Goal: Obtain resource: Download file/media

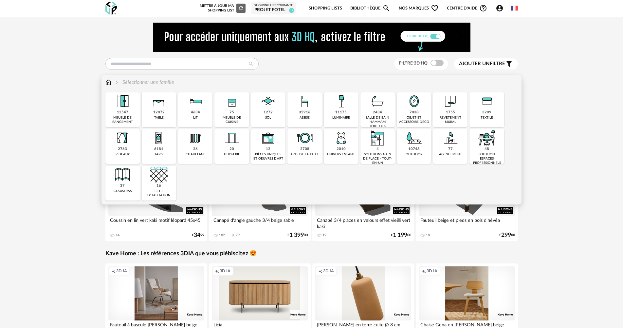
click at [335, 108] on img at bounding box center [342, 101] width 18 height 18
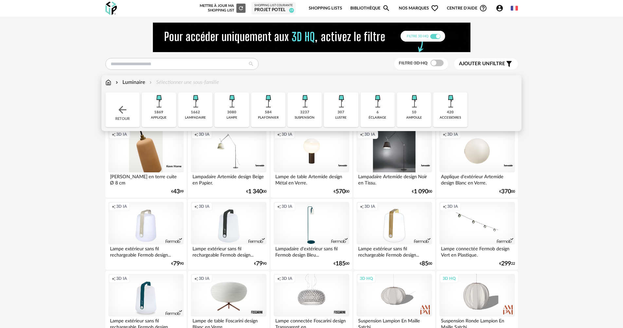
click at [301, 116] on div "suspension" at bounding box center [305, 118] width 20 height 4
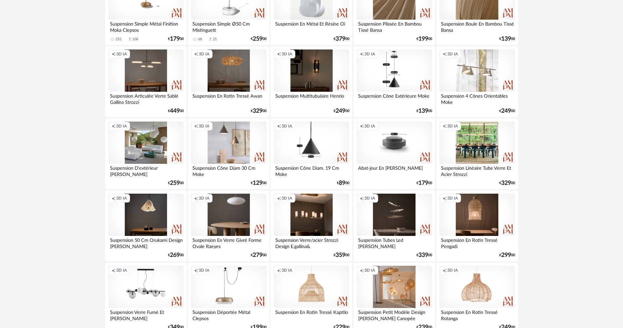
scroll to position [360, 0]
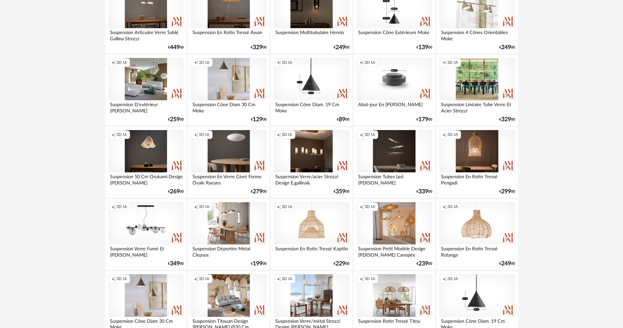
click at [234, 233] on div "Creation icon 3D IA" at bounding box center [228, 223] width 75 height 43
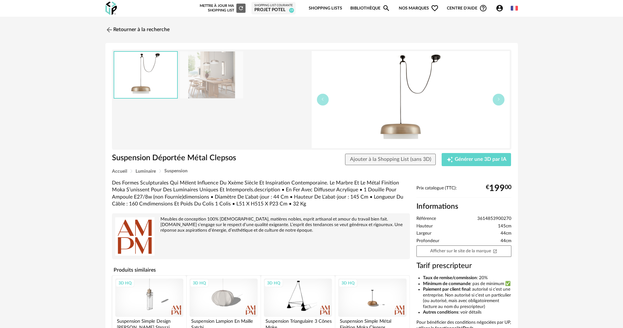
click at [227, 83] on img at bounding box center [212, 74] width 64 height 47
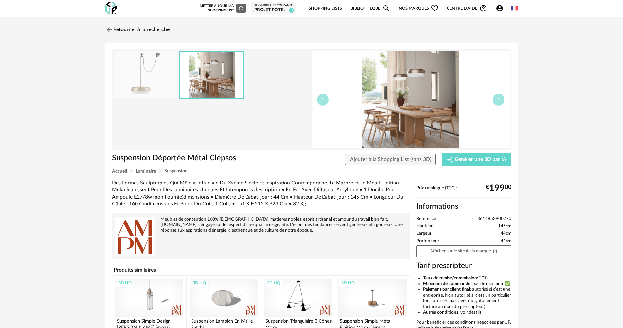
click at [162, 83] on img at bounding box center [146, 74] width 64 height 47
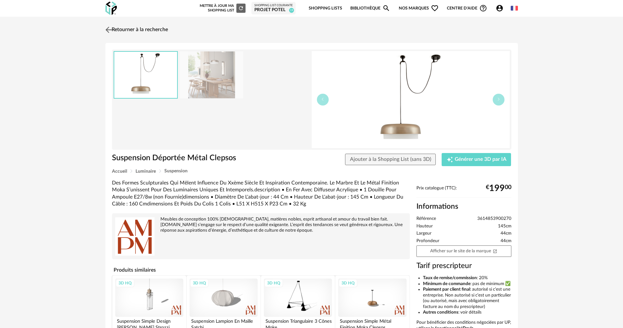
click at [130, 32] on link "Retourner à la recherche" at bounding box center [136, 30] width 64 height 14
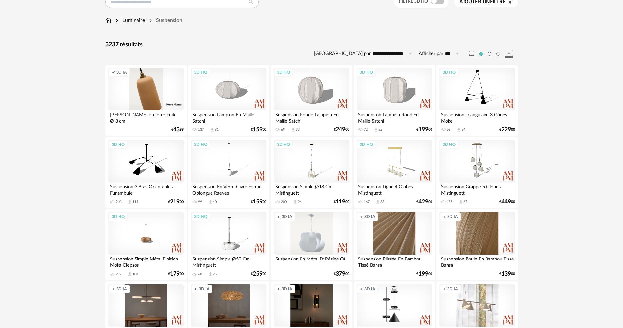
scroll to position [54, 0]
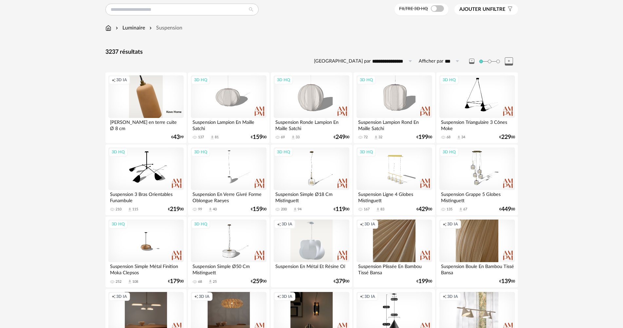
click at [436, 9] on span at bounding box center [437, 8] width 13 height 7
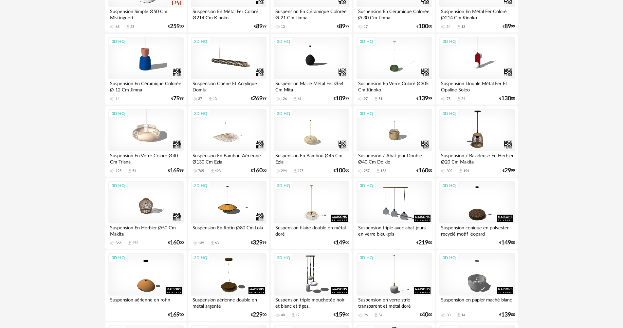
scroll to position [316, 0]
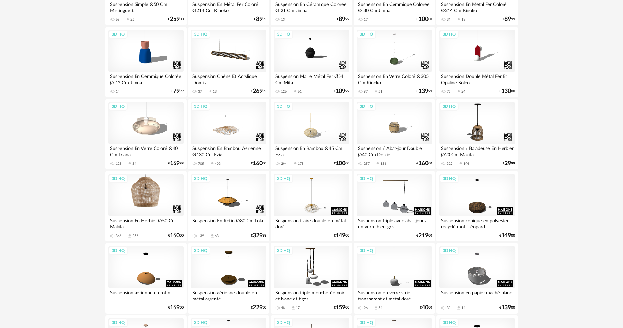
click at [141, 199] on div "3D HQ" at bounding box center [145, 195] width 75 height 43
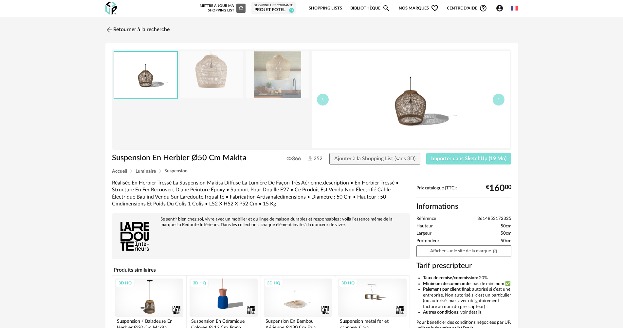
click at [449, 158] on span "Importer dans SketchUp (19 Mo)" at bounding box center [468, 158] width 75 height 5
click at [149, 31] on link "Retourner à la recherche" at bounding box center [136, 30] width 64 height 14
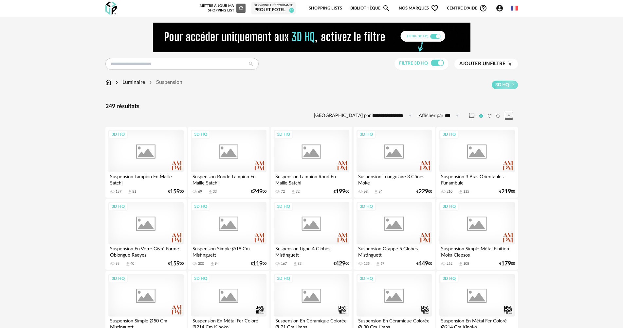
scroll to position [338, 0]
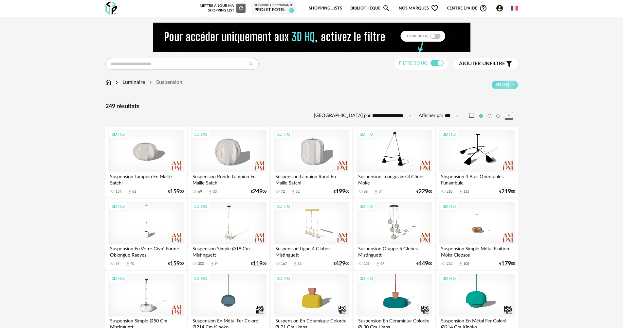
click at [499, 9] on icon "Account Circle icon" at bounding box center [500, 8] width 8 height 8
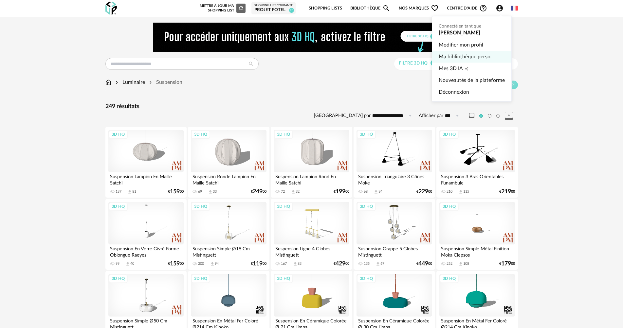
click at [477, 55] on link "Ma bibliothèque perso" at bounding box center [472, 57] width 66 height 12
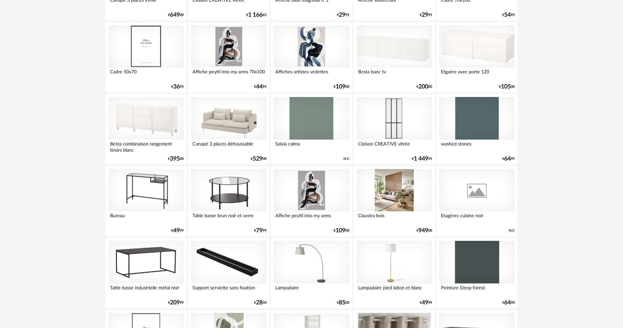
scroll to position [2706, 0]
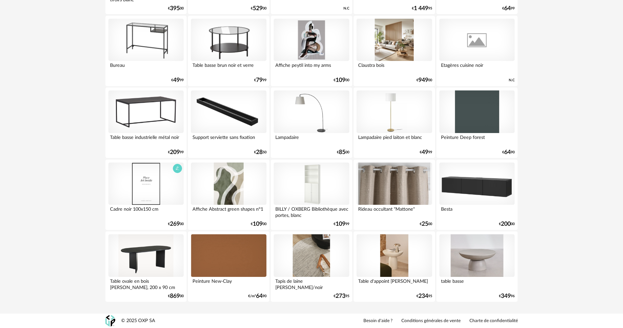
click at [139, 179] on div at bounding box center [145, 183] width 75 height 43
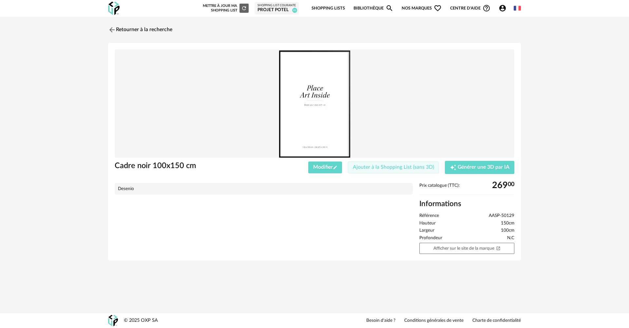
click at [369, 165] on span "Ajouter à la Shopping List (sans 3D)" at bounding box center [393, 166] width 81 height 5
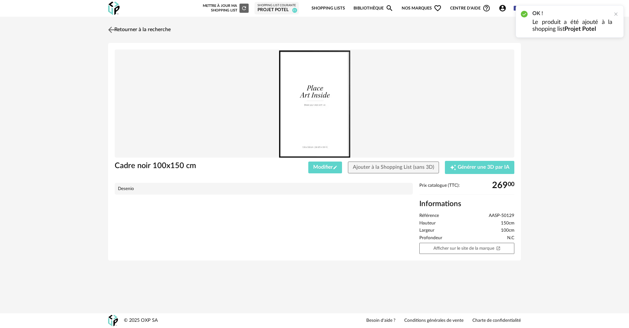
click at [153, 32] on link "Retourner à la recherche" at bounding box center [138, 30] width 64 height 14
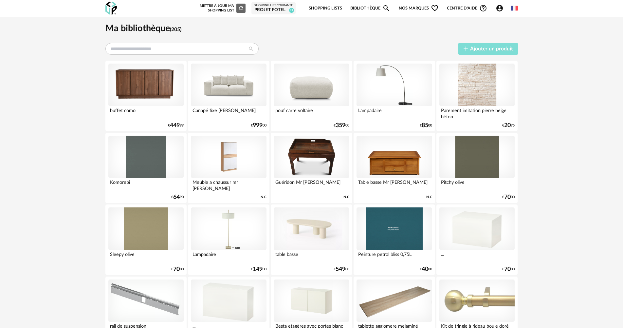
click at [502, 52] on button "Ajouter un produit" at bounding box center [489, 49] width 60 height 12
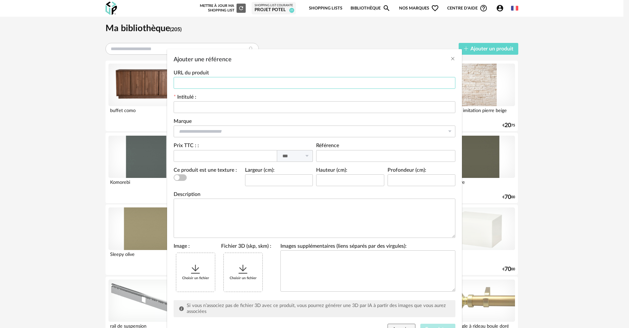
click at [265, 80] on input "Ajouter une référence" at bounding box center [315, 83] width 282 height 12
paste input "**********"
type input "**********"
click at [226, 106] on input "Ajouter une référence" at bounding box center [315, 107] width 282 height 12
type input "**********"
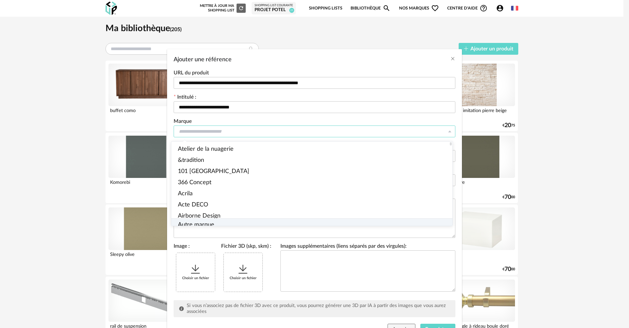
click at [205, 222] on span "Autre marque" at bounding box center [196, 225] width 36 height 6
type input "**********"
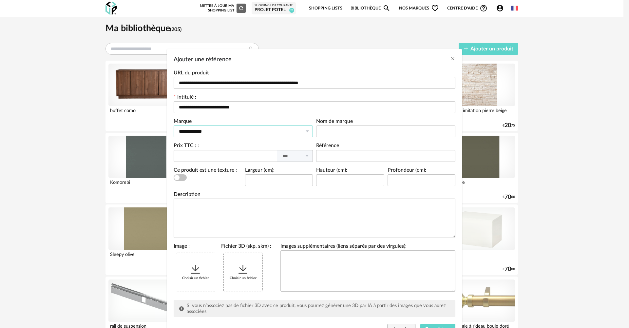
scroll to position [0, 0]
click at [342, 136] on input "Ajouter une référence" at bounding box center [385, 131] width 139 height 12
type input "*******"
type input "***"
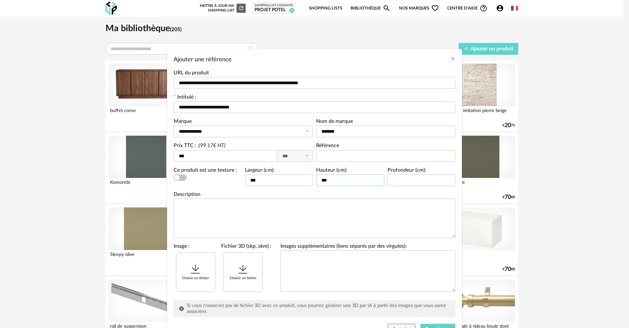
type input "***"
click at [190, 270] on icon "Ajouter une référence" at bounding box center [196, 269] width 12 height 12
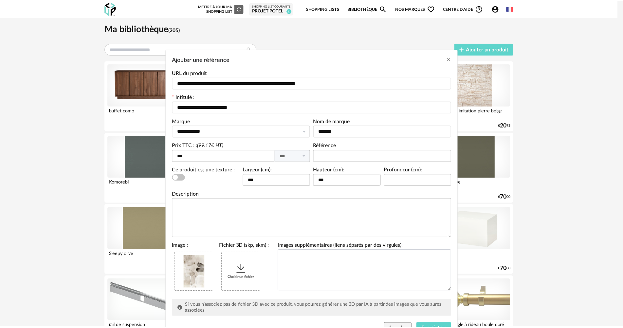
scroll to position [30, 0]
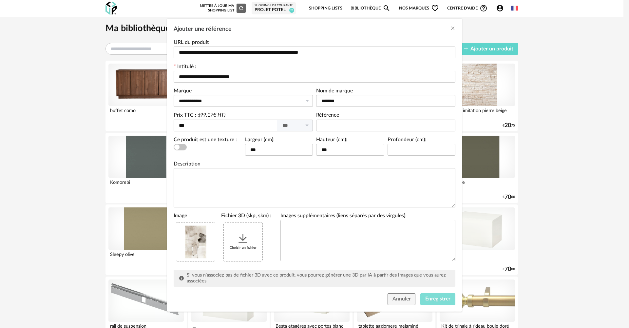
click at [448, 303] on button "Enregistrer" at bounding box center [437, 299] width 35 height 12
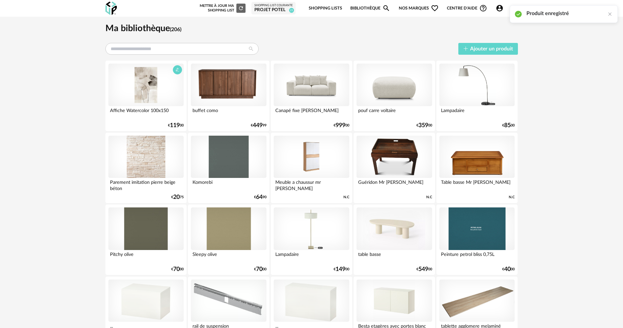
click at [156, 86] on div at bounding box center [145, 85] width 75 height 43
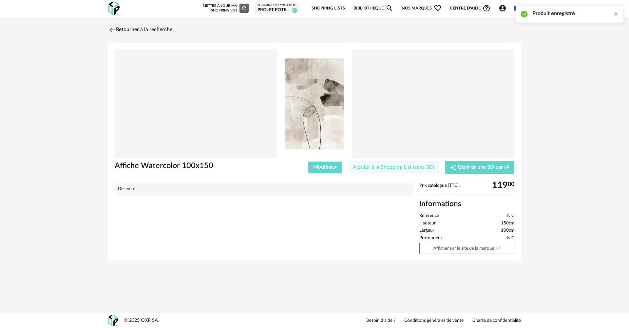
click at [390, 171] on button "Ajouter à la Shopping List (sans 3D)" at bounding box center [393, 168] width 91 height 12
click at [146, 29] on link "Retourner à la recherche" at bounding box center [138, 30] width 64 height 14
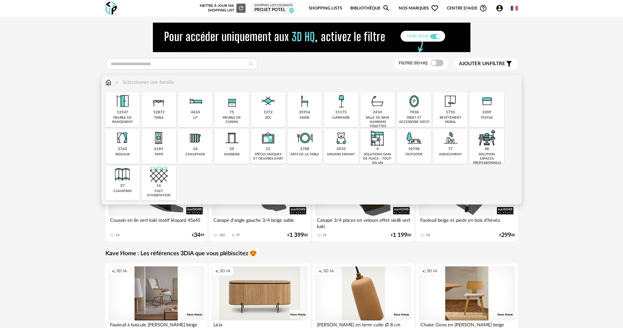
click at [319, 109] on div "35916 assise" at bounding box center [305, 109] width 34 height 35
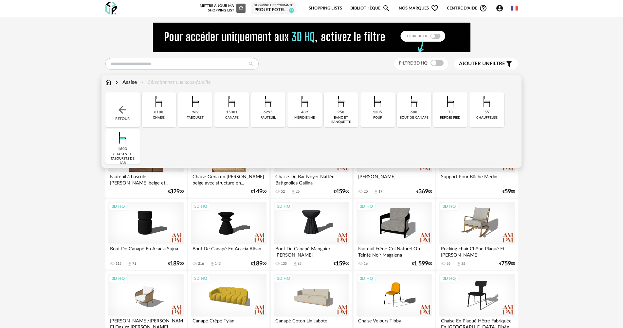
click at [262, 114] on div "6295 fauteuil" at bounding box center [268, 109] width 34 height 35
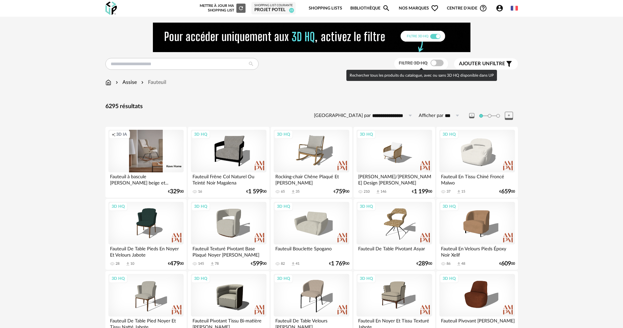
click at [433, 65] on span at bounding box center [437, 63] width 13 height 7
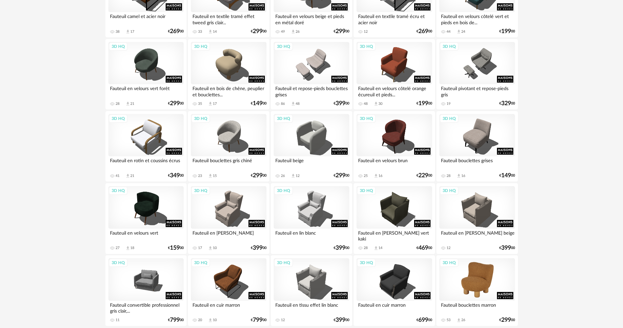
scroll to position [1284, 0]
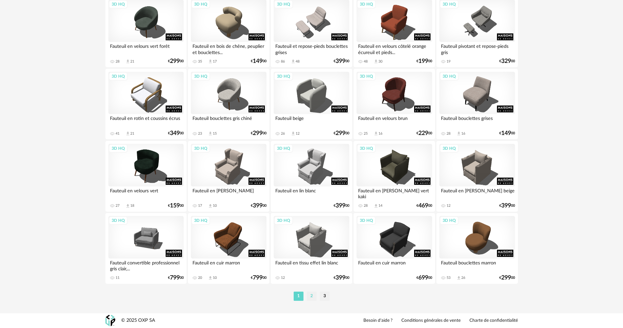
click at [314, 297] on li "2" at bounding box center [312, 296] width 10 height 9
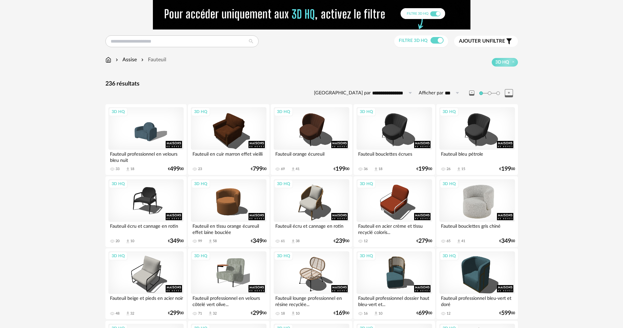
scroll to position [66, 0]
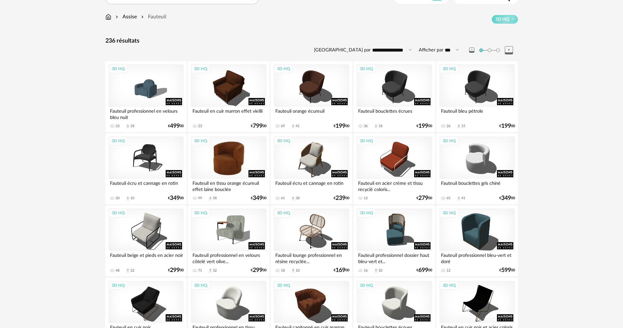
click at [235, 155] on div "3D HQ" at bounding box center [228, 157] width 75 height 43
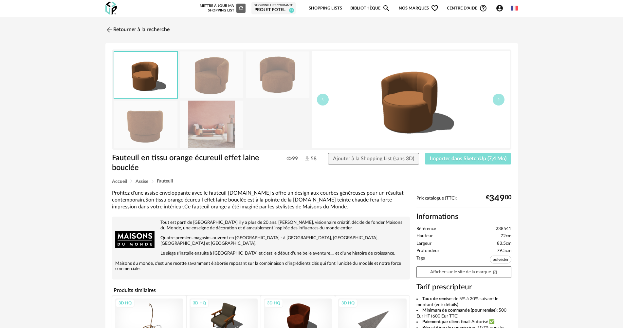
click at [483, 163] on button "Importer dans SketchUp (7,4 Mo)" at bounding box center [468, 159] width 86 height 12
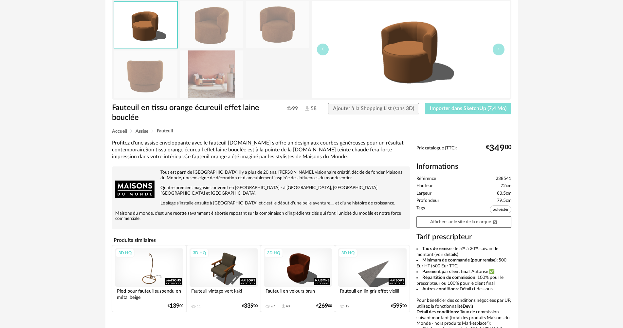
scroll to position [98, 0]
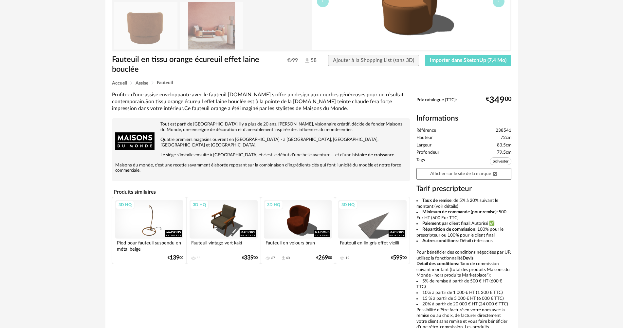
click at [302, 162] on p "Maisons du monde, c'est une recette savamment élaborée reposant sur la combinai…" at bounding box center [261, 167] width 292 height 11
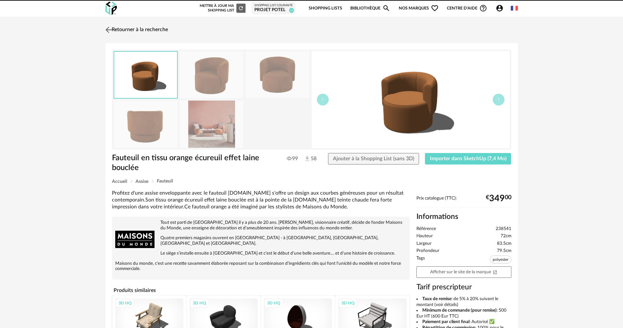
click at [126, 29] on link "Retourner à la recherche" at bounding box center [136, 30] width 64 height 14
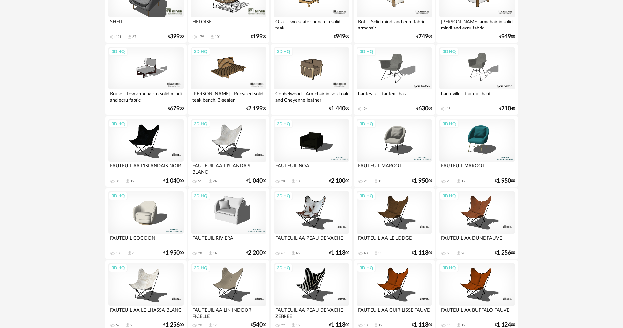
scroll to position [1284, 0]
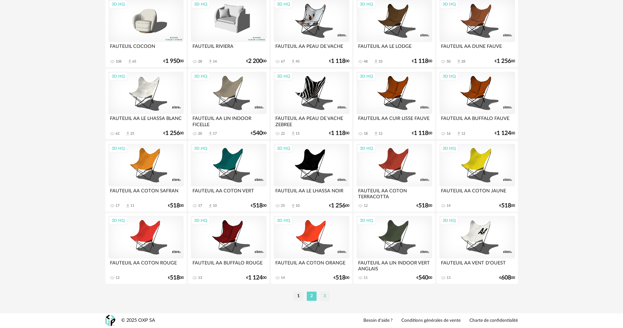
click at [327, 298] on li "3" at bounding box center [325, 296] width 10 height 9
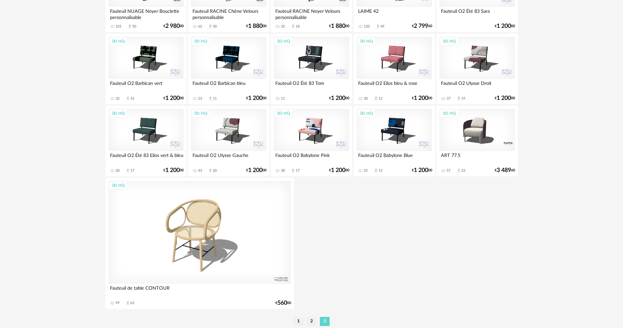
scroll to position [479, 0]
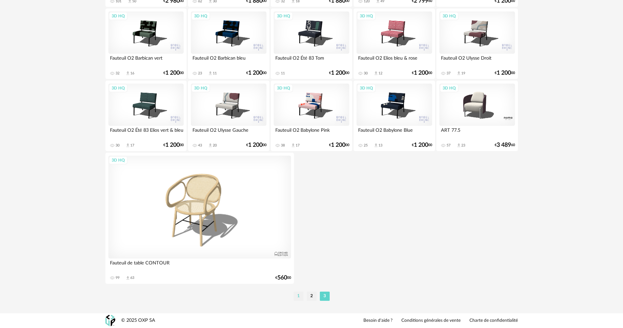
click at [303, 296] on li "1" at bounding box center [299, 296] width 10 height 9
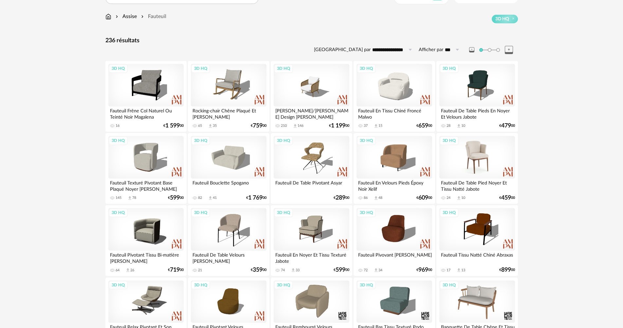
scroll to position [164, 0]
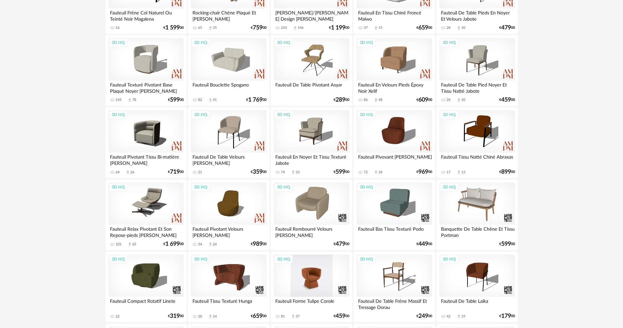
click at [325, 270] on div "3D HQ" at bounding box center [311, 276] width 75 height 43
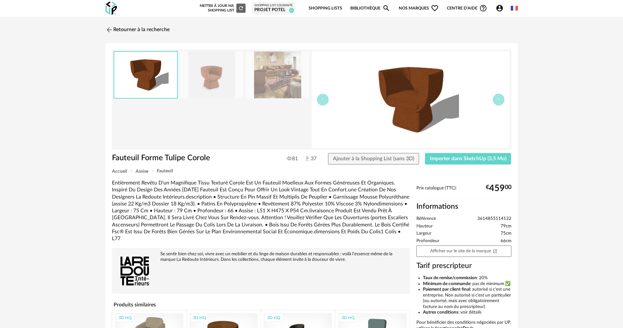
drag, startPoint x: 275, startPoint y: 71, endPoint x: 265, endPoint y: 74, distance: 9.9
click at [275, 71] on img at bounding box center [278, 74] width 64 height 47
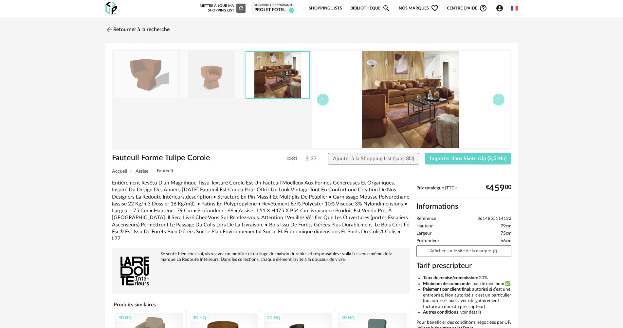
click at [222, 79] on img at bounding box center [212, 74] width 64 height 47
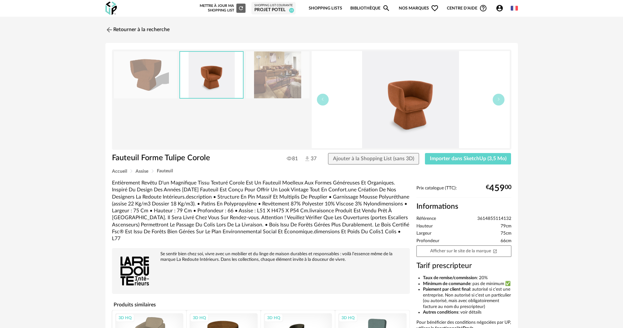
click at [163, 77] on img at bounding box center [146, 74] width 64 height 47
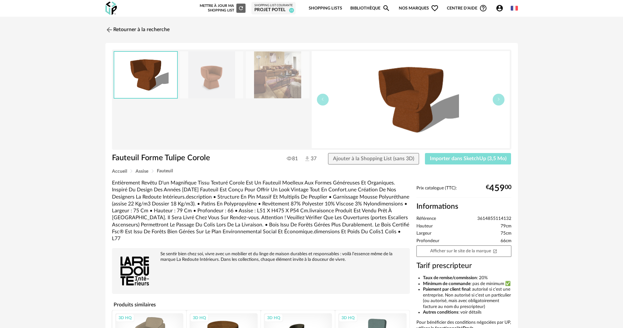
click at [493, 159] on span "Importer dans SketchUp (3,5 Mo)" at bounding box center [468, 158] width 77 height 5
click at [141, 29] on link "Retourner à la recherche" at bounding box center [136, 30] width 64 height 14
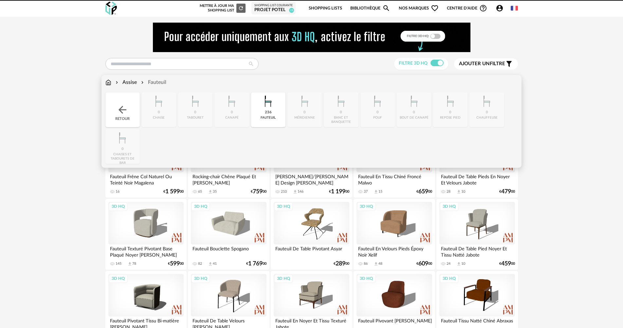
click at [107, 79] on img at bounding box center [108, 83] width 6 height 8
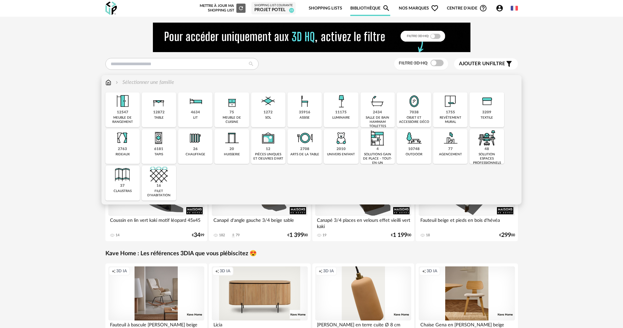
click at [114, 114] on div "12547 meuble de rangement" at bounding box center [122, 109] width 34 height 35
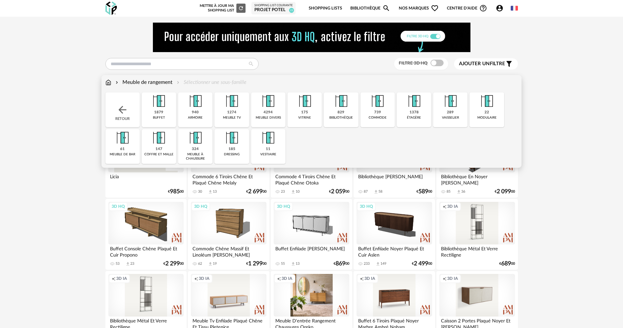
click at [227, 105] on img at bounding box center [232, 101] width 18 height 18
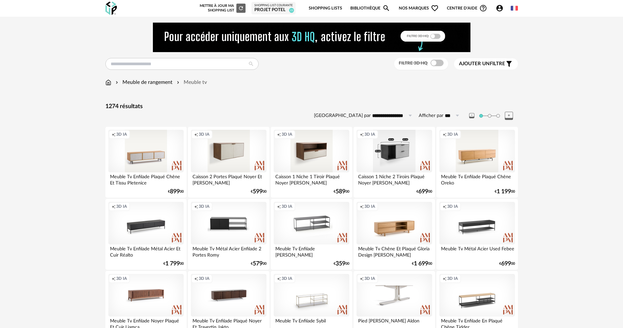
click at [483, 63] on span "Ajouter un" at bounding box center [474, 63] width 31 height 5
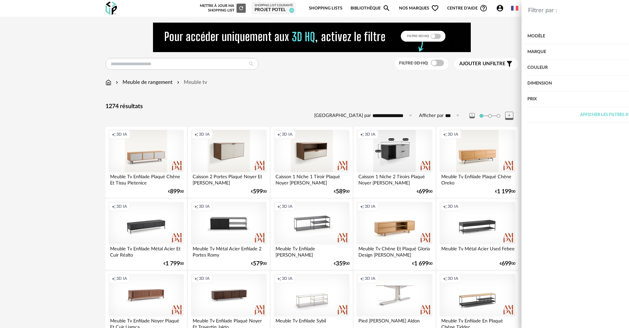
click at [497, 86] on div "Dimension" at bounding box center [531, 84] width 170 height 16
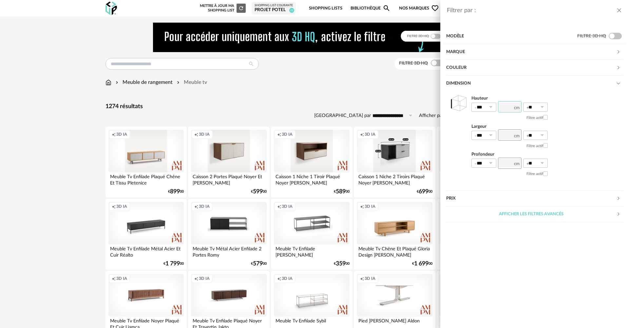
click at [506, 108] on input "number" at bounding box center [510, 106] width 24 height 11
type input "**"
click at [492, 108] on icon at bounding box center [490, 107] width 8 height 9
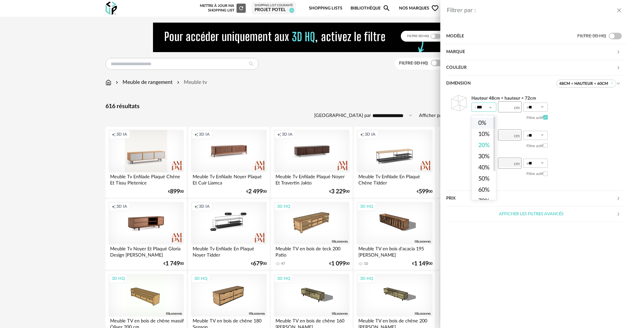
click at [492, 122] on li "0%" at bounding box center [487, 123] width 30 height 11
type input "**"
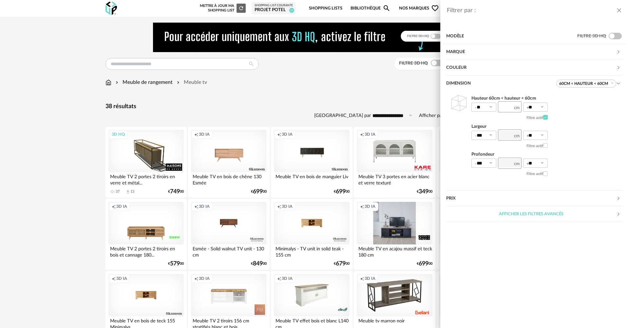
click at [544, 105] on icon at bounding box center [542, 107] width 8 height 9
click at [541, 148] on span "20%" at bounding box center [535, 146] width 11 height 6
type input "***"
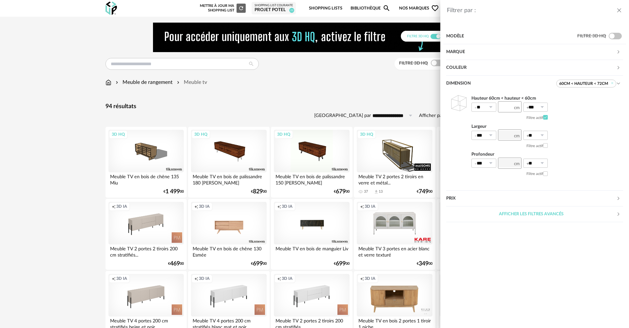
click at [370, 86] on div "Filtrer par : Modèle Filtre 3D HQ Marque &tradition 0 101 Copenhagen 0 366 Conc…" at bounding box center [314, 164] width 629 height 328
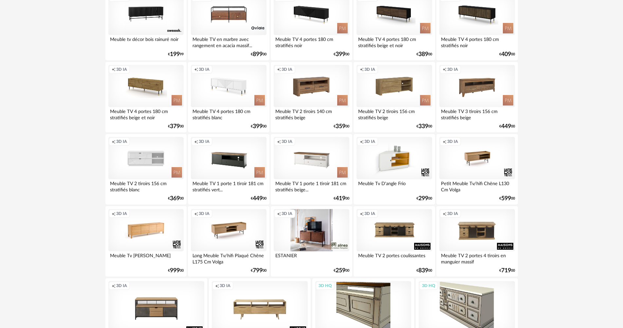
scroll to position [1207, 0]
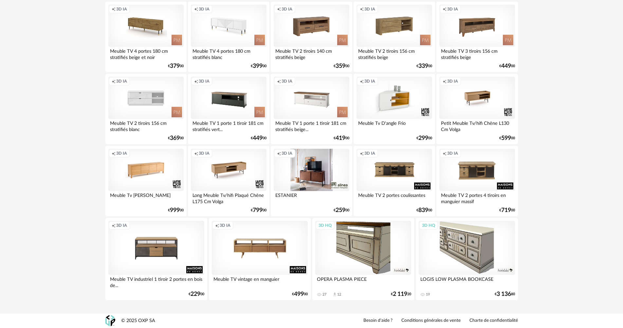
click at [290, 254] on div "Creation icon 3D IA" at bounding box center [260, 248] width 96 height 54
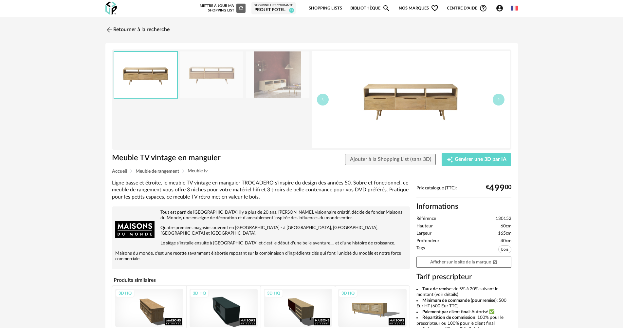
click at [292, 76] on img at bounding box center [278, 74] width 64 height 47
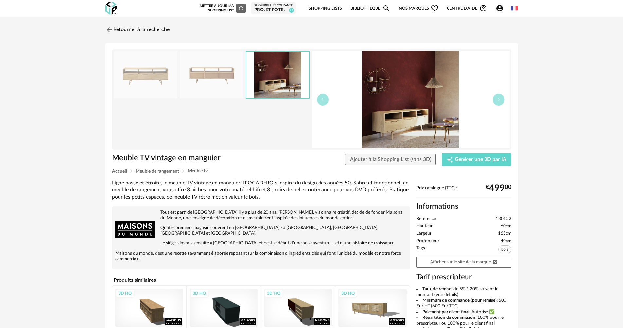
click at [187, 77] on img at bounding box center [212, 74] width 64 height 47
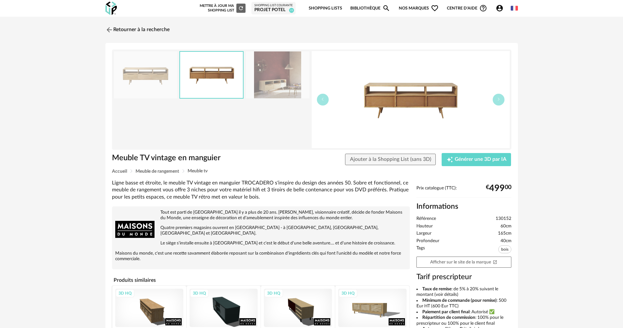
click at [126, 81] on img at bounding box center [146, 74] width 64 height 47
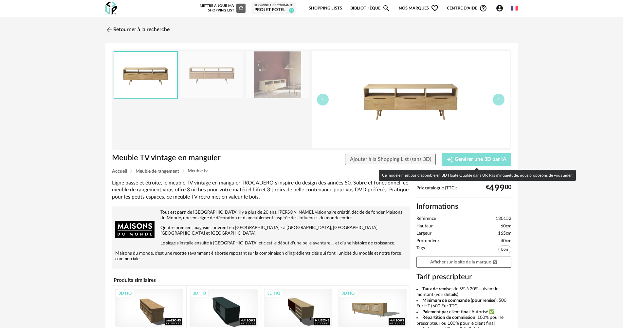
click at [460, 159] on span "Générer une 3D par IA" at bounding box center [481, 159] width 52 height 5
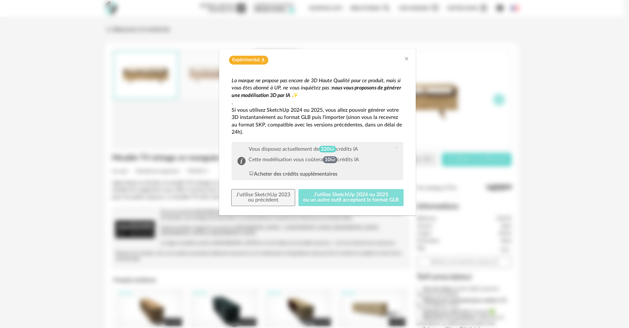
click at [355, 197] on button "J'utilise SketchUp 2024 ou 2025 ou un autre outil acceptant le format GLB" at bounding box center [350, 197] width 105 height 17
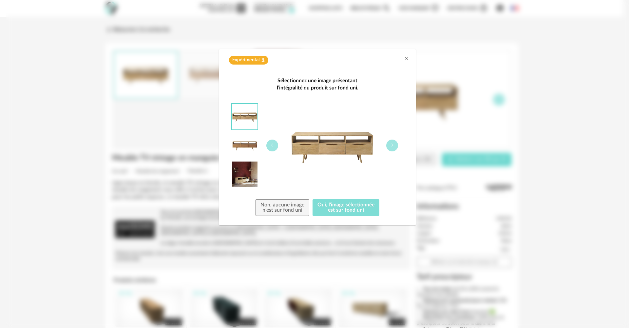
click at [350, 207] on button "Oui, l'image sélectionnée est sur fond uni" at bounding box center [346, 207] width 67 height 17
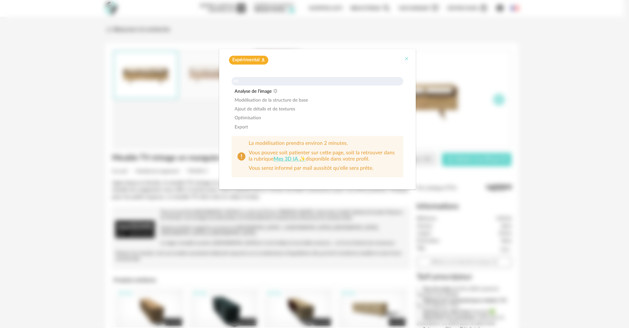
click at [407, 60] on icon "Close" at bounding box center [406, 58] width 5 height 5
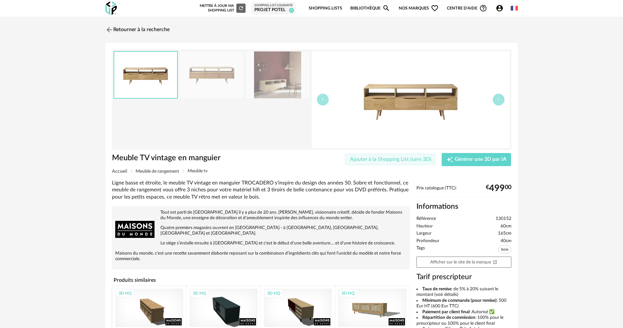
click at [409, 160] on span "Ajouter à la Shopping List (sans 3D)" at bounding box center [390, 159] width 81 height 5
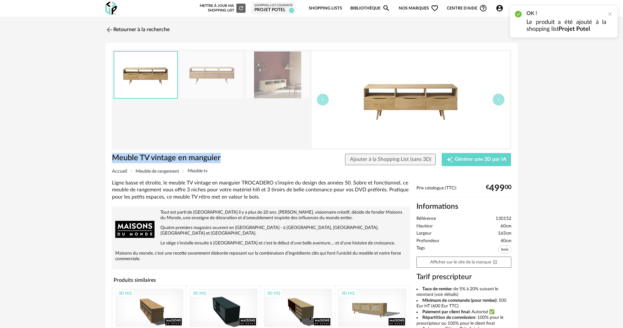
drag, startPoint x: 219, startPoint y: 157, endPoint x: 96, endPoint y: 161, distance: 122.9
click at [95, 161] on div "Retourner à la recherche Meuble TV vintage en manguier Meuble TV vintage en man…" at bounding box center [311, 233] width 623 height 432
drag, startPoint x: 135, startPoint y: 156, endPoint x: 125, endPoint y: 157, distance: 9.9
click at [125, 157] on h1 "Meuble TV vintage en manguier" at bounding box center [193, 158] width 163 height 10
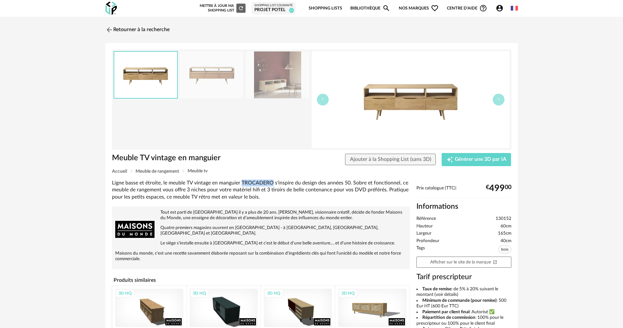
drag, startPoint x: 241, startPoint y: 182, endPoint x: 271, endPoint y: 181, distance: 29.8
click at [271, 181] on div "Ligne basse et étroite, le meuble TV vintage en manguier TROCADERO s'inspire du…" at bounding box center [261, 190] width 298 height 21
copy div "TROCADERO"
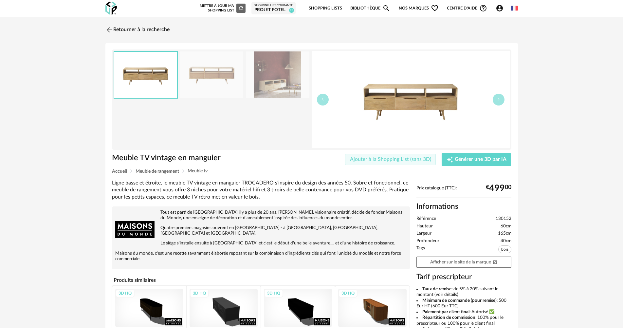
click at [392, 164] on button "Ajouter à la Shopping List (sans 3D)" at bounding box center [390, 160] width 91 height 12
click at [257, 8] on div "Projet Potel" at bounding box center [274, 10] width 38 height 6
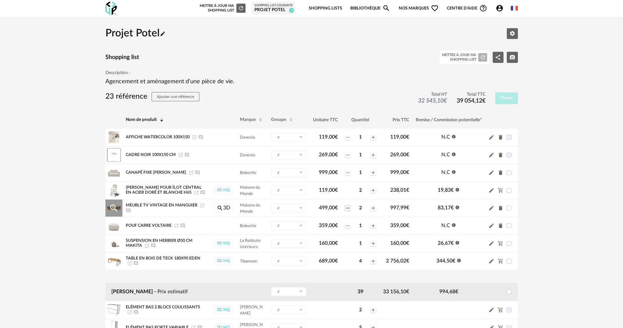
click at [347, 206] on icon "Minus icon" at bounding box center [347, 207] width 5 height 5
click at [502, 260] on icon "Cart Minus icon" at bounding box center [501, 261] width 6 height 6
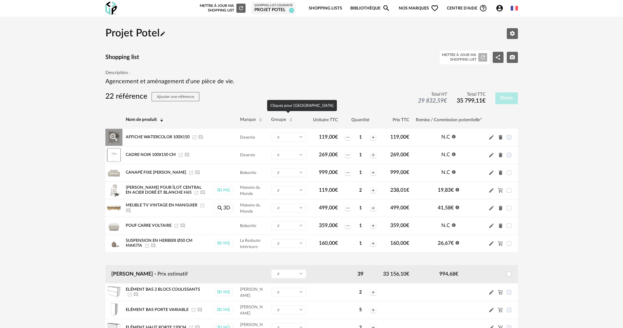
click at [301, 139] on icon at bounding box center [301, 137] width 8 height 9
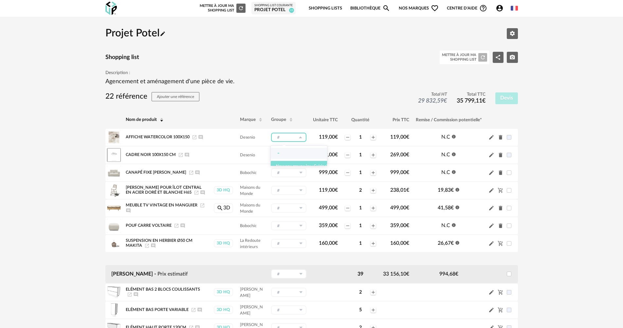
click at [295, 168] on span "Nouveau groupe (ex.: Cuisine)" at bounding box center [301, 166] width 51 height 4
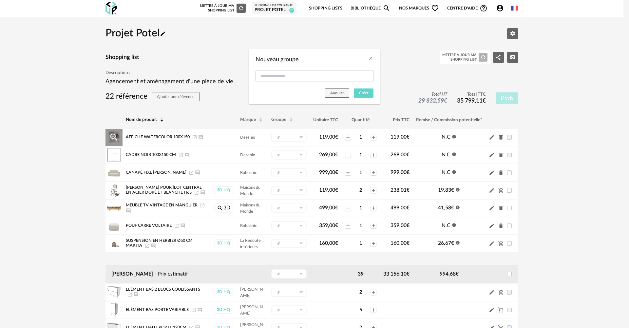
click at [278, 83] on div "Nouveau groupe" at bounding box center [314, 76] width 131 height 18
click at [280, 79] on input "Nouveau groupe" at bounding box center [315, 76] width 118 height 12
type input "**********"
click at [374, 91] on div "Annuler Créer" at bounding box center [314, 94] width 131 height 19
click at [367, 92] on span "Créer" at bounding box center [363, 93] width 9 height 4
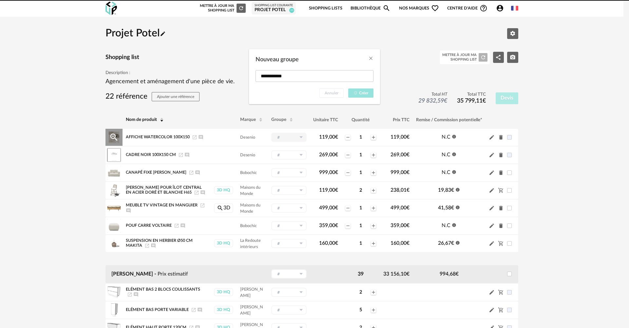
type input "**********"
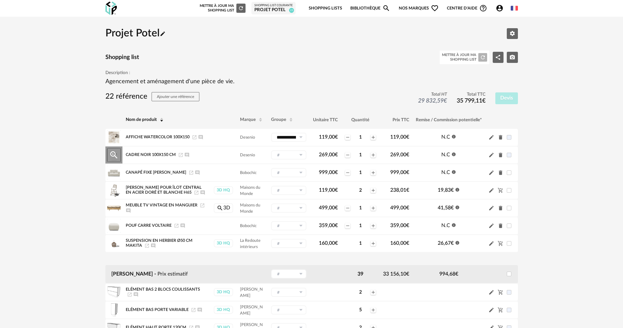
click at [302, 156] on icon at bounding box center [301, 154] width 8 height 9
click at [298, 183] on span "Décorations" at bounding box center [291, 183] width 28 height 8
type input "**********"
click at [297, 173] on icon at bounding box center [301, 172] width 8 height 9
click at [295, 210] on button "Nouveau groupe (ex.: Cuisine)" at bounding box center [302, 212] width 62 height 10
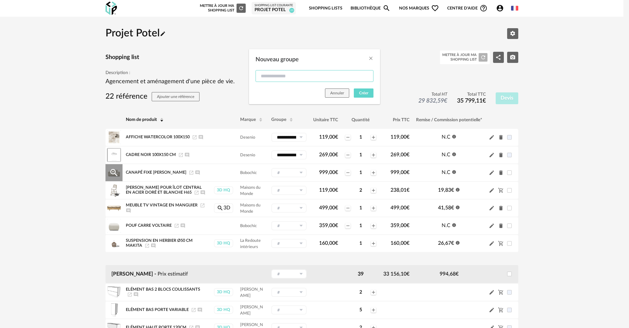
click at [274, 78] on input "Nouveau groupe" at bounding box center [315, 76] width 118 height 12
type input "********"
click at [365, 91] on span "Créer" at bounding box center [363, 93] width 9 height 4
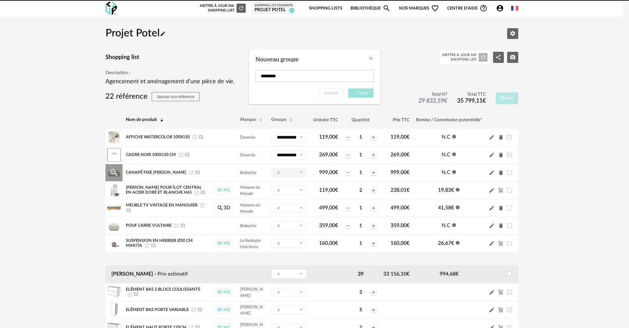
type input "********"
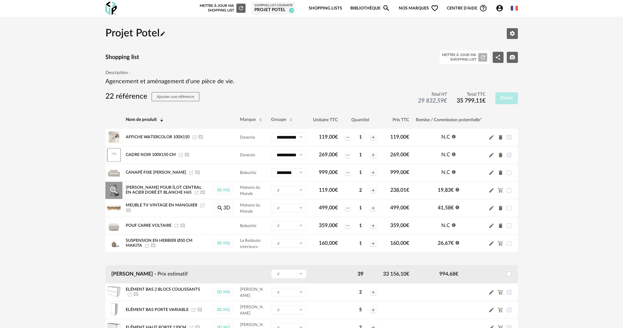
click at [296, 189] on input "text" at bounding box center [288, 190] width 35 height 9
click at [285, 240] on span "Nouveau groupe (ex.: Cuisine)" at bounding box center [301, 241] width 51 height 4
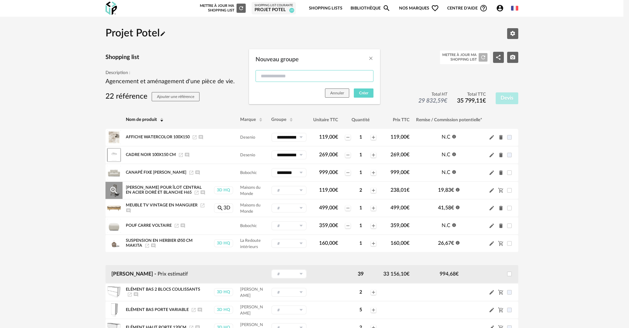
click at [306, 73] on input "Nouveau groupe" at bounding box center [315, 76] width 118 height 12
type input "*******"
click at [368, 93] on span "Créer" at bounding box center [363, 93] width 9 height 4
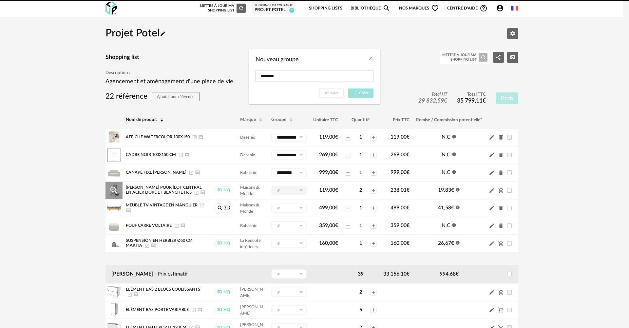
type input "*******"
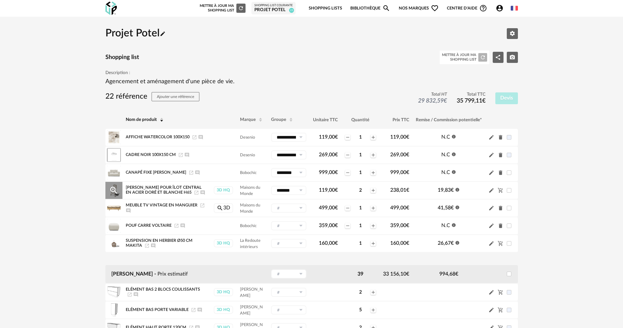
click at [302, 187] on icon at bounding box center [301, 190] width 8 height 9
click at [302, 206] on icon at bounding box center [301, 207] width 8 height 9
click at [292, 247] on span "Mobilier" at bounding box center [286, 247] width 19 height 8
type input "********"
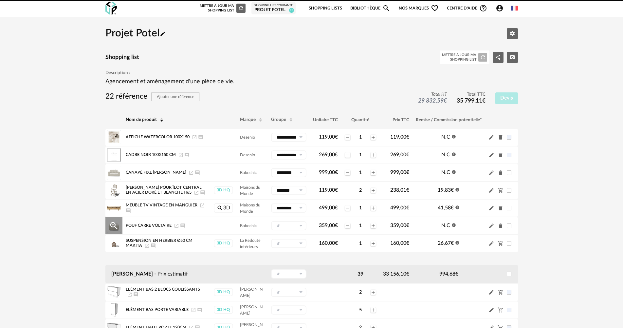
click at [296, 220] on td "- Décorations Pencil icon Mobilier Pencil icon Cuisine Pencil icon Nouveau grou…" at bounding box center [289, 226] width 42 height 18
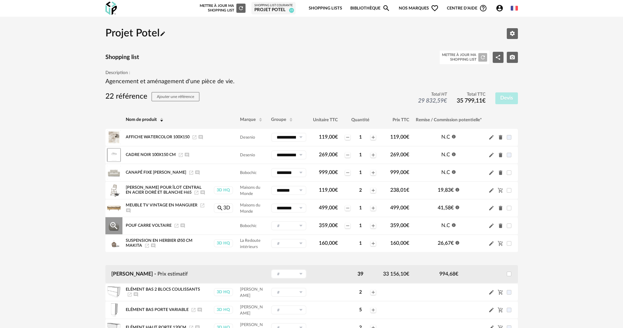
click at [297, 229] on icon at bounding box center [301, 225] width 8 height 9
click at [295, 262] on span "Mobilier" at bounding box center [286, 264] width 19 height 8
type input "********"
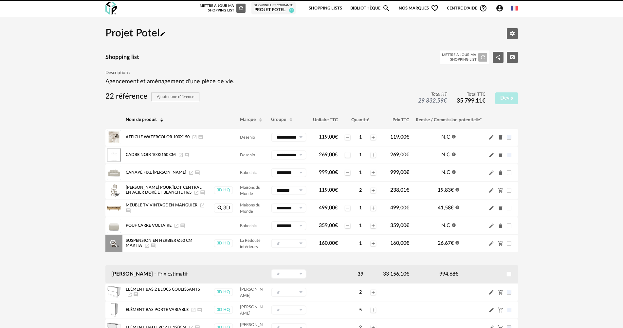
click at [295, 243] on input "text" at bounding box center [288, 243] width 35 height 9
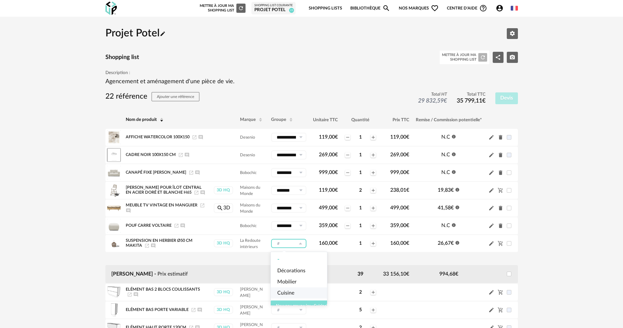
click at [295, 305] on span "Nouveau groupe (ex.: Cuisine)" at bounding box center [301, 306] width 51 height 4
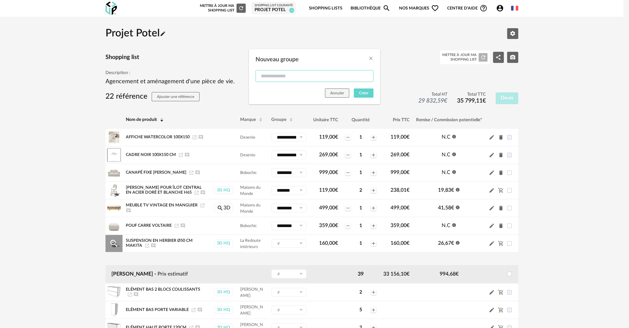
click at [280, 71] on input "Nouveau groupe" at bounding box center [315, 76] width 118 height 12
type input "*********"
click at [364, 90] on button "Créer" at bounding box center [364, 92] width 20 height 9
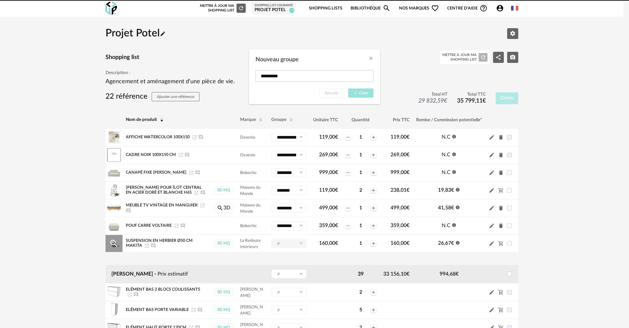
type input "*********"
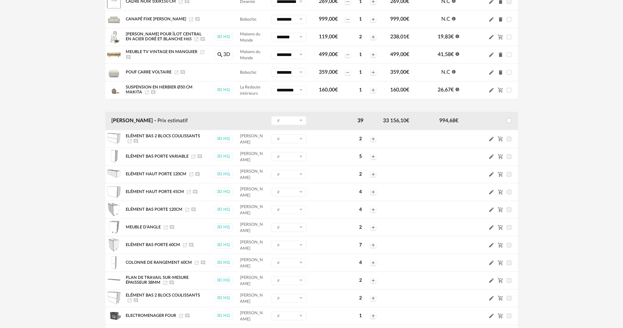
scroll to position [66, 0]
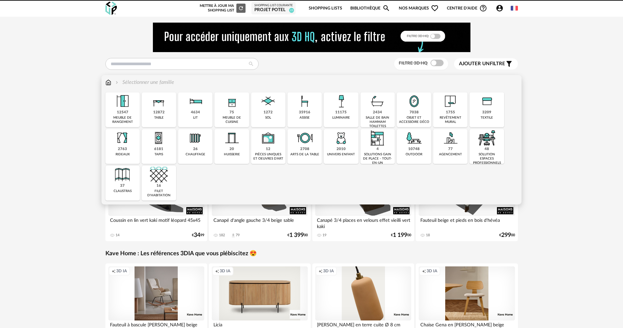
click at [335, 113] on div "11175 luminaire" at bounding box center [341, 109] width 34 height 35
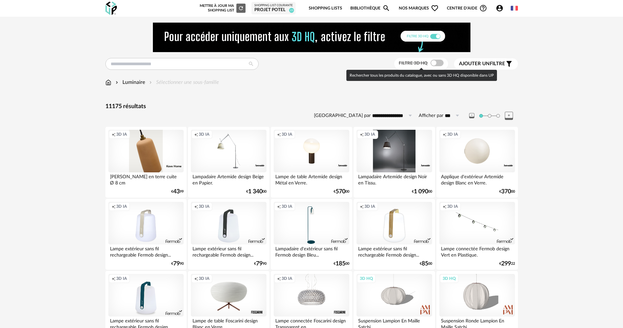
click at [441, 63] on span at bounding box center [437, 63] width 13 height 7
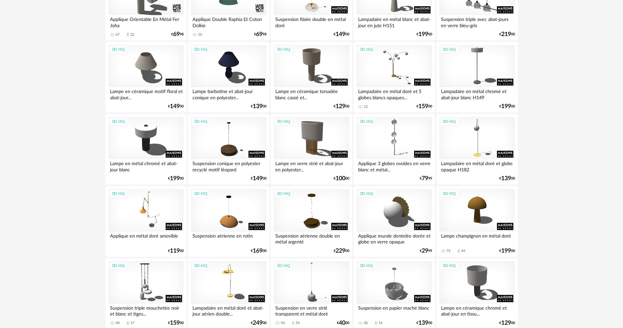
scroll to position [1284, 0]
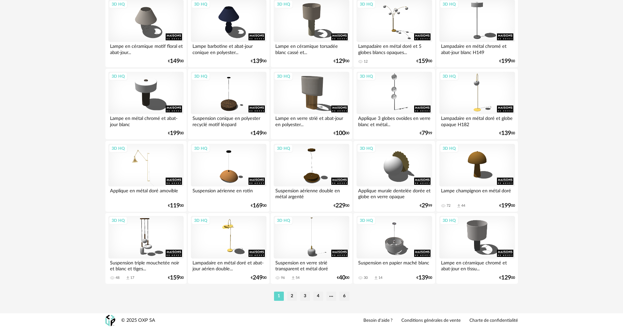
click at [160, 163] on div "3D HQ" at bounding box center [145, 165] width 75 height 43
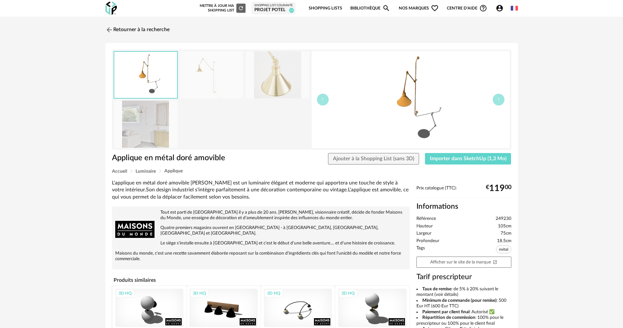
click at [159, 122] on img at bounding box center [146, 124] width 64 height 47
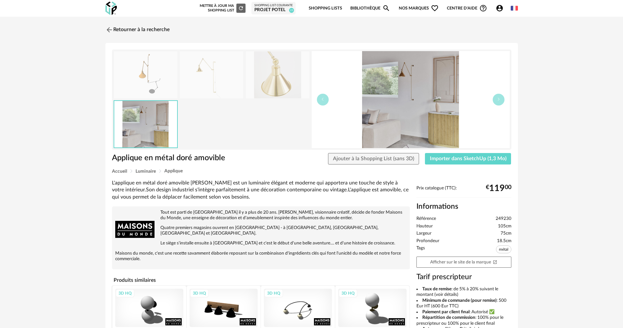
drag, startPoint x: 232, startPoint y: 53, endPoint x: 259, endPoint y: 48, distance: 28.0
click at [232, 54] on img at bounding box center [212, 74] width 64 height 47
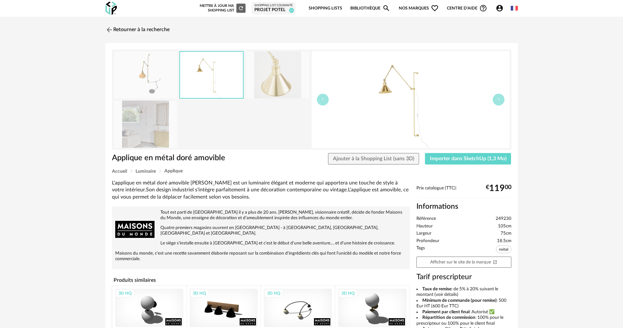
click at [265, 59] on img at bounding box center [278, 74] width 64 height 47
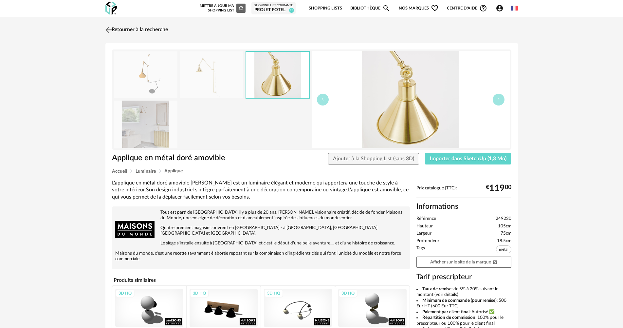
click at [132, 30] on link "Retourner à la recherche" at bounding box center [136, 30] width 64 height 14
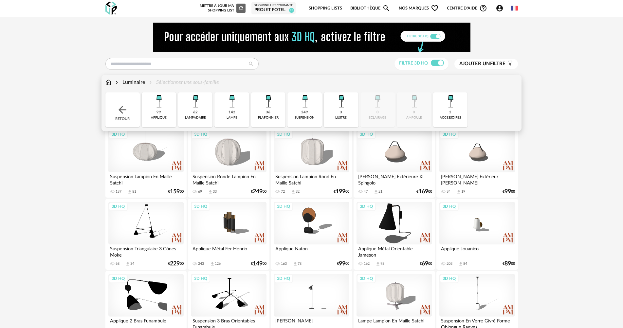
click at [301, 116] on div "suspension" at bounding box center [305, 118] width 20 height 4
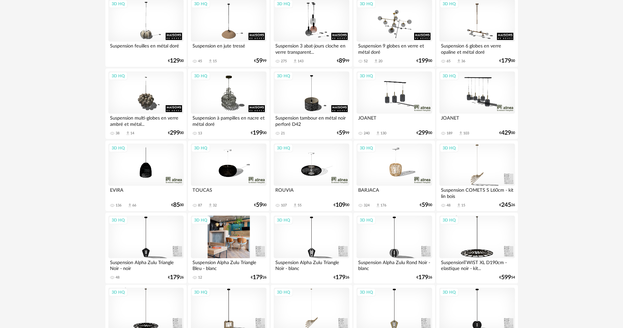
scroll to position [1284, 0]
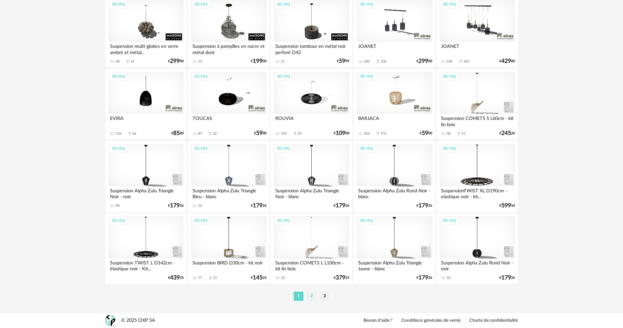
click at [309, 296] on li "2" at bounding box center [312, 296] width 10 height 9
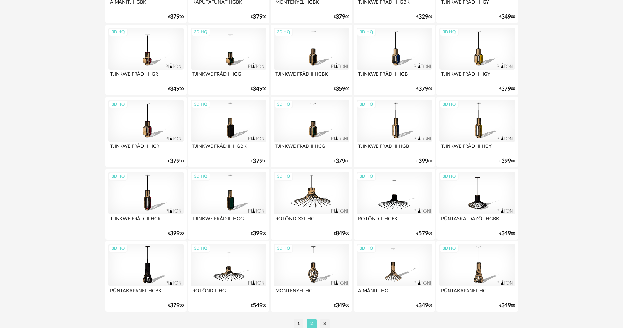
scroll to position [1284, 0]
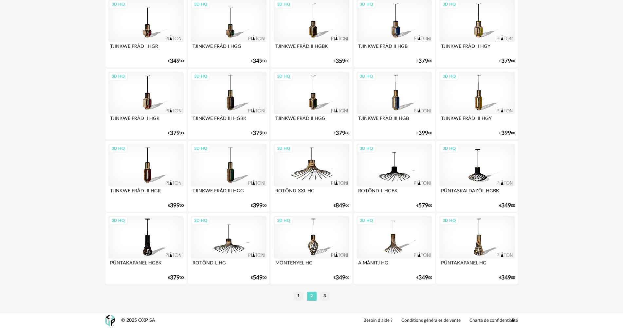
click at [321, 300] on li "3" at bounding box center [325, 296] width 10 height 9
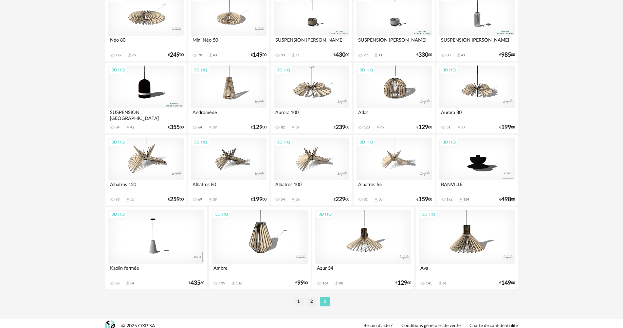
scroll to position [574, 0]
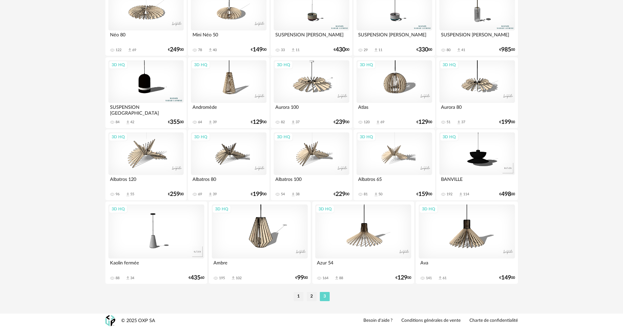
click at [298, 295] on li "1" at bounding box center [299, 296] width 10 height 9
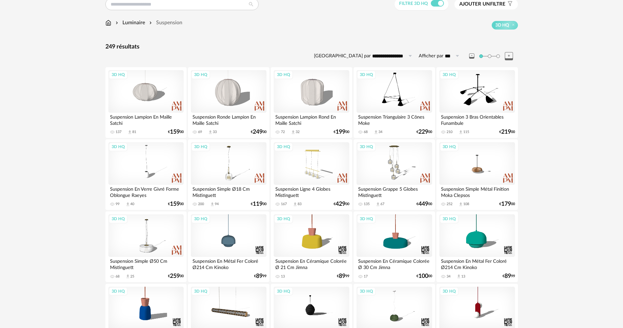
scroll to position [262, 0]
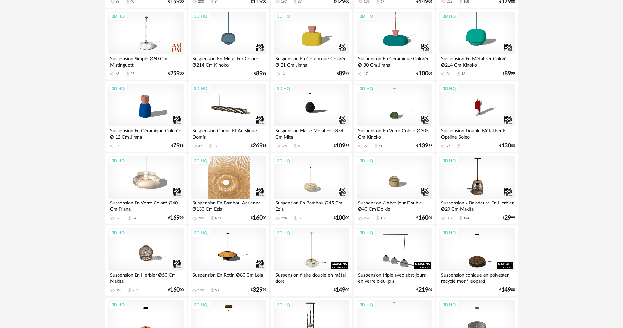
click at [234, 177] on div "3D HQ" at bounding box center [228, 177] width 75 height 43
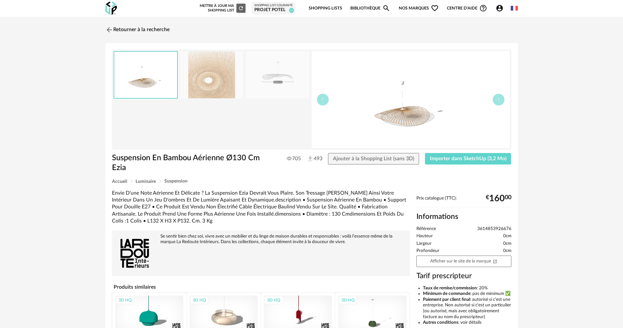
click at [217, 77] on img at bounding box center [212, 74] width 64 height 47
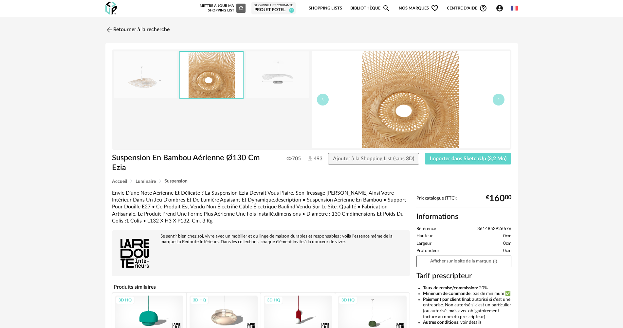
click at [163, 83] on img at bounding box center [146, 74] width 64 height 47
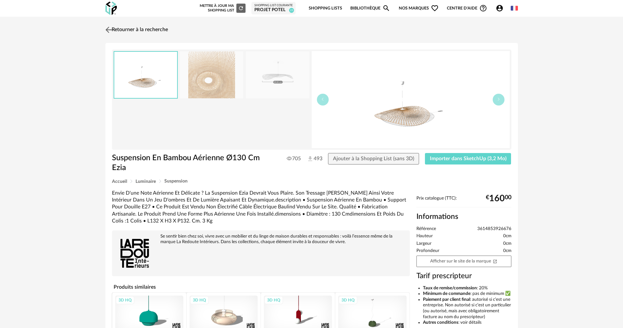
click at [115, 31] on link "Retourner à la recherche" at bounding box center [136, 30] width 64 height 14
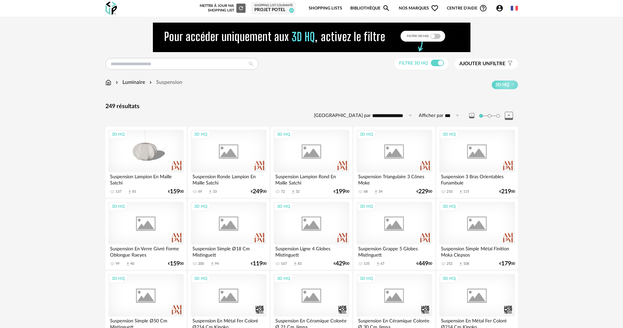
scroll to position [262, 0]
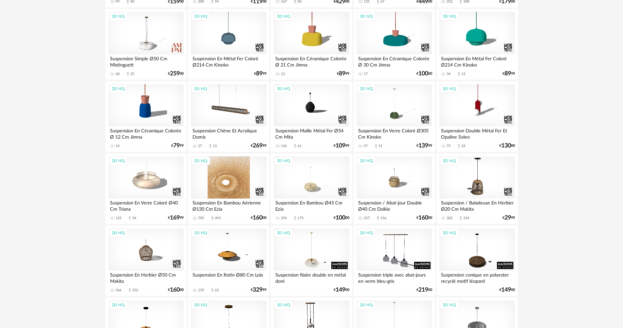
click at [218, 185] on div "3D HQ" at bounding box center [228, 177] width 75 height 43
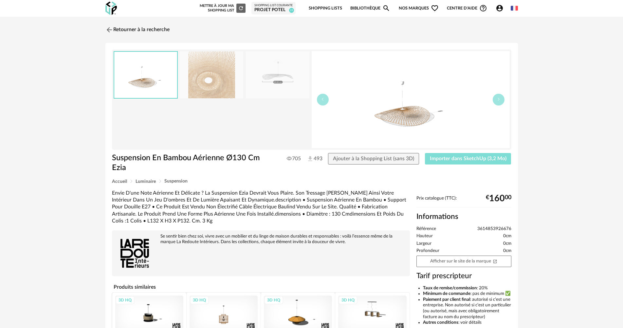
click at [485, 157] on span "Importer dans SketchUp (3,2 Mo)" at bounding box center [468, 158] width 77 height 5
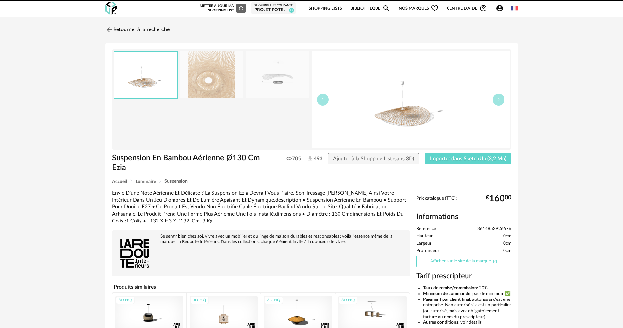
click at [442, 261] on link "Afficher sur le site de la marque Open In New icon" at bounding box center [464, 261] width 95 height 11
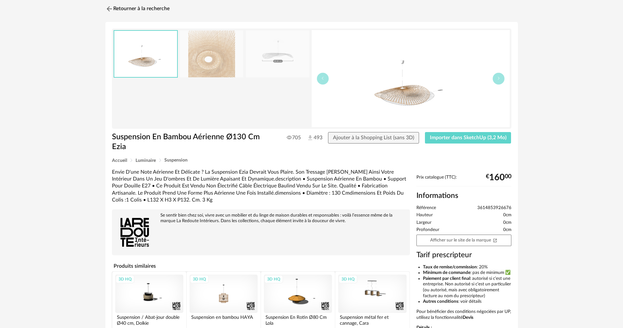
scroll to position [33, 0]
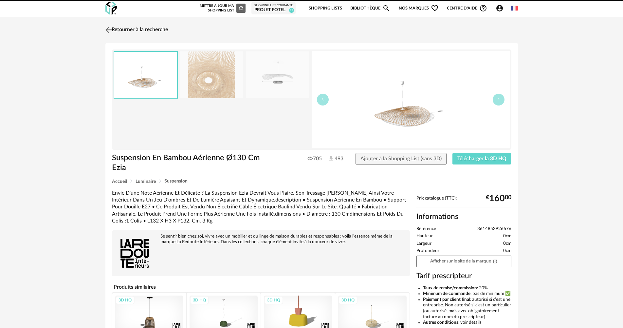
click at [121, 24] on link "Retourner à la recherche" at bounding box center [136, 30] width 64 height 14
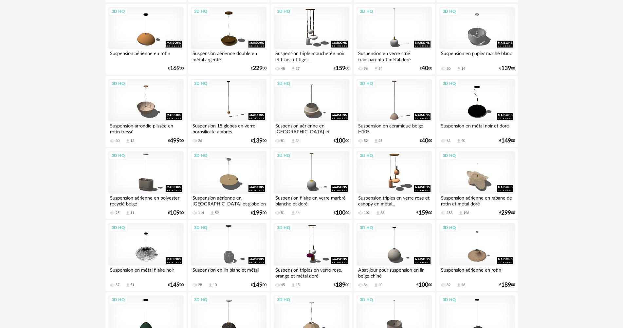
scroll to position [588, 0]
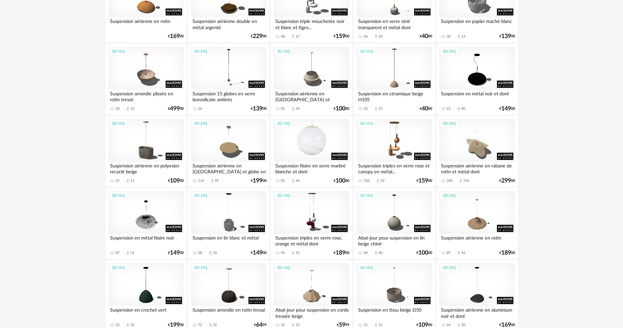
click at [297, 151] on div "3D HQ" at bounding box center [311, 140] width 75 height 43
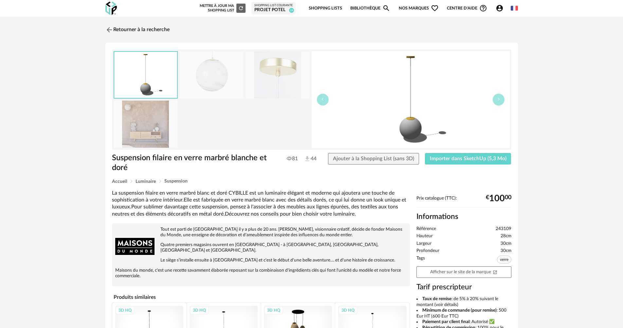
click at [263, 89] on img at bounding box center [278, 74] width 64 height 47
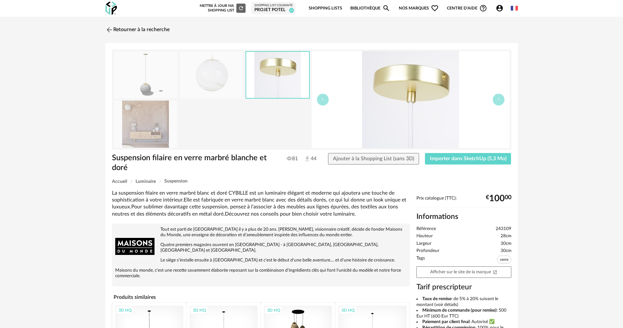
click at [232, 84] on img at bounding box center [212, 74] width 64 height 47
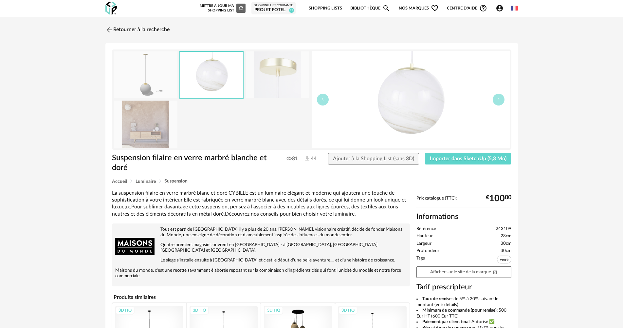
click at [192, 118] on div at bounding box center [212, 99] width 197 height 97
click at [146, 25] on link "Retourner à la recherche" at bounding box center [136, 30] width 64 height 14
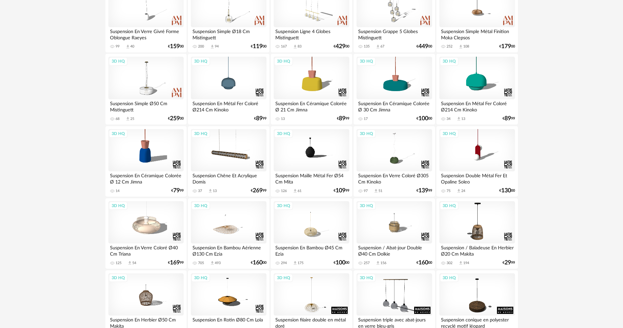
scroll to position [334, 0]
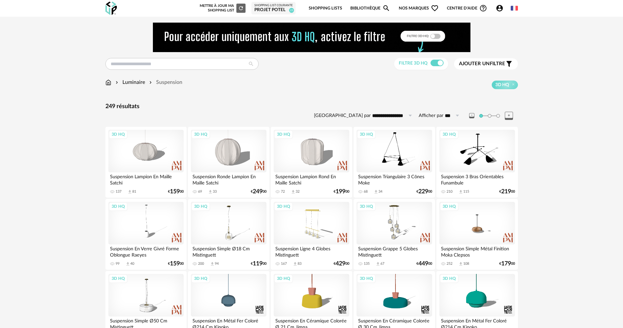
click at [108, 83] on img at bounding box center [108, 83] width 6 height 8
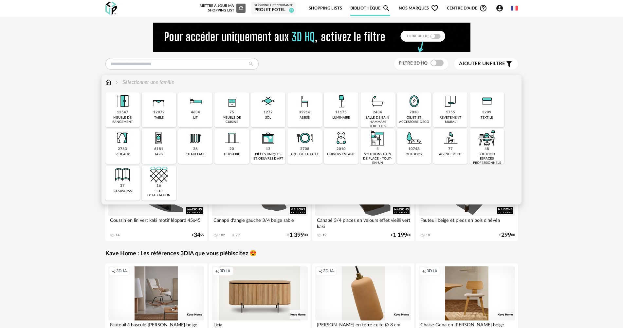
click at [311, 149] on div "2708 arts de la table" at bounding box center [305, 146] width 34 height 35
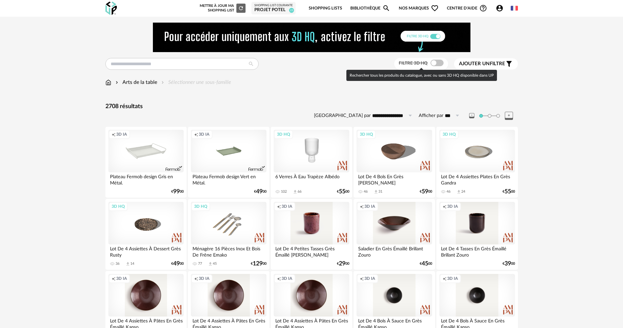
click at [439, 65] on span at bounding box center [437, 63] width 13 height 7
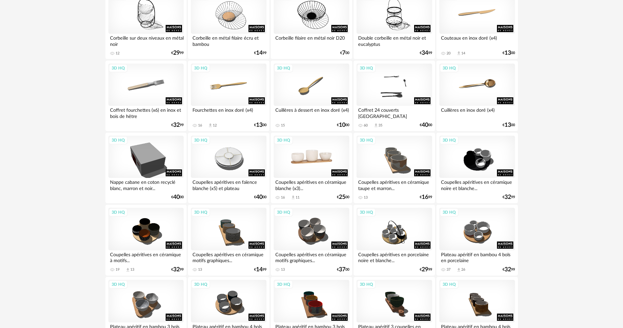
scroll to position [1284, 0]
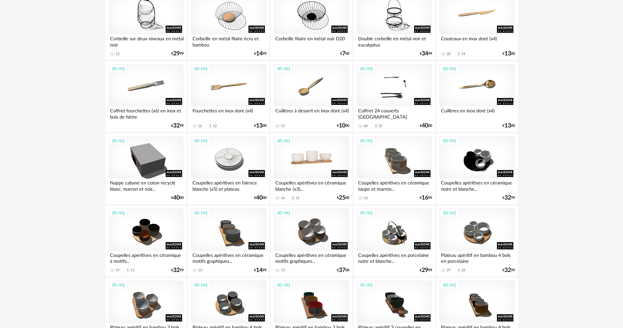
scroll to position [1284, 0]
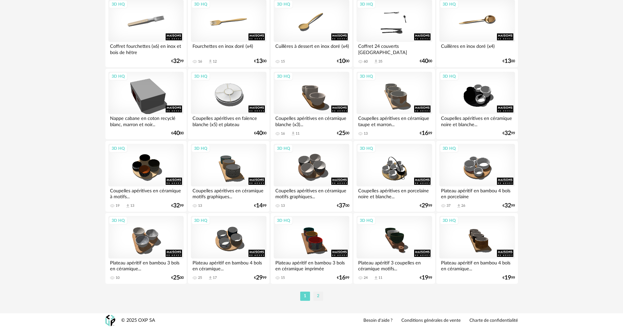
click at [317, 299] on li "2" at bounding box center [319, 296] width 10 height 9
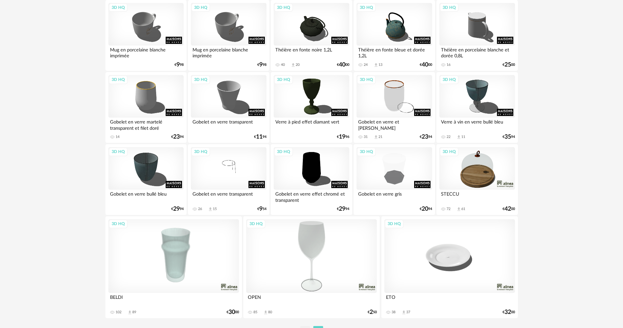
scroll to position [810, 0]
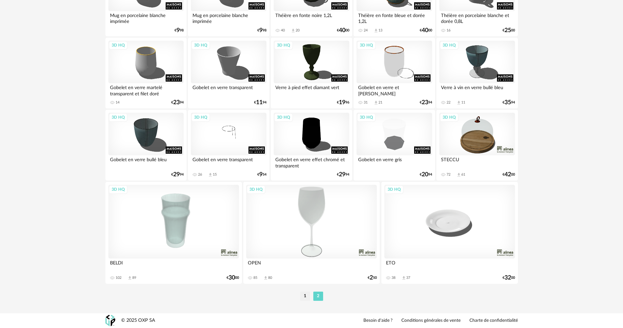
click at [326, 220] on div "3D HQ" at bounding box center [311, 221] width 131 height 73
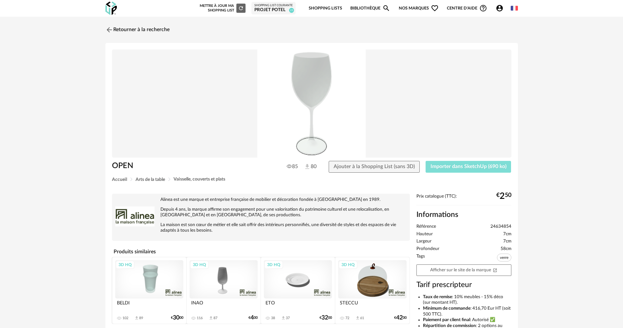
click at [455, 164] on span "Importer dans SketchUp (690 ko)" at bounding box center [469, 166] width 76 height 5
click at [489, 171] on button "Importer dans SketchUp (690 ko)" at bounding box center [469, 167] width 86 height 12
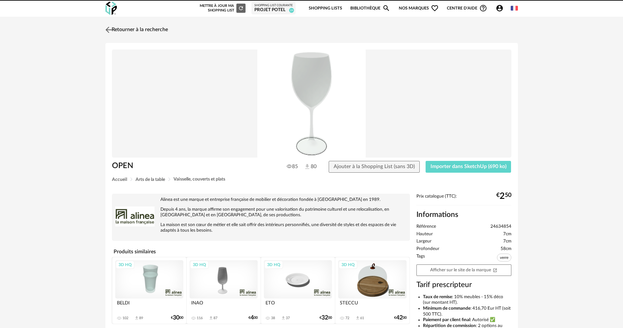
click at [130, 27] on link "Retourner à la recherche" at bounding box center [136, 30] width 64 height 14
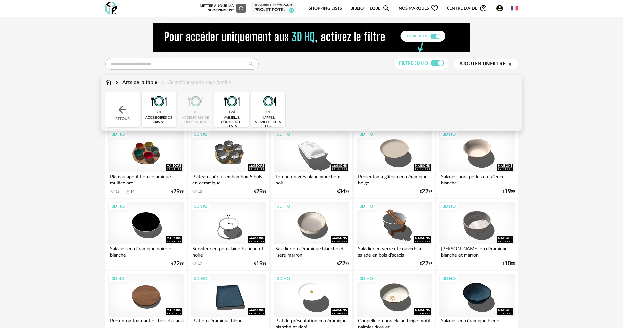
click at [125, 83] on div "Arts de la table" at bounding box center [135, 83] width 43 height 8
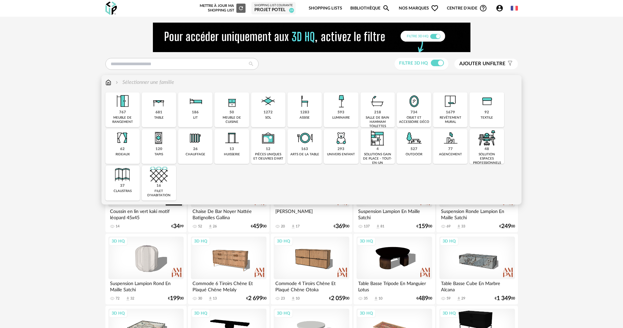
click at [414, 106] on img at bounding box center [415, 101] width 18 height 18
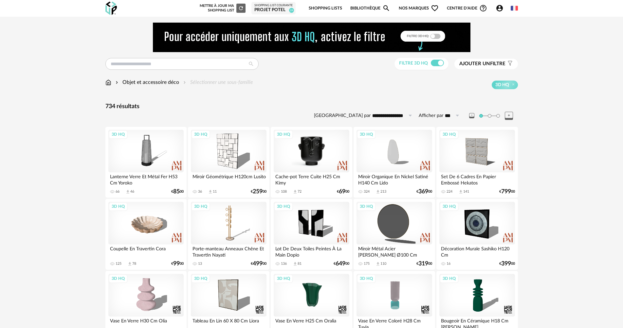
click at [314, 140] on div "3D HQ" at bounding box center [311, 151] width 75 height 43
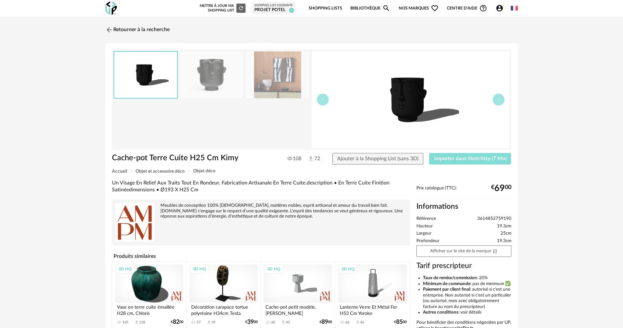
click at [463, 156] on span "Importer dans SketchUp (7 Mo)" at bounding box center [470, 158] width 72 height 5
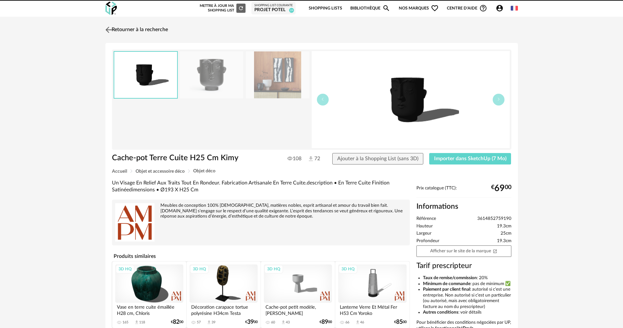
click at [130, 27] on link "Retourner à la recherche" at bounding box center [136, 30] width 64 height 14
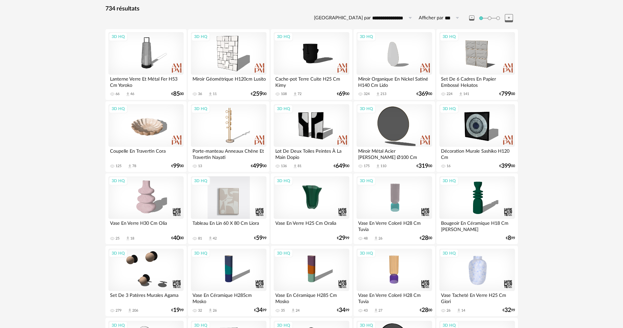
scroll to position [98, 0]
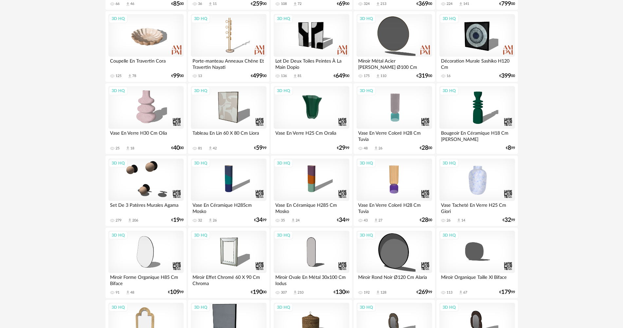
scroll to position [262, 0]
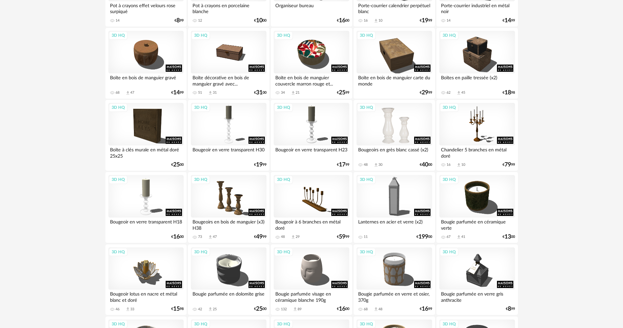
scroll to position [852, 0]
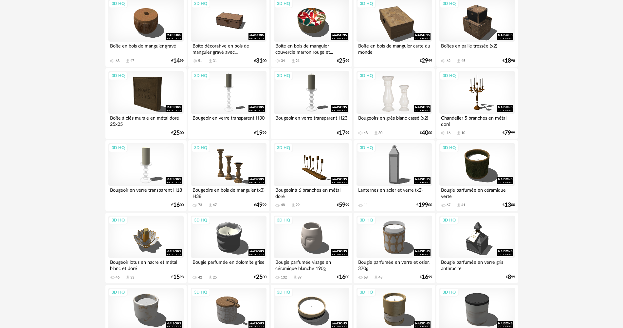
click at [401, 99] on div "3D HQ" at bounding box center [394, 92] width 75 height 43
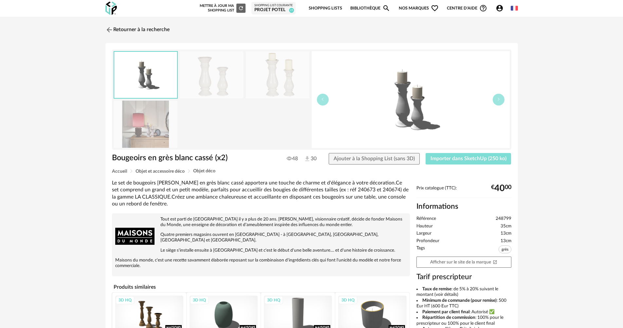
click at [471, 157] on span "Importer dans SketchUp (250 ko)" at bounding box center [469, 158] width 76 height 5
click at [124, 27] on link "Retourner à la recherche" at bounding box center [136, 30] width 64 height 14
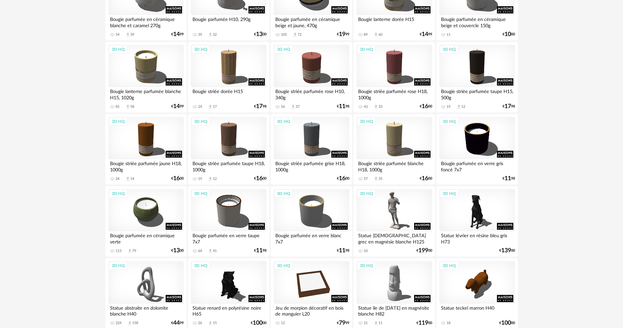
scroll to position [1278, 0]
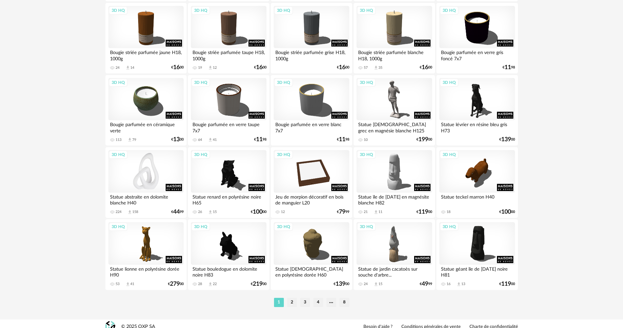
click at [125, 183] on div "3D HQ" at bounding box center [145, 171] width 75 height 43
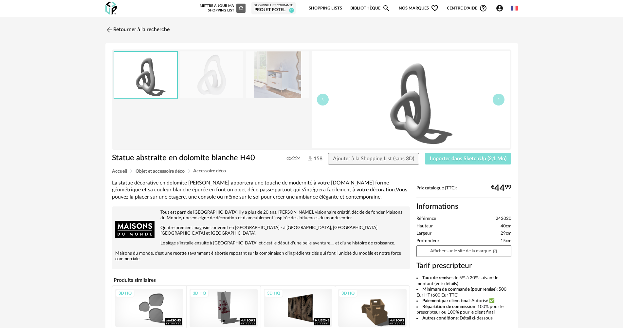
click at [458, 159] on span "Importer dans SketchUp (2,1 Mo)" at bounding box center [468, 158] width 77 height 5
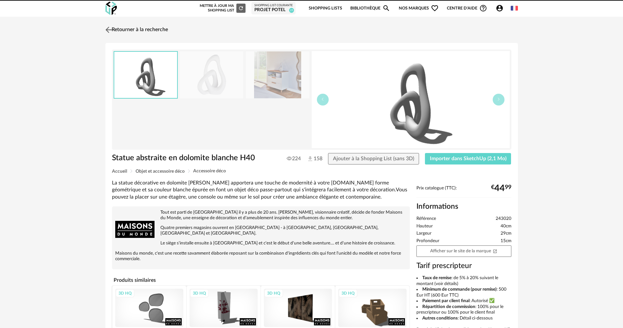
click at [152, 31] on link "Retourner à la recherche" at bounding box center [136, 30] width 64 height 14
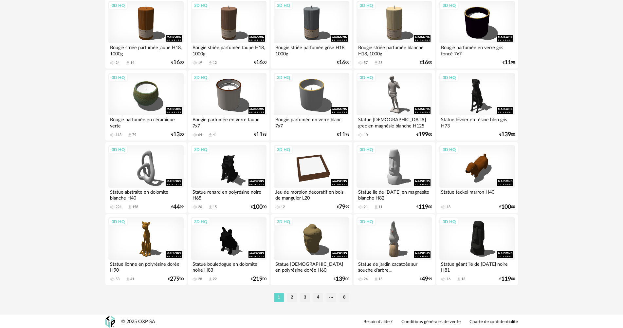
scroll to position [1284, 0]
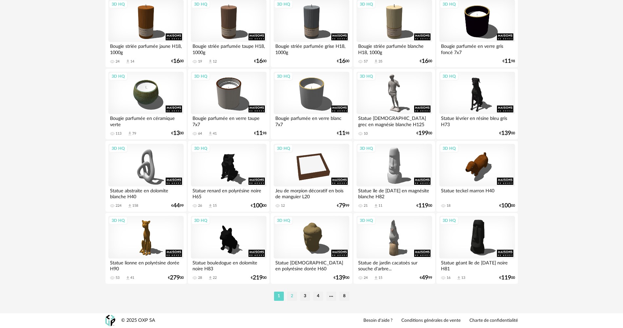
click at [293, 295] on li "2" at bounding box center [292, 296] width 10 height 9
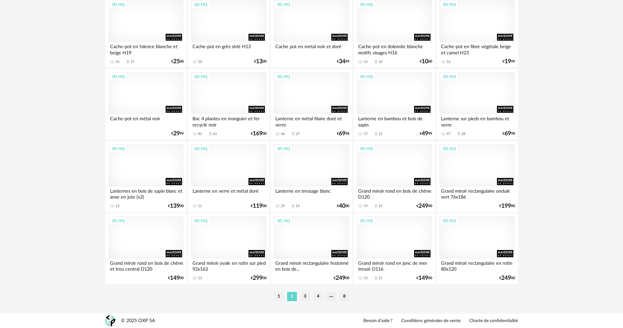
scroll to position [1284, 0]
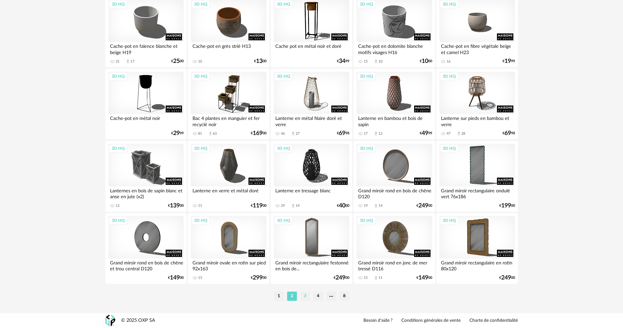
click at [306, 296] on li "3" at bounding box center [305, 296] width 10 height 9
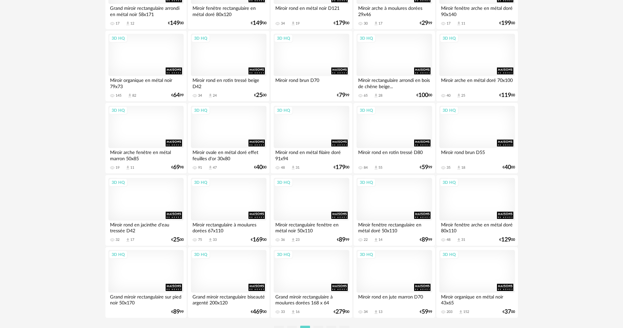
scroll to position [1284, 0]
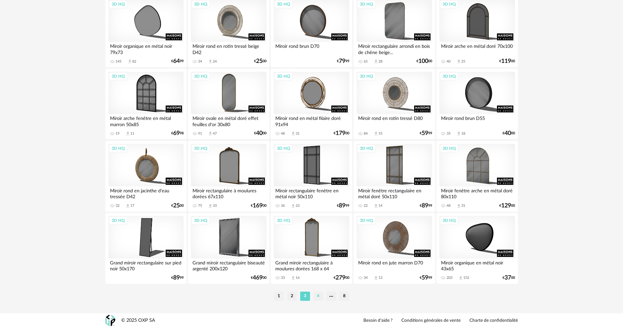
click at [317, 293] on li "4" at bounding box center [319, 296] width 10 height 9
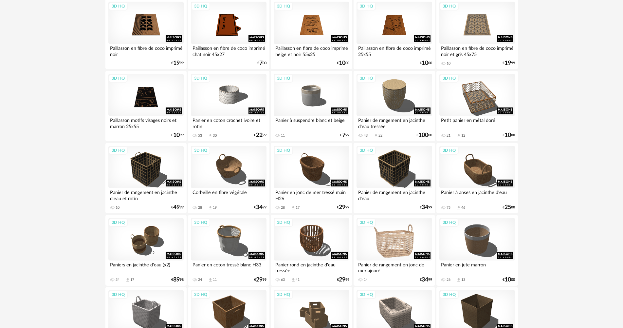
scroll to position [1278, 0]
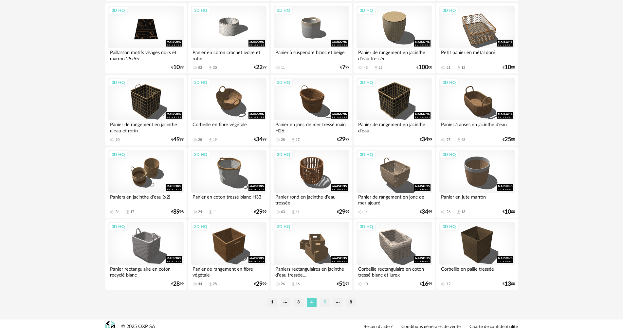
click at [327, 303] on li "5" at bounding box center [325, 302] width 10 height 9
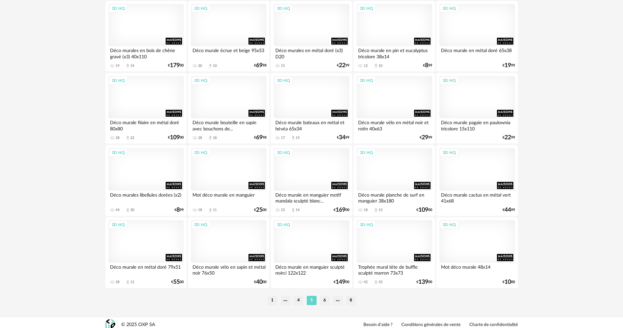
scroll to position [1284, 0]
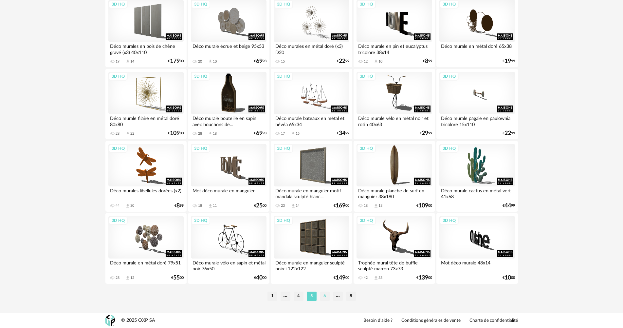
click at [324, 295] on li "6" at bounding box center [325, 296] width 10 height 9
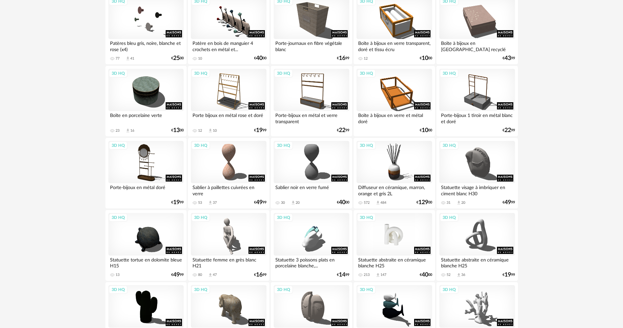
scroll to position [459, 0]
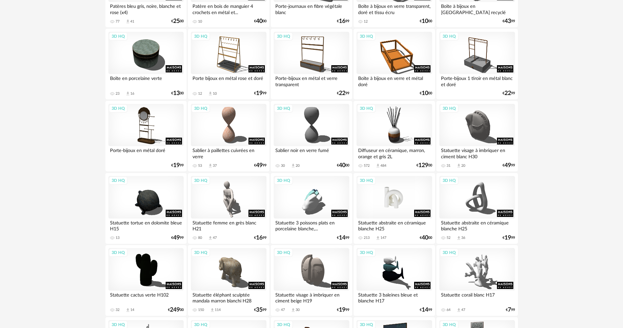
click at [390, 210] on div "3D HQ" at bounding box center [394, 197] width 75 height 43
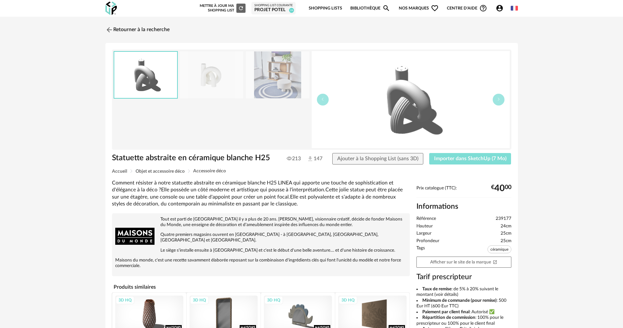
click at [478, 156] on span "Importer dans SketchUp (7 Mo)" at bounding box center [470, 158] width 72 height 5
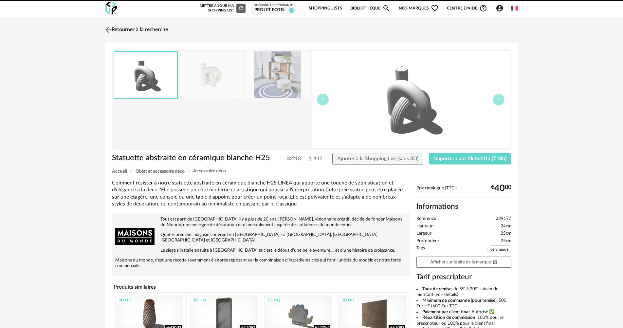
click at [121, 30] on link "Retourner à la recherche" at bounding box center [136, 30] width 64 height 14
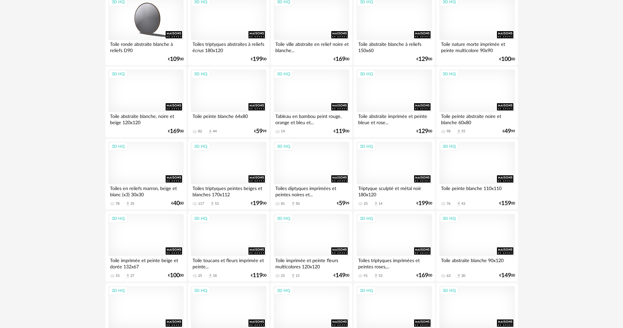
scroll to position [891, 0]
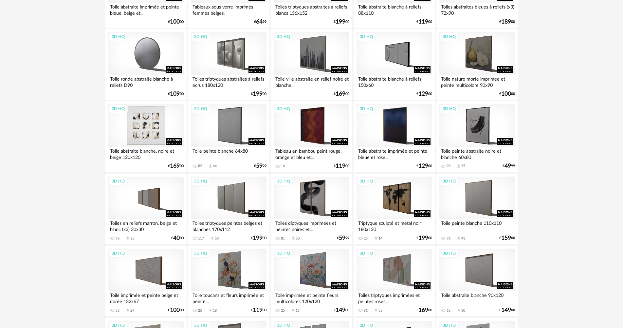
click at [141, 134] on div "3D HQ" at bounding box center [145, 125] width 75 height 43
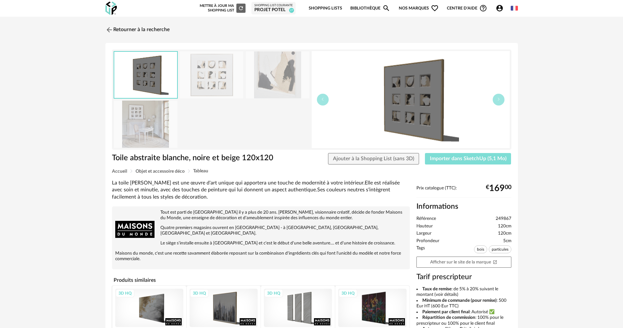
click at [459, 153] on button "Importer dans SketchUp (5,1 Mo)" at bounding box center [468, 159] width 86 height 12
click at [145, 29] on link "Retourner à la recherche" at bounding box center [136, 30] width 64 height 14
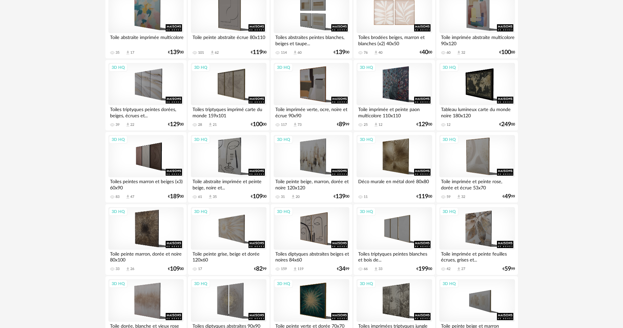
scroll to position [1284, 0]
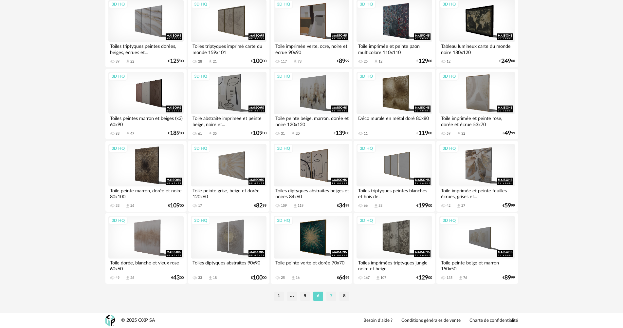
click at [332, 296] on li "7" at bounding box center [332, 296] width 10 height 9
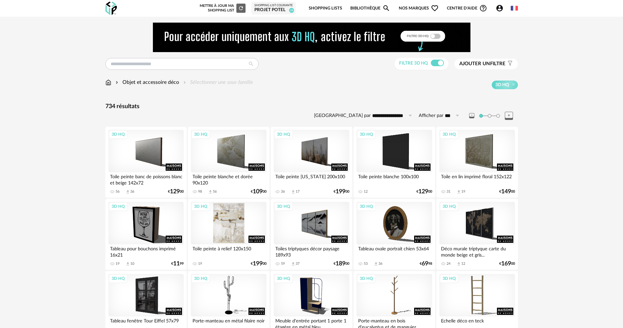
click at [247, 221] on div "3D HQ" at bounding box center [228, 223] width 75 height 43
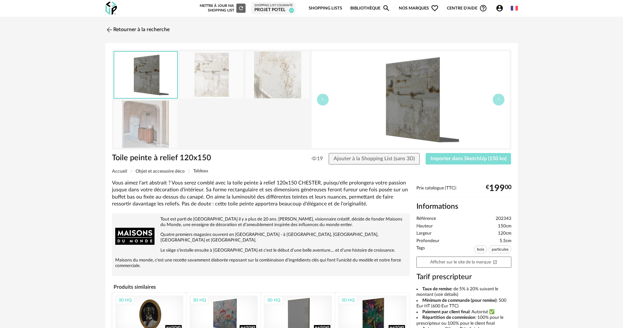
click at [477, 157] on span "Importer dans SketchUp (150 ko)" at bounding box center [469, 158] width 76 height 5
click at [124, 31] on link "Retourner à la recherche" at bounding box center [136, 30] width 64 height 14
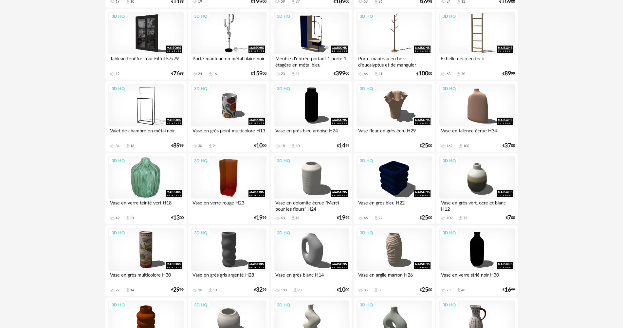
scroll to position [360, 0]
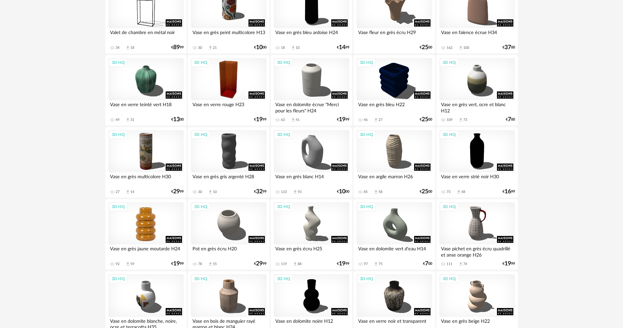
click at [140, 219] on div "3D HQ" at bounding box center [145, 223] width 75 height 43
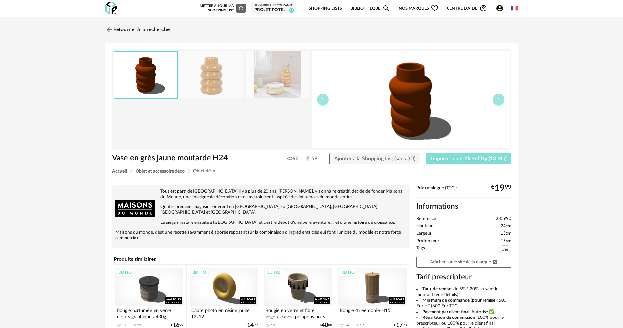
click at [460, 156] on span "Importer dans SketchUp (13 Mo)" at bounding box center [468, 158] width 75 height 5
click at [157, 34] on link "Retourner à la recherche" at bounding box center [136, 30] width 64 height 14
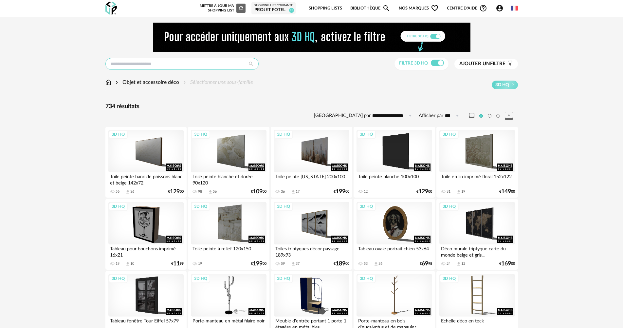
click at [161, 64] on input "text" at bounding box center [181, 64] width 153 height 12
type input "******"
type input "**********"
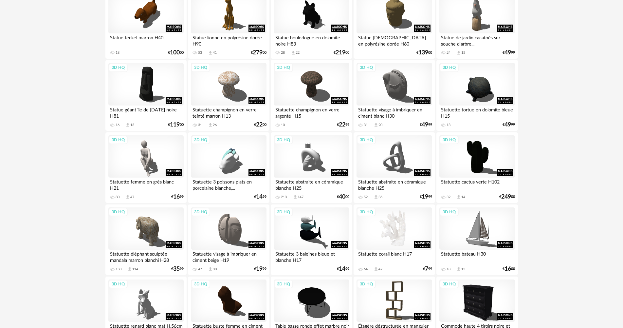
scroll to position [229, 0]
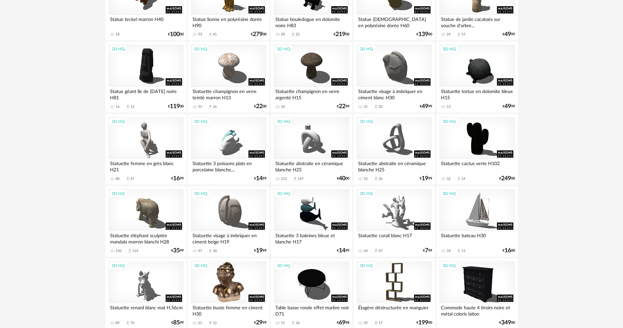
click at [240, 283] on div "3D HQ" at bounding box center [228, 282] width 75 height 43
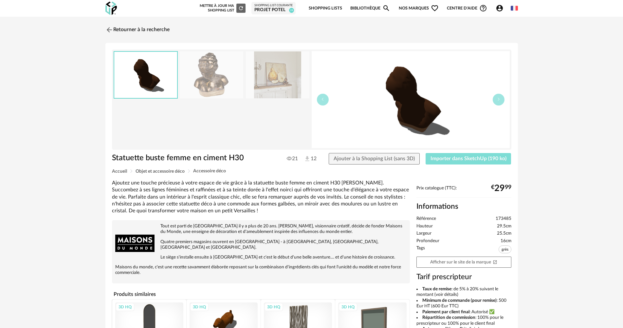
click at [467, 159] on span "Importer dans SketchUp (190 ko)" at bounding box center [469, 158] width 76 height 5
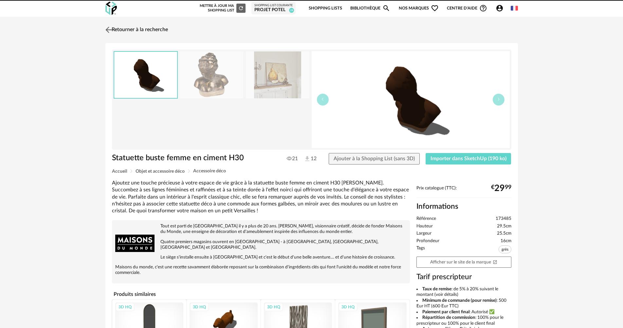
click at [125, 27] on link "Retourner à la recherche" at bounding box center [136, 30] width 64 height 14
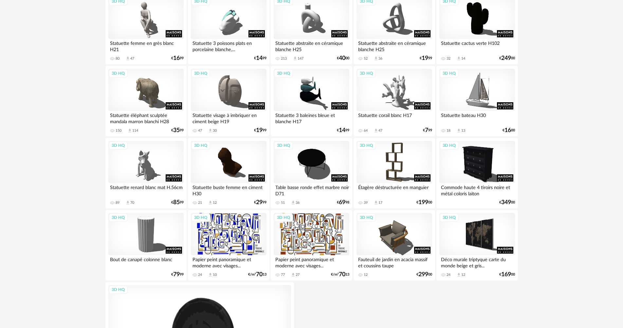
scroll to position [463, 0]
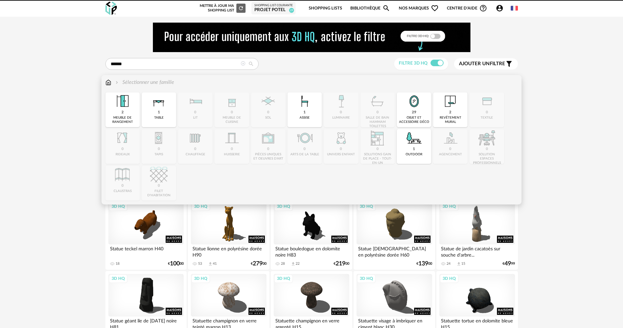
click at [109, 81] on img at bounding box center [108, 83] width 6 height 8
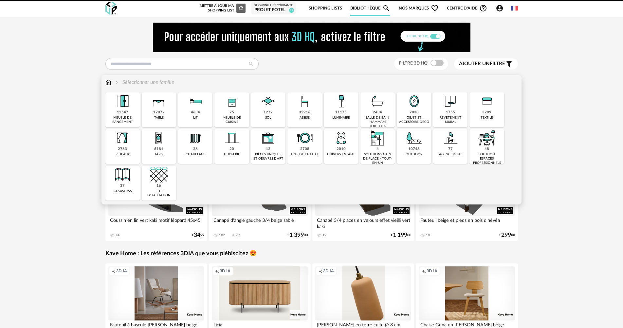
click at [358, 116] on div "11175 luminaire" at bounding box center [341, 109] width 34 height 35
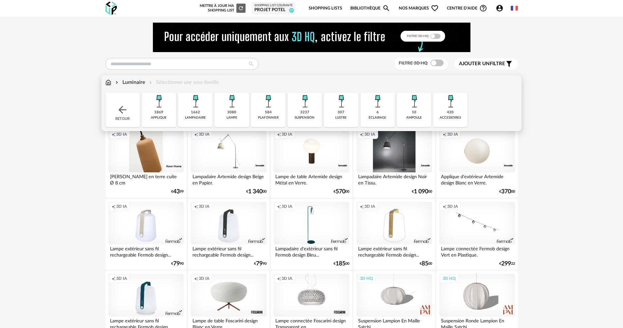
click at [238, 108] on img at bounding box center [232, 101] width 18 height 18
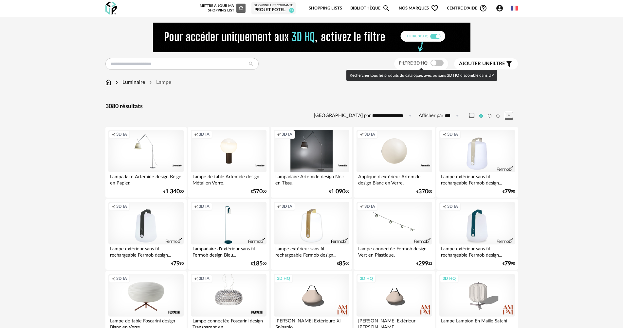
click at [440, 62] on span at bounding box center [437, 63] width 13 height 7
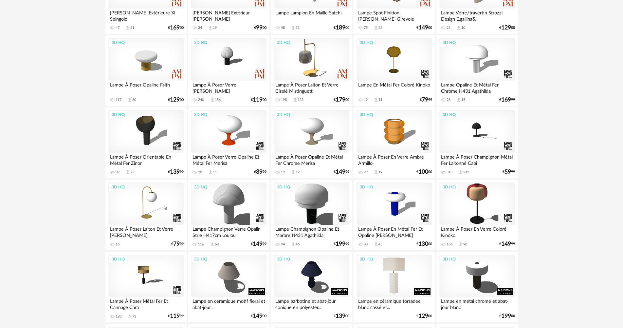
scroll to position [197, 0]
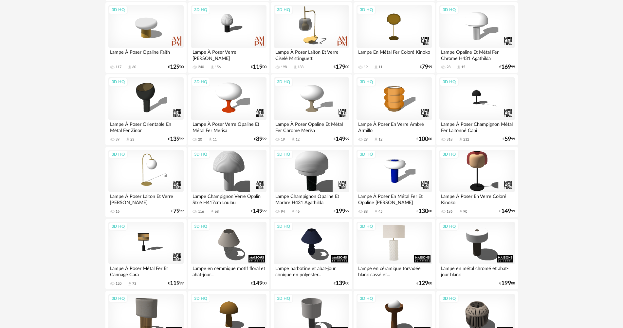
click at [398, 246] on div "3D HQ" at bounding box center [394, 243] width 75 height 43
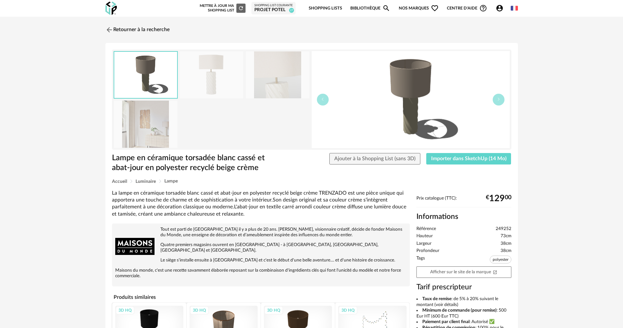
click at [158, 123] on img at bounding box center [146, 124] width 64 height 47
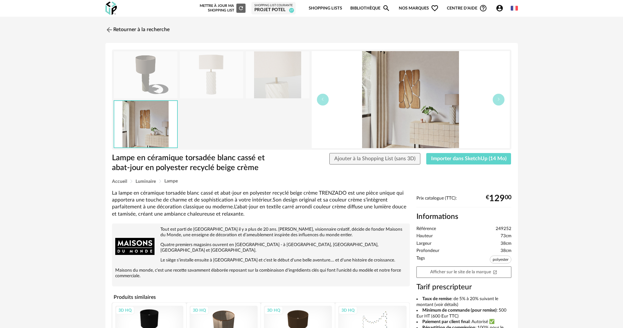
click at [255, 95] on img at bounding box center [278, 74] width 64 height 47
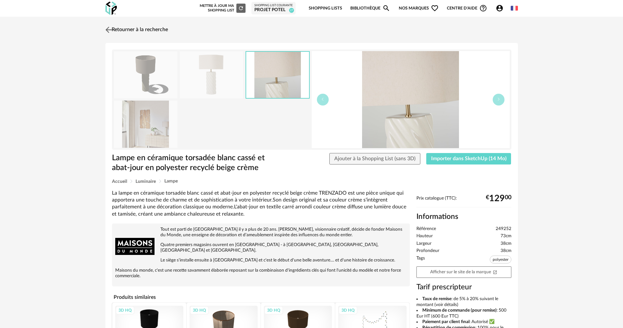
click at [145, 27] on link "Retourner à la recherche" at bounding box center [136, 30] width 64 height 14
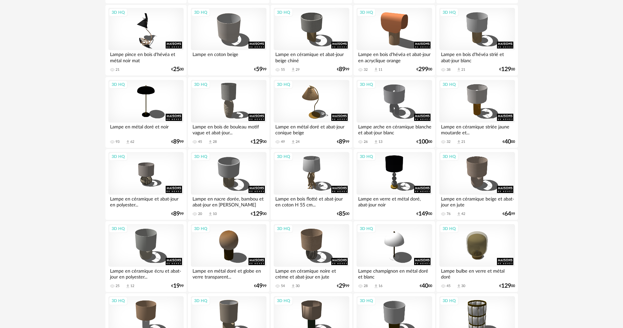
scroll to position [557, 0]
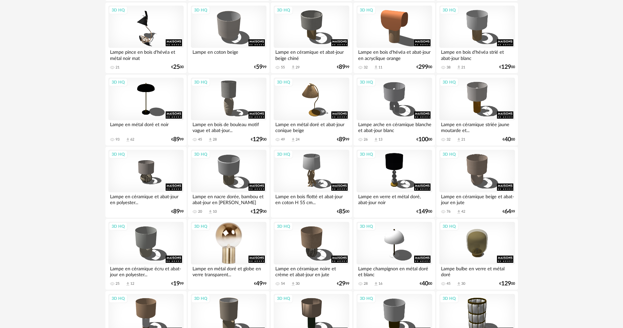
click at [240, 239] on div "3D HQ" at bounding box center [228, 243] width 75 height 43
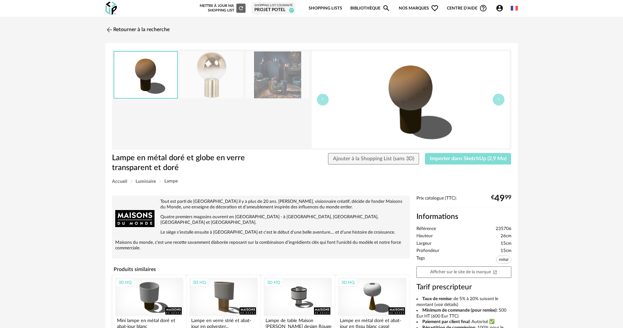
click at [446, 153] on button "Importer dans SketchUp (2,9 Mo)" at bounding box center [468, 159] width 86 height 12
click at [146, 29] on link "Retourner à la recherche" at bounding box center [136, 30] width 64 height 14
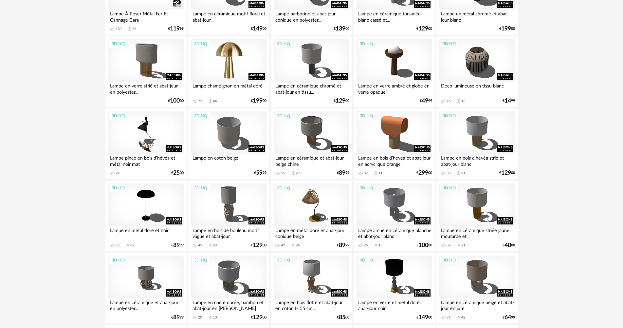
scroll to position [393, 0]
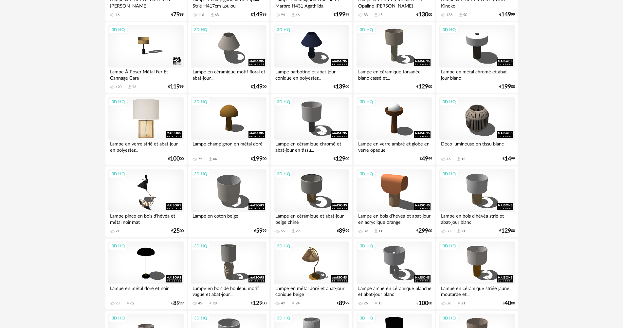
click at [164, 121] on div "3D HQ" at bounding box center [145, 118] width 75 height 43
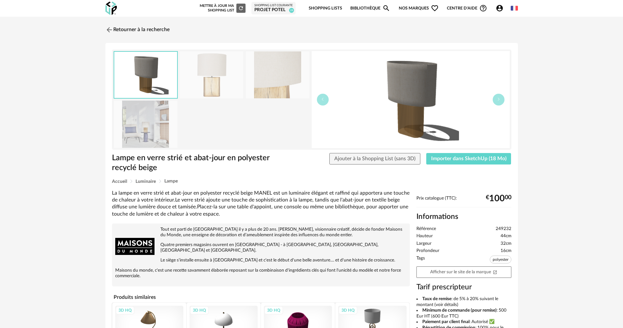
click at [141, 127] on img at bounding box center [146, 124] width 64 height 47
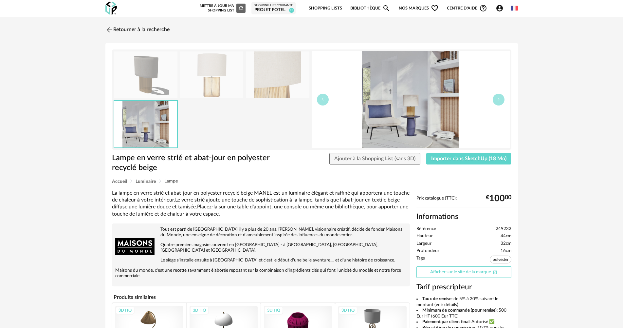
click at [461, 274] on link "Afficher sur le site de la marque Open In New icon" at bounding box center [464, 271] width 95 height 11
click at [154, 27] on link "Retourner à la recherche" at bounding box center [136, 30] width 64 height 14
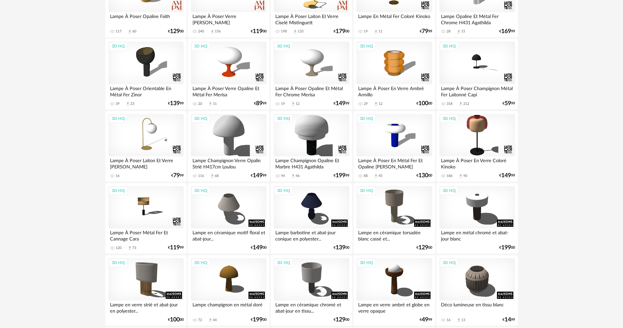
scroll to position [295, 0]
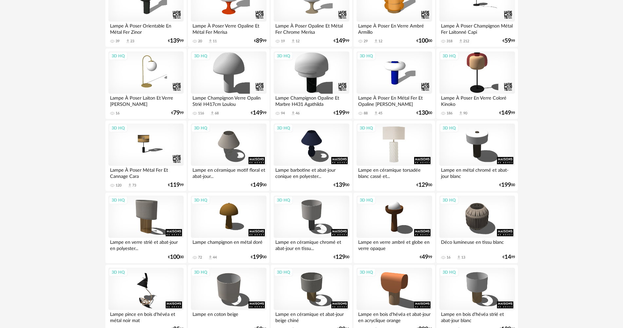
click at [416, 139] on div "3D HQ" at bounding box center [394, 145] width 75 height 43
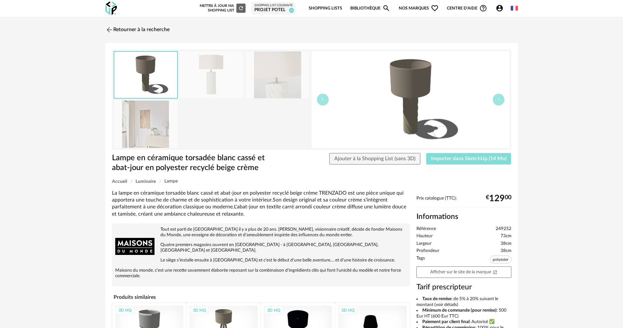
click at [448, 158] on span "Importer dans SketchUp (14 Mo)" at bounding box center [468, 158] width 75 height 5
click at [184, 45] on div "Lampe en céramique torsadée blanc cassé et abat-jour en polyester recyclé beige…" at bounding box center [311, 245] width 413 height 404
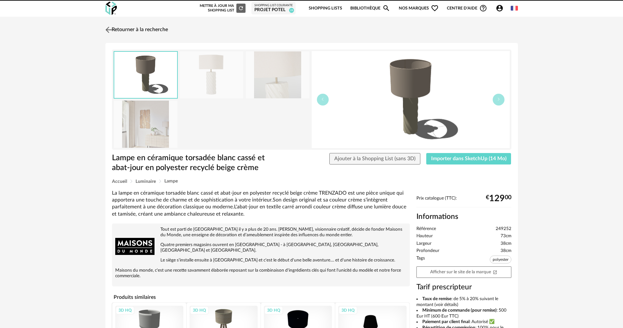
click at [169, 36] on div "Retourner à la recherche Lampe en céramique torsadée blanc cassé et abat-jour e…" at bounding box center [312, 241] width 425 height 436
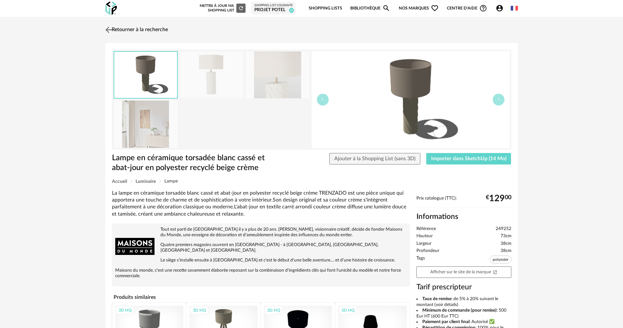
click at [166, 34] on link "Retourner à la recherche" at bounding box center [136, 30] width 64 height 14
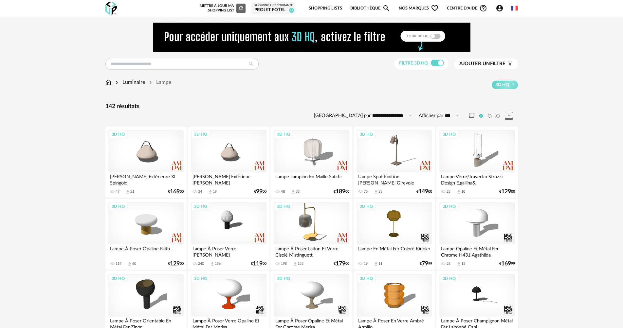
click at [109, 82] on img at bounding box center [108, 83] width 6 height 8
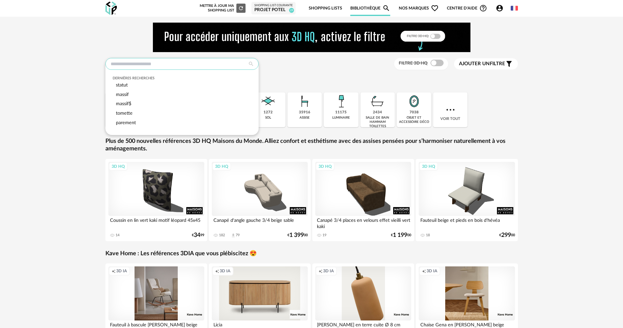
click at [192, 61] on input "text" at bounding box center [181, 64] width 153 height 12
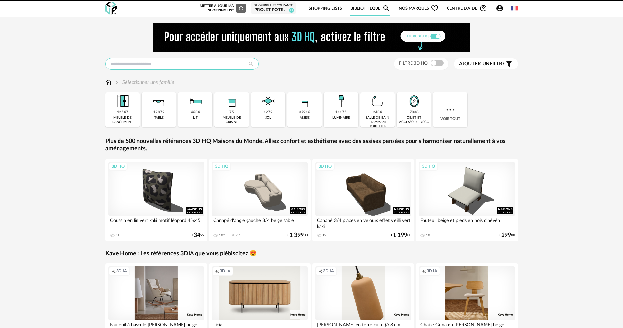
click at [195, 63] on input "text" at bounding box center [181, 64] width 153 height 12
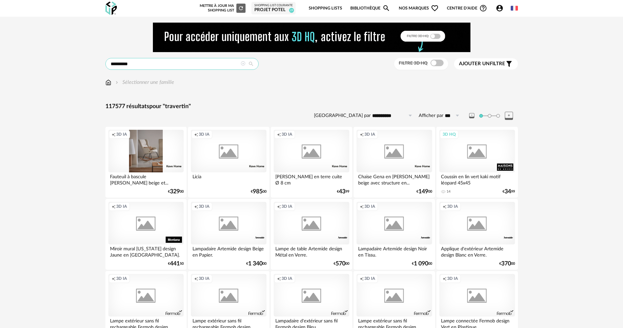
type input "*********"
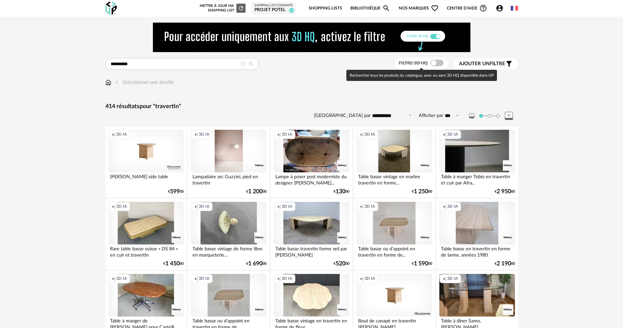
click at [444, 62] on div "Filtre 3D HQ" at bounding box center [421, 64] width 54 height 12
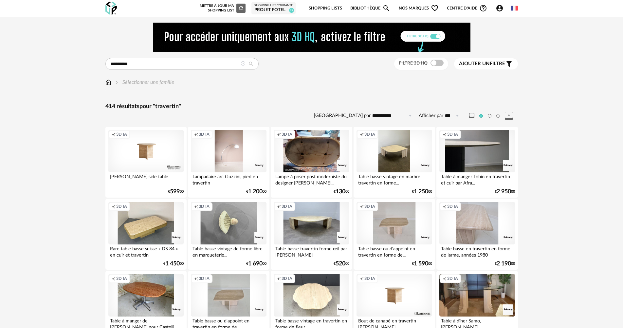
click at [441, 63] on span at bounding box center [437, 63] width 13 height 7
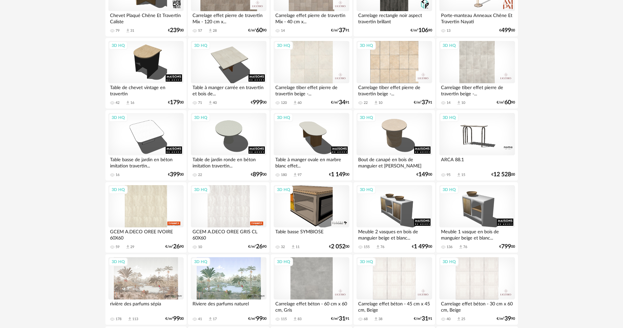
scroll to position [109, 0]
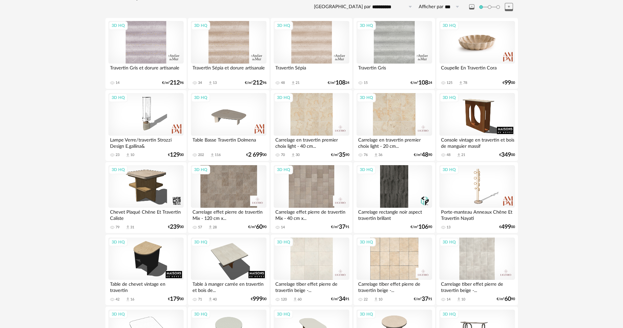
click at [474, 46] on div "3D HQ" at bounding box center [477, 42] width 75 height 43
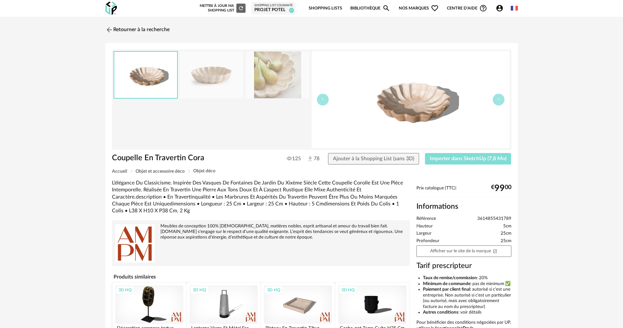
click at [455, 161] on span "Importer dans SketchUp (7,8 Mo)" at bounding box center [468, 158] width 77 height 5
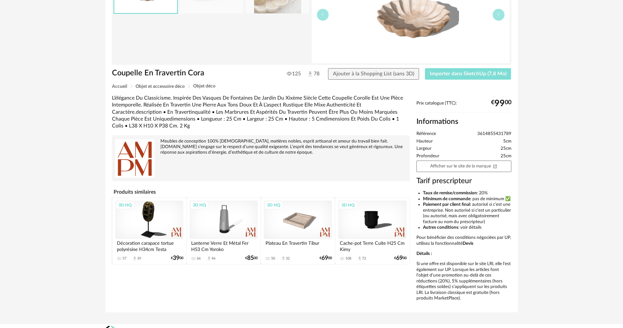
scroll to position [107, 0]
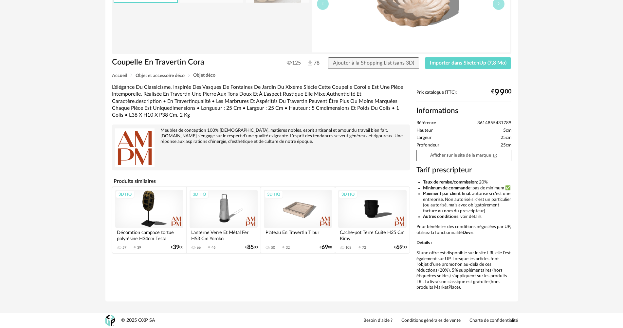
click at [303, 192] on div "3D HQ" at bounding box center [298, 209] width 68 height 38
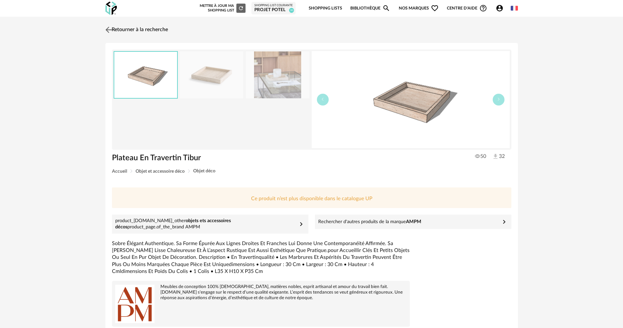
click at [129, 29] on link "Retourner à la recherche" at bounding box center [136, 30] width 64 height 14
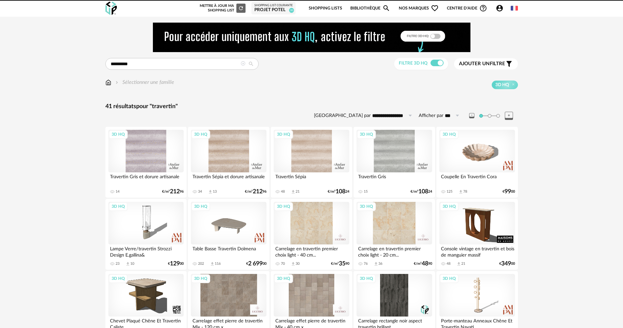
click at [501, 9] on icon "Account Circle icon" at bounding box center [500, 8] width 8 height 8
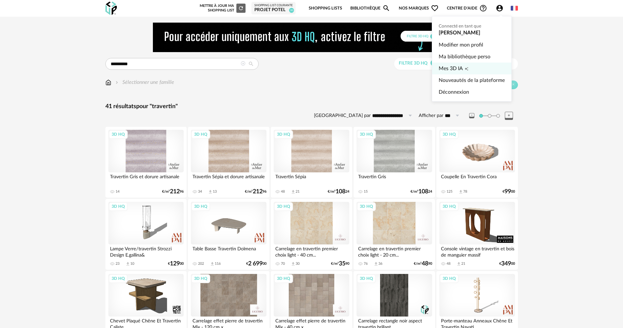
click at [476, 71] on link "Mes 3D IA Creation icon" at bounding box center [472, 69] width 66 height 12
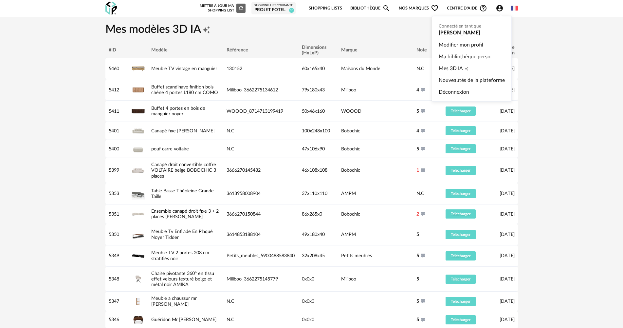
click at [498, 8] on icon "Account Circle icon" at bounding box center [500, 8] width 7 height 7
click at [469, 56] on link "Ma bibliothèque perso" at bounding box center [472, 57] width 66 height 12
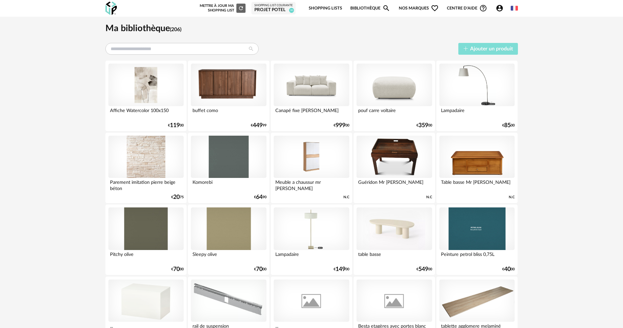
click at [505, 45] on button "Ajouter un produit" at bounding box center [489, 49] width 60 height 12
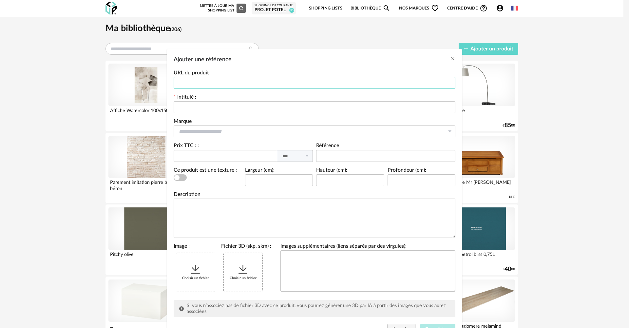
drag, startPoint x: 238, startPoint y: 86, endPoint x: 235, endPoint y: 86, distance: 3.9
click at [237, 86] on input "Ajouter une référence" at bounding box center [315, 83] width 282 height 12
type input "*"
click at [207, 99] on div "Intitulé :" at bounding box center [315, 104] width 282 height 18
click at [205, 105] on input "Ajouter une référence" at bounding box center [315, 107] width 282 height 12
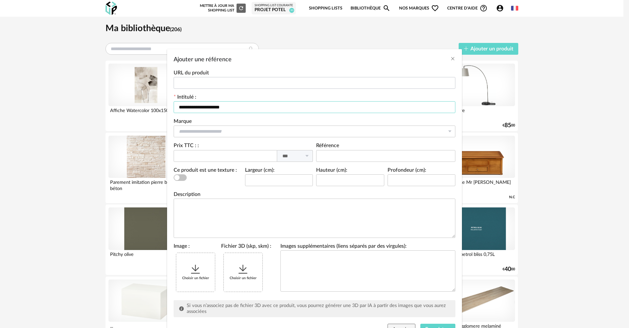
type input "**********"
click at [207, 78] on input "Ajouter une référence" at bounding box center [315, 83] width 282 height 12
paste input "**********"
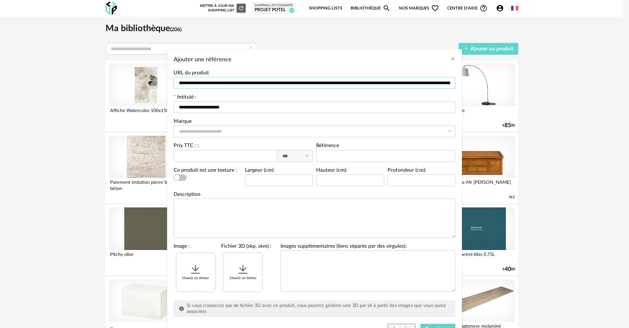
scroll to position [0, 888]
type input "**********"
click at [179, 276] on div "Choisir un fichier" at bounding box center [195, 272] width 39 height 39
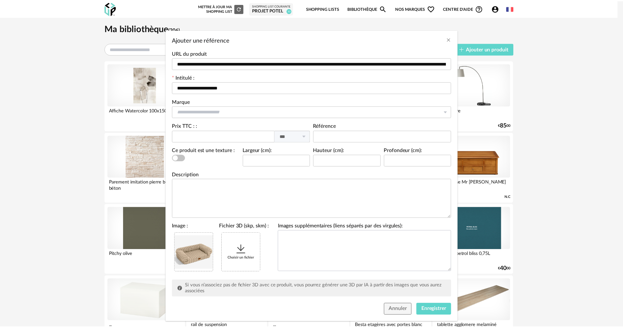
scroll to position [30, 0]
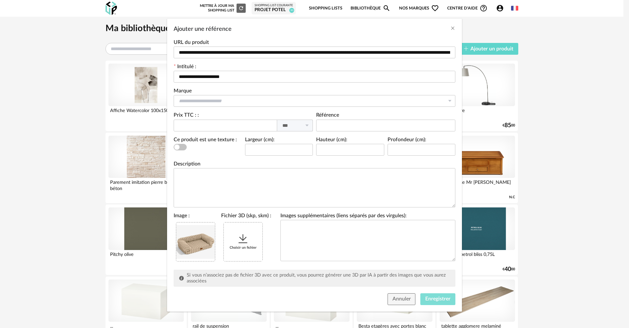
click at [435, 299] on span "Enregistrer" at bounding box center [437, 298] width 25 height 5
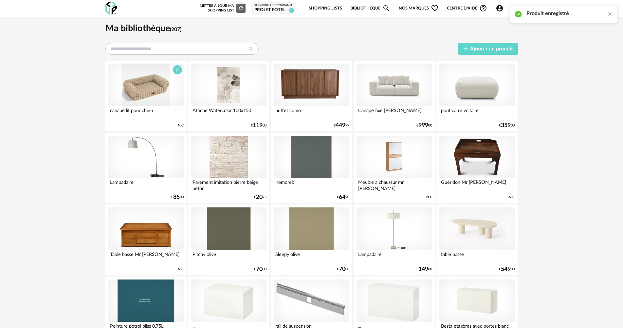
click at [141, 92] on div at bounding box center [145, 85] width 75 height 43
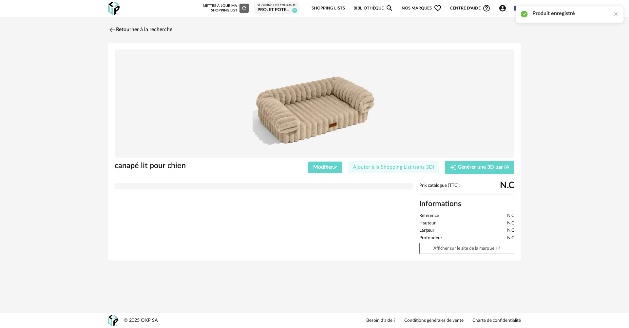
click at [374, 170] on button "Ajouter à la Shopping List (sans 3D)" at bounding box center [393, 168] width 91 height 12
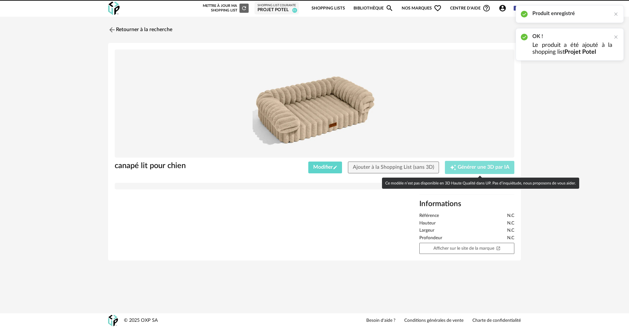
click at [481, 167] on span "Générer une 3D par IA" at bounding box center [484, 167] width 52 height 5
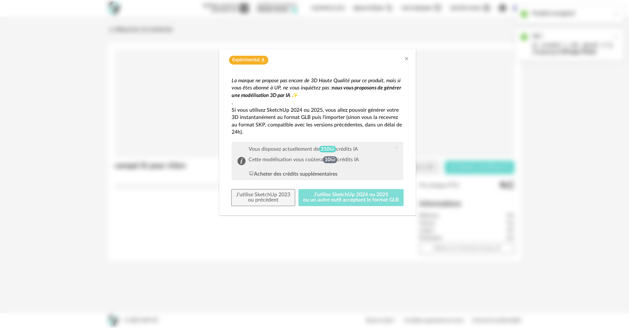
click at [352, 198] on button "J'utilise SketchUp 2024 ou 2025 ou un autre outil acceptant le format GLB" at bounding box center [350, 197] width 105 height 17
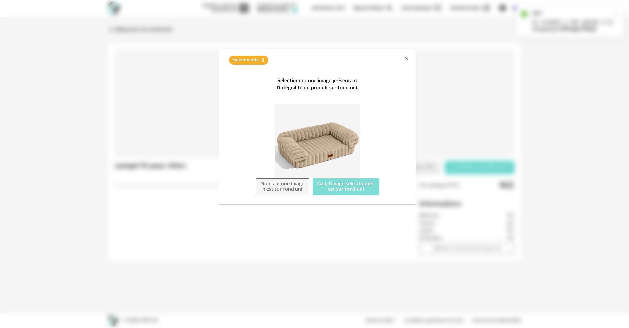
click at [315, 187] on button "Oui, l'image sélectionnée est sur fond uni" at bounding box center [346, 186] width 67 height 17
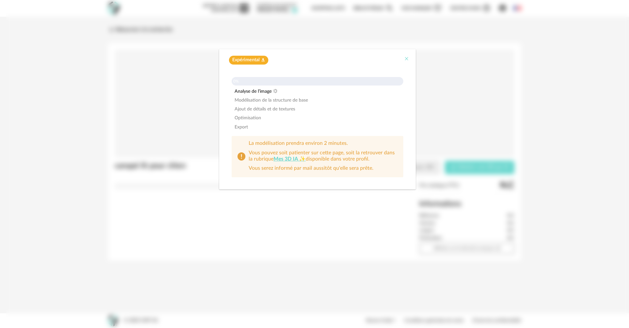
click at [408, 59] on icon "Close" at bounding box center [406, 58] width 5 height 5
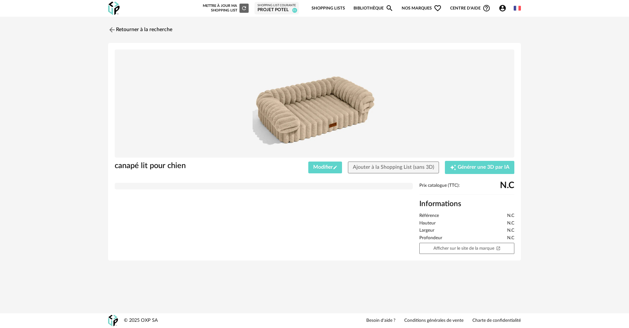
click at [268, 11] on div "Projet Potel" at bounding box center [276, 10] width 38 height 6
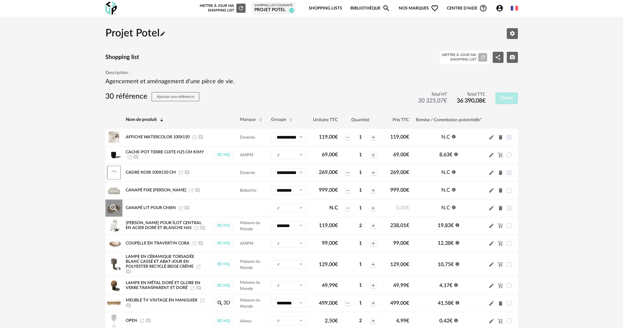
click at [502, 209] on icon "Delete icon" at bounding box center [501, 208] width 4 height 5
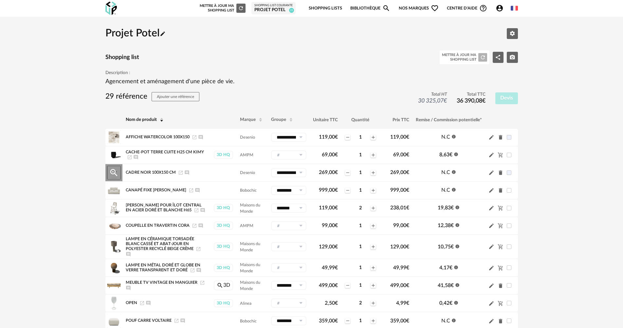
click at [501, 170] on icon "Delete icon" at bounding box center [501, 173] width 6 height 6
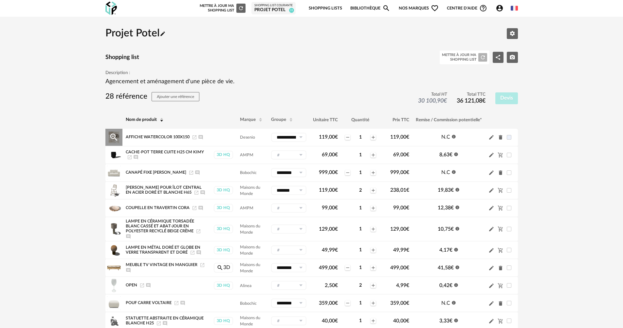
click at [499, 138] on icon "Delete icon" at bounding box center [501, 137] width 6 height 6
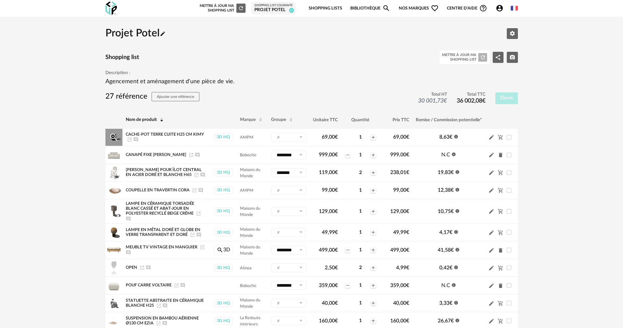
click at [297, 136] on icon at bounding box center [301, 137] width 8 height 9
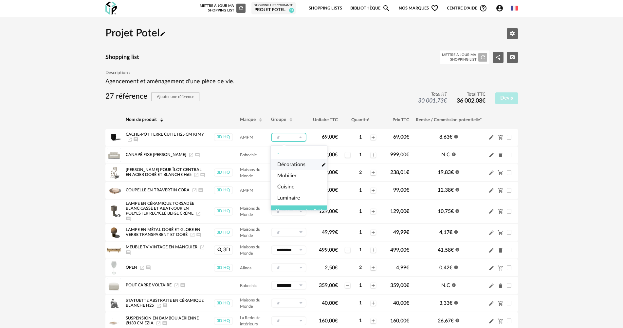
click at [300, 164] on span "Décorations" at bounding box center [291, 165] width 28 height 8
type input "**********"
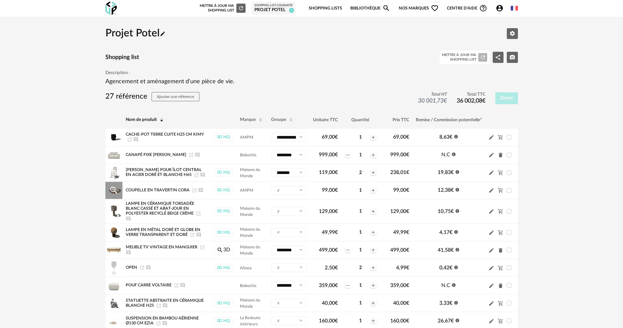
click at [297, 188] on icon at bounding box center [301, 190] width 8 height 9
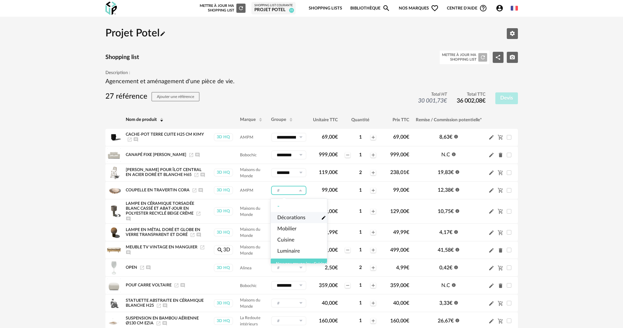
click at [297, 216] on span "Décorations" at bounding box center [291, 218] width 28 height 8
type input "**********"
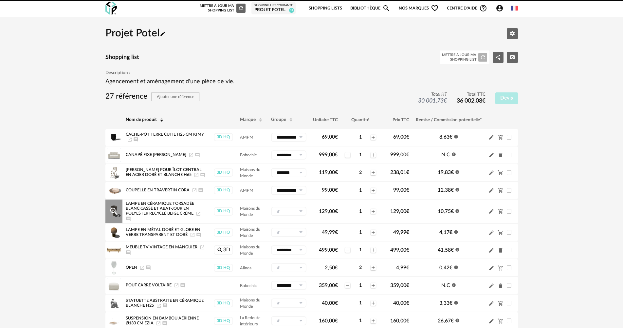
click at [298, 208] on icon at bounding box center [301, 211] width 8 height 9
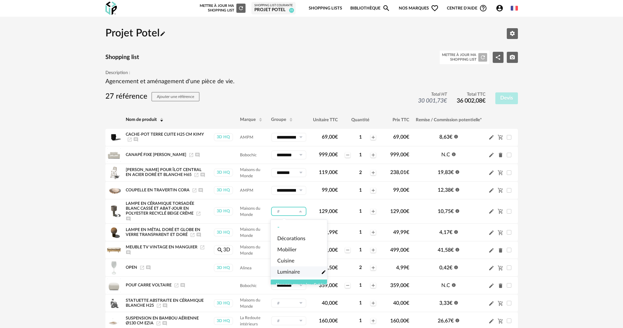
click at [297, 270] on span "Luminaire" at bounding box center [288, 272] width 23 height 8
type input "*********"
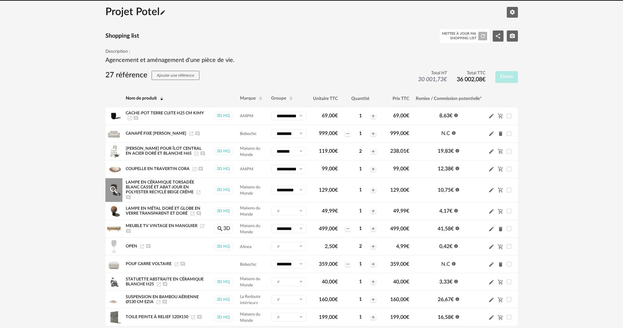
scroll to position [33, 0]
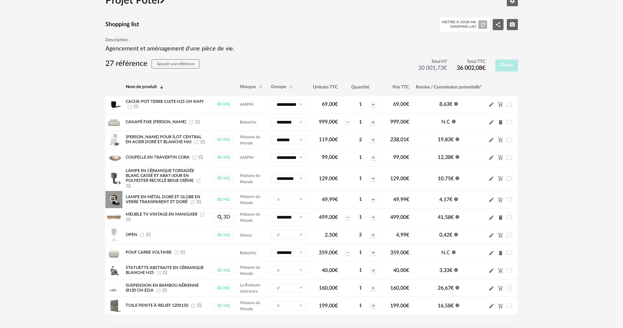
click at [292, 199] on input "text" at bounding box center [288, 199] width 35 height 9
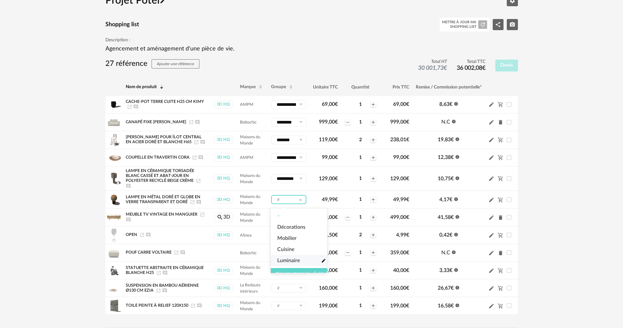
click at [294, 262] on span "Luminaire" at bounding box center [288, 261] width 23 height 8
type input "*********"
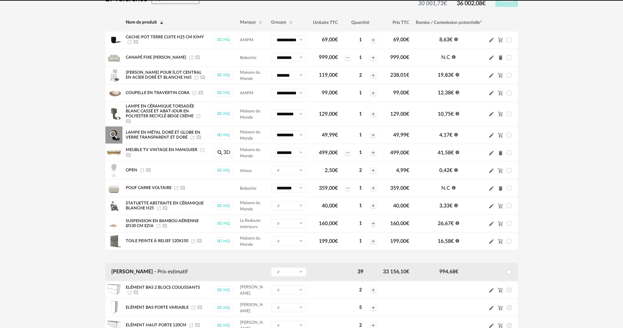
scroll to position [98, 0]
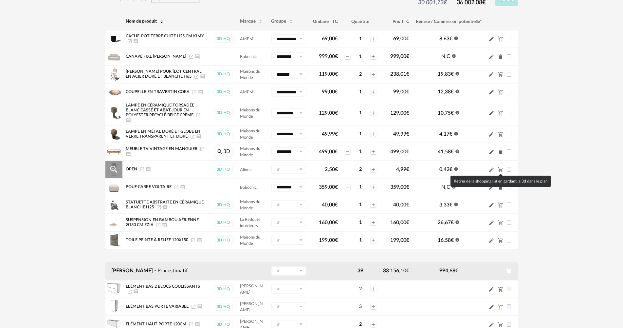
click at [501, 167] on icon "Cart Minus icon" at bounding box center [501, 170] width 6 height 6
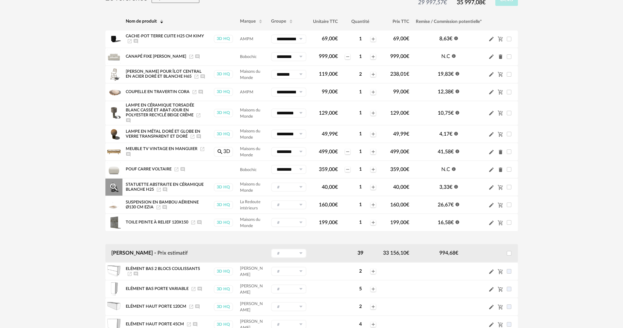
click at [292, 186] on input "text" at bounding box center [288, 186] width 35 height 9
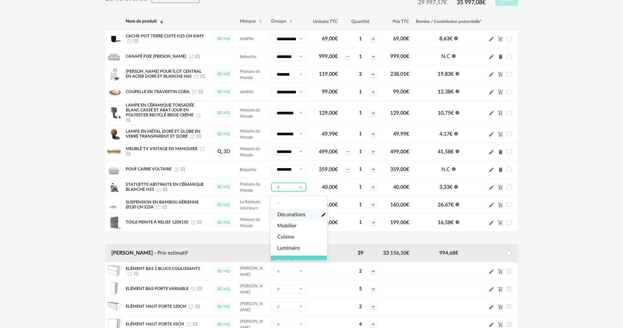
click at [292, 211] on span "Décorations" at bounding box center [291, 215] width 28 height 8
type input "**********"
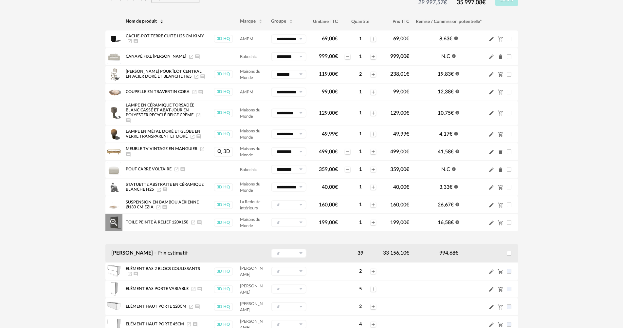
click at [296, 226] on input "text" at bounding box center [288, 222] width 35 height 9
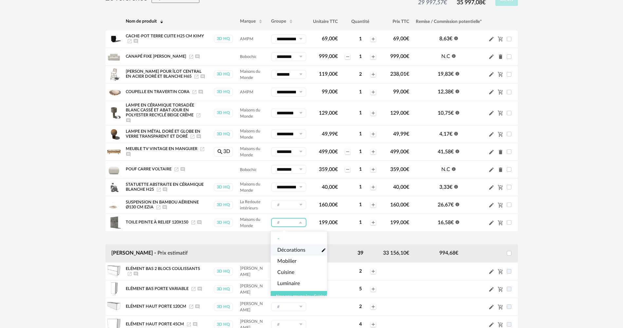
click at [298, 249] on span "Décorations" at bounding box center [291, 250] width 28 height 8
type input "**********"
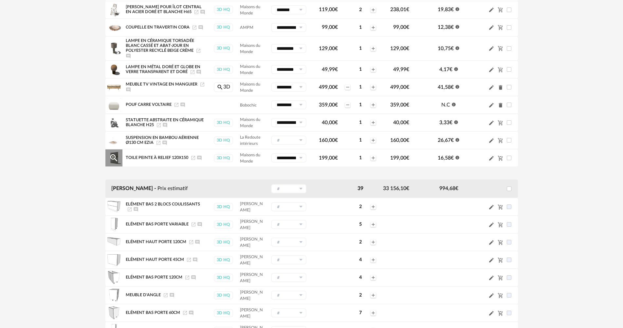
scroll to position [164, 0]
click at [513, 190] on td at bounding box center [501, 187] width 33 height 19
click at [506, 186] on div at bounding box center [502, 187] width 26 height 5
click at [509, 187] on span at bounding box center [509, 187] width 5 height 5
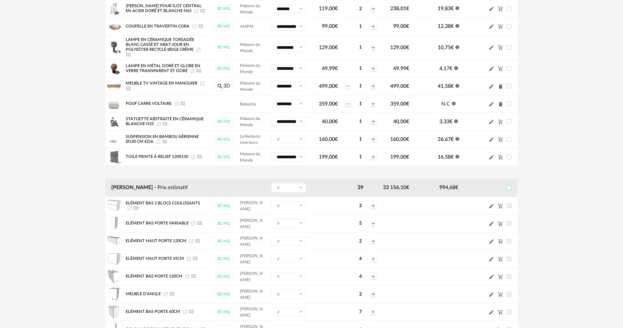
click at [294, 189] on input "text" at bounding box center [288, 187] width 35 height 9
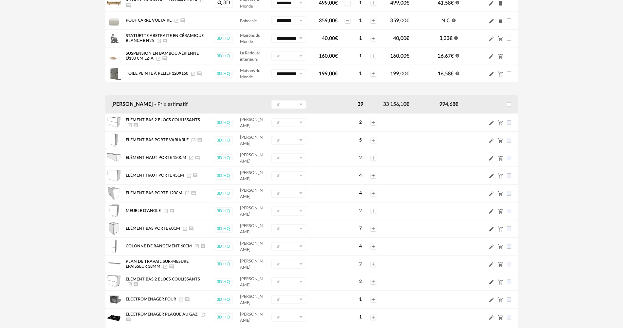
scroll to position [360, 0]
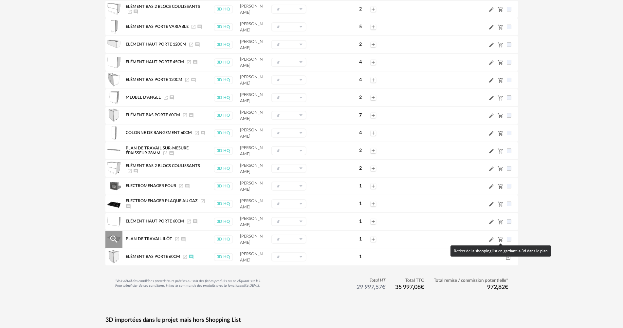
click at [500, 241] on icon "Cart Minus icon" at bounding box center [501, 240] width 6 height 6
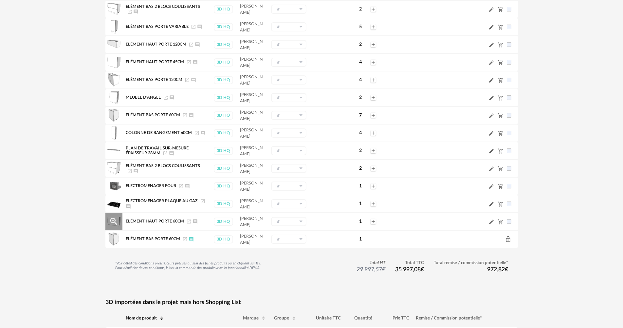
click at [500, 221] on icon "Cart Minus icon" at bounding box center [501, 222] width 6 height 6
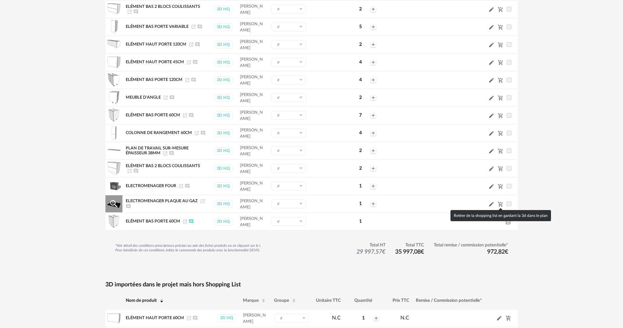
click at [502, 204] on icon "Cart Minus icon" at bounding box center [500, 203] width 5 height 5
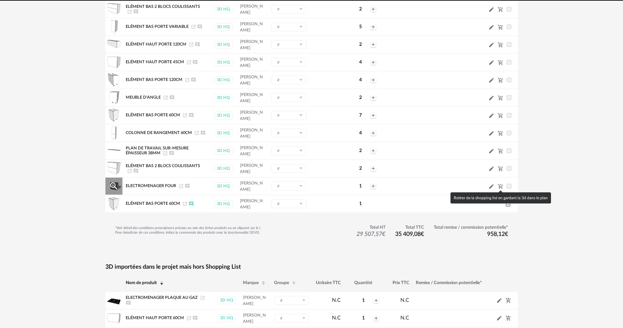
click at [501, 185] on icon "Cart Minus icon" at bounding box center [501, 186] width 6 height 6
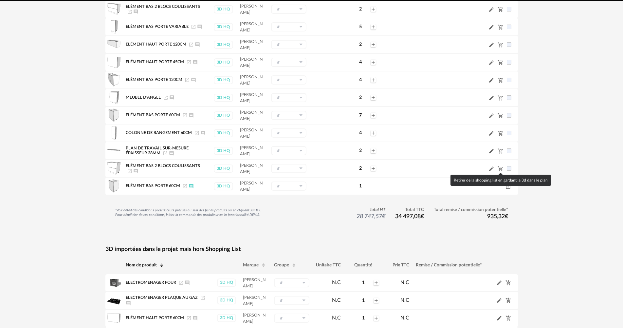
click at [502, 168] on icon "Cart Minus icon" at bounding box center [500, 168] width 5 height 5
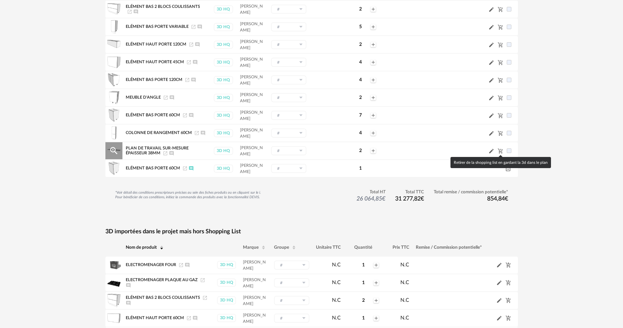
click at [502, 150] on icon "Cart Minus icon" at bounding box center [500, 150] width 5 height 5
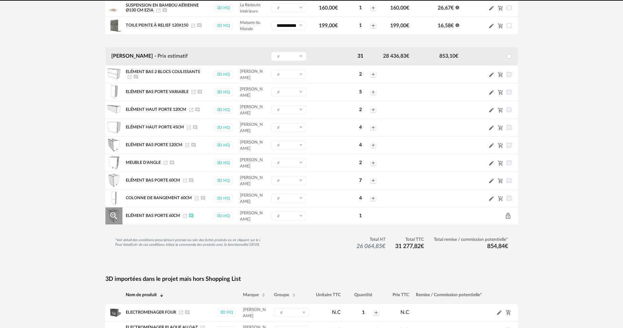
scroll to position [295, 0]
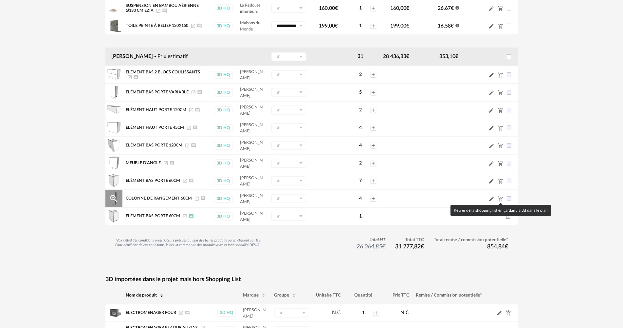
click at [502, 197] on icon "Cart Minus icon" at bounding box center [500, 198] width 5 height 5
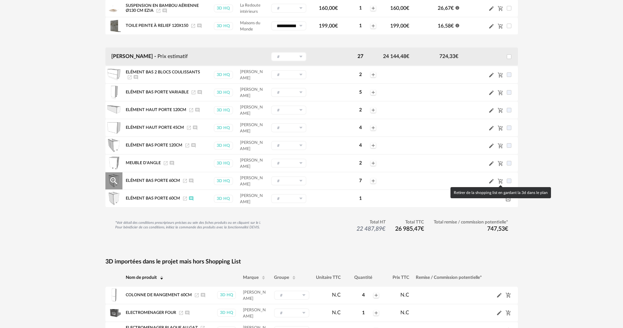
click at [502, 181] on icon "Cart Minus icon" at bounding box center [500, 181] width 5 height 5
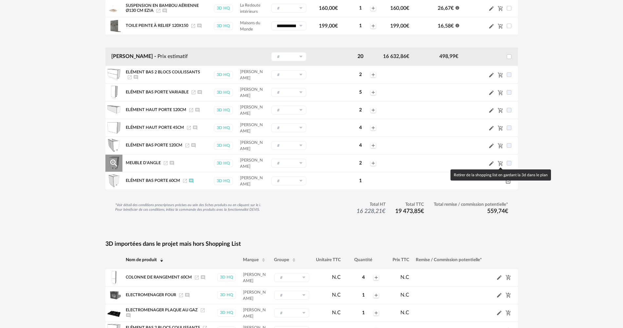
click at [500, 162] on icon "Cart Minus icon" at bounding box center [500, 163] width 5 height 5
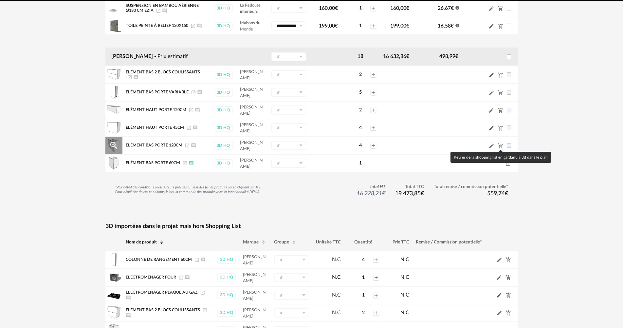
click at [501, 145] on icon "Cart Minus icon" at bounding box center [500, 145] width 5 height 5
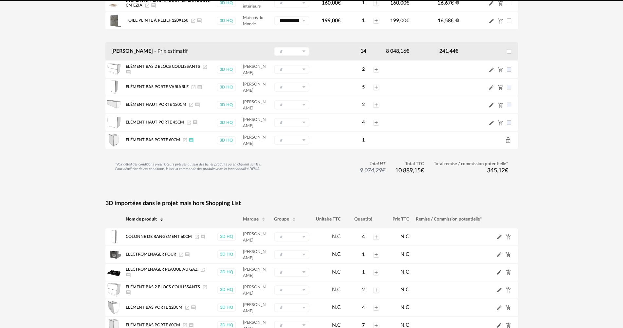
scroll to position [290, 0]
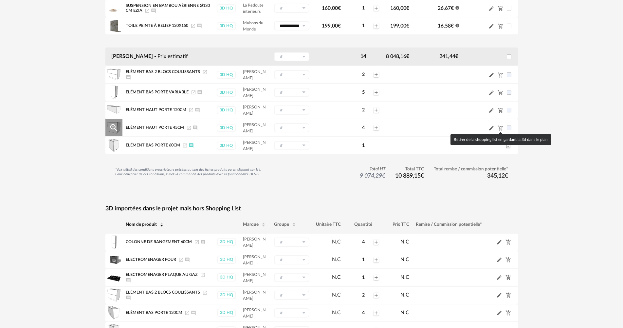
click at [499, 125] on icon "Cart Minus icon" at bounding box center [501, 128] width 6 height 6
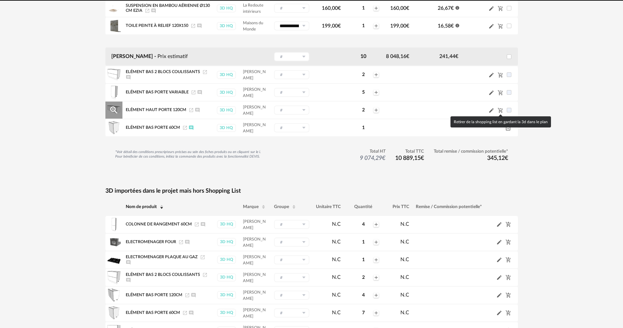
click at [501, 110] on icon "Cart Minus icon" at bounding box center [501, 110] width 6 height 6
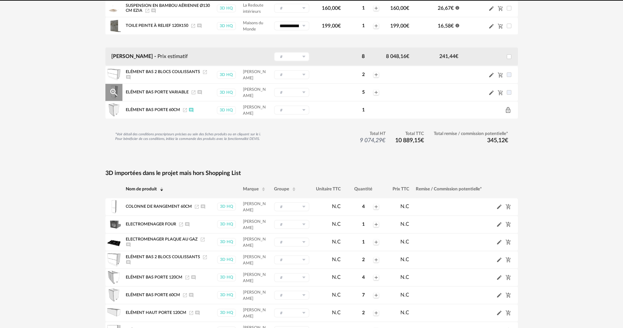
click at [501, 94] on icon "Cart Minus icon" at bounding box center [501, 93] width 6 height 6
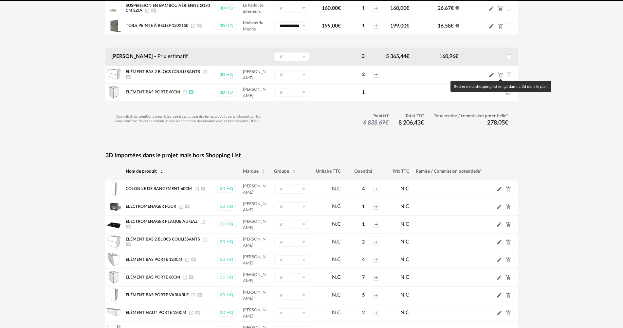
click at [499, 75] on icon "Cart Minus icon" at bounding box center [500, 74] width 5 height 5
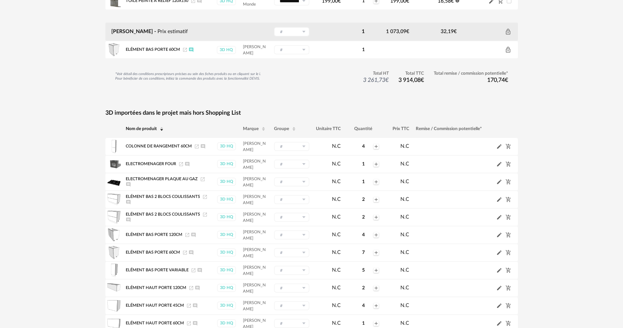
scroll to position [85, 0]
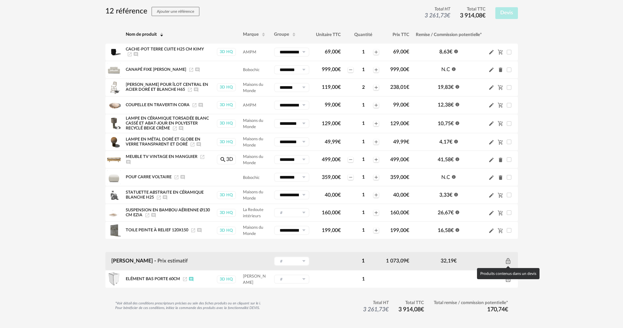
click at [507, 260] on icon "Lock Outline icon" at bounding box center [508, 261] width 4 height 6
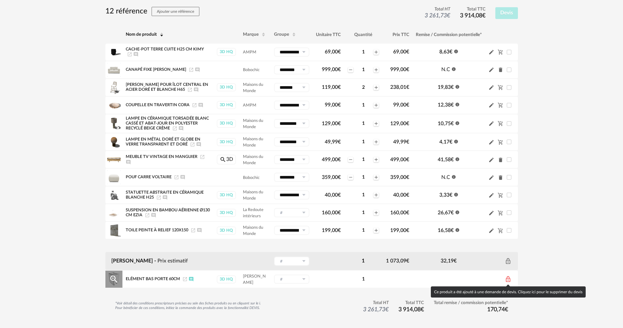
click at [510, 280] on icon "Lock Outline icon" at bounding box center [508, 279] width 7 height 7
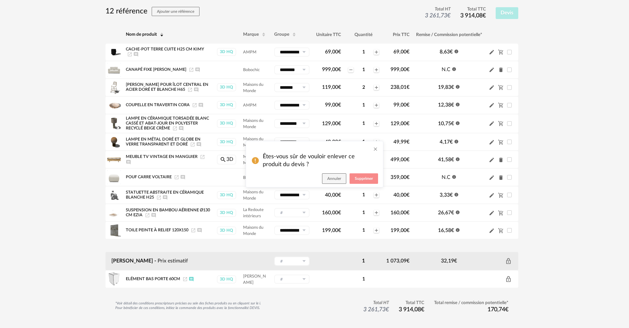
click at [362, 177] on span "Supprimer" at bounding box center [364, 179] width 18 height 4
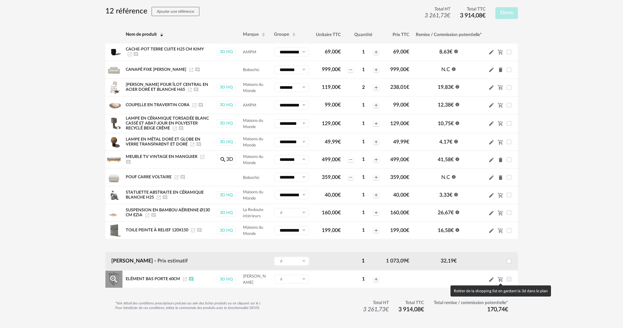
click at [500, 277] on icon "Cart Minus icon" at bounding box center [501, 279] width 6 height 6
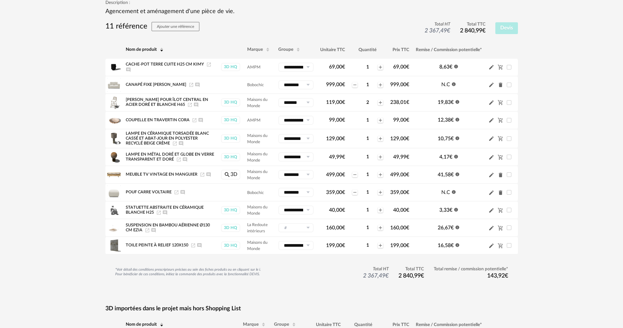
scroll to position [33, 0]
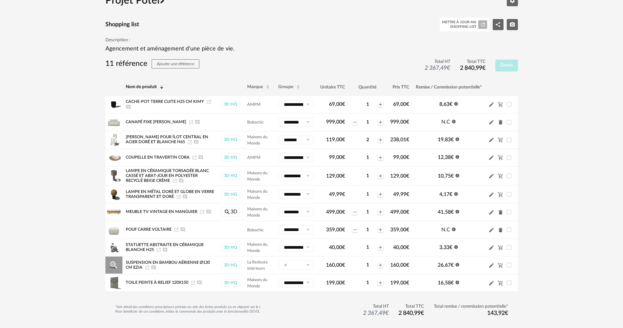
click at [292, 268] on input "text" at bounding box center [295, 264] width 35 height 9
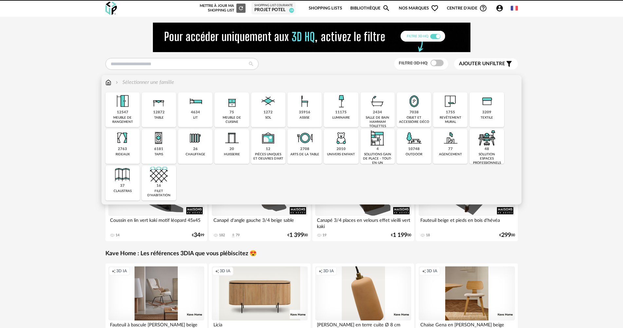
click at [350, 110] on img at bounding box center [342, 101] width 18 height 18
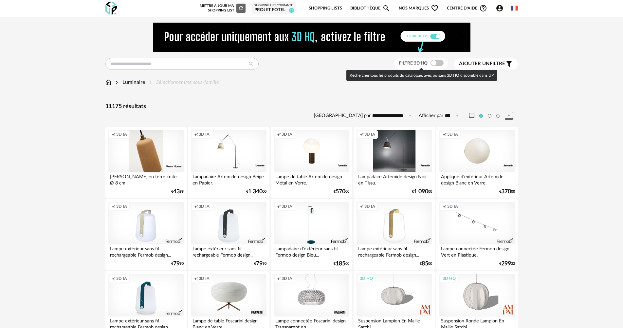
click at [433, 63] on span at bounding box center [437, 63] width 13 height 7
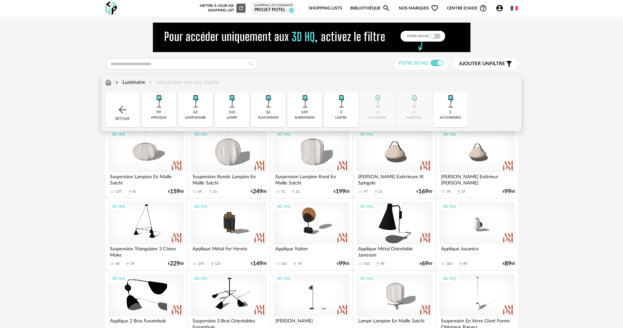
click at [140, 81] on div "Luminaire" at bounding box center [129, 83] width 31 height 8
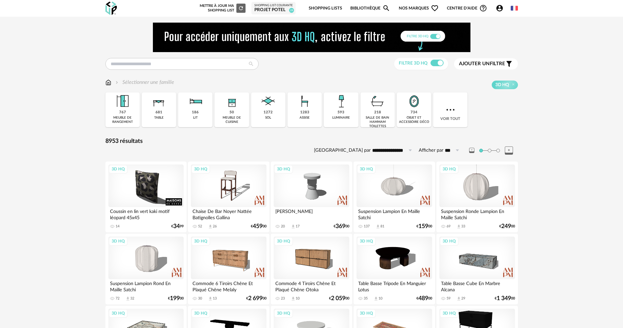
click at [501, 7] on icon "Account Circle icon" at bounding box center [500, 8] width 7 height 7
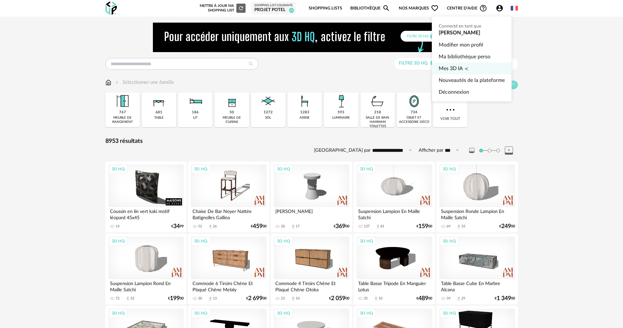
click at [466, 70] on icon "Creation icon" at bounding box center [467, 69] width 4 height 4
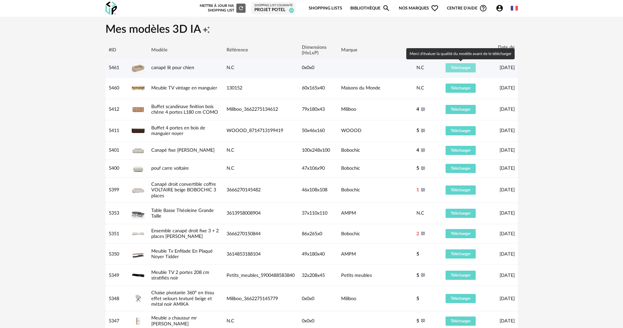
click at [469, 67] on span "Télécharger" at bounding box center [461, 68] width 20 height 4
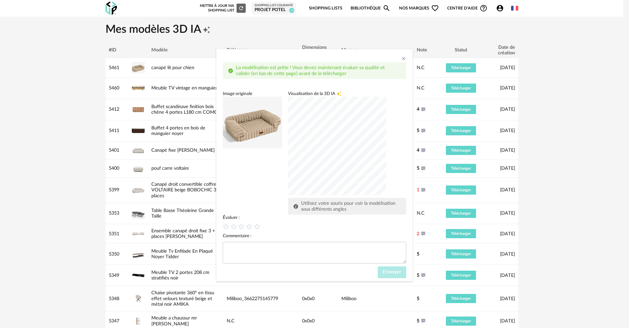
click at [302, 181] on div "dialog" at bounding box center [337, 146] width 98 height 98
click at [258, 225] on icon "dialog" at bounding box center [257, 226] width 6 height 6
click at [263, 249] on textarea "dialog" at bounding box center [314, 253] width 183 height 22
type textarea "***"
drag, startPoint x: 395, startPoint y: 274, endPoint x: 399, endPoint y: 273, distance: 3.7
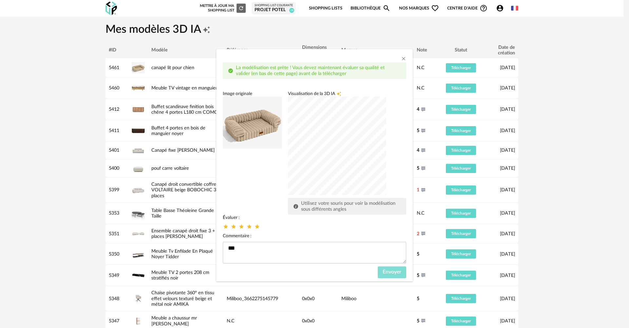
click at [395, 273] on span "Envoyer" at bounding box center [392, 271] width 19 height 5
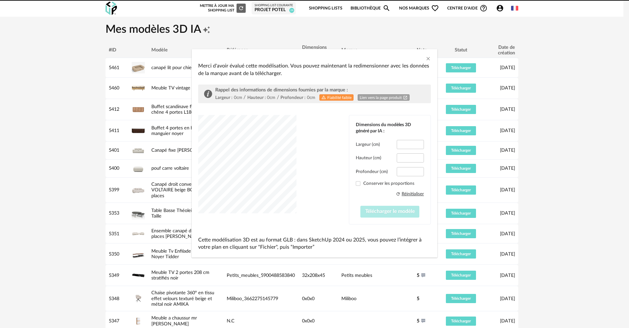
type input "*****"
type input "****"
type input "*****"
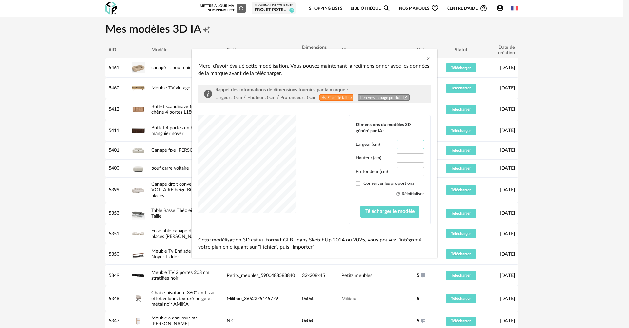
scroll to position [0, 0]
drag, startPoint x: 404, startPoint y: 145, endPoint x: 428, endPoint y: 145, distance: 24.9
click at [428, 145] on div "Dimensions du modèles 3D généré par IA : Largeur (cm) ***** Hauteur (cm) **** P…" at bounding box center [389, 169] width 81 height 108
type input "***"
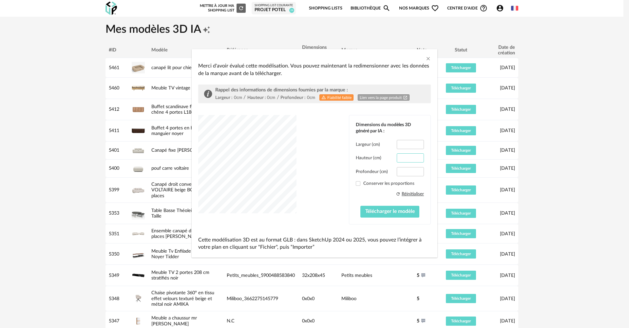
drag, startPoint x: 399, startPoint y: 158, endPoint x: 417, endPoint y: 158, distance: 18.0
click at [417, 158] on input "****" at bounding box center [410, 157] width 27 height 9
type input "**"
drag, startPoint x: 398, startPoint y: 170, endPoint x: 445, endPoint y: 166, distance: 47.3
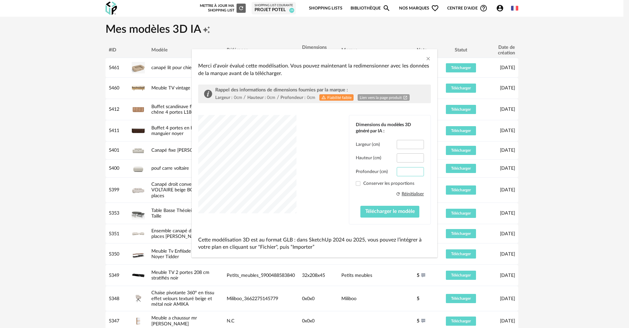
click at [445, 166] on div "Merci d'avoir évalué cette modélisation. Vous pouvez maintenant la redimensionn…" at bounding box center [314, 164] width 629 height 328
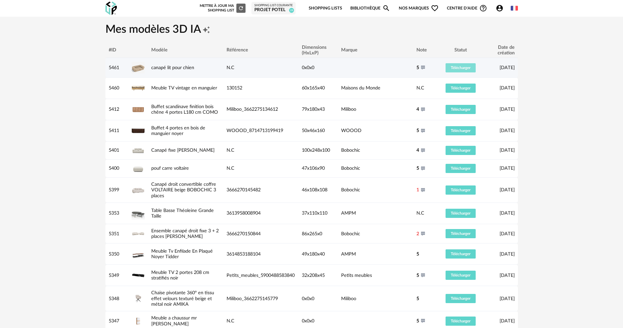
click at [461, 69] on span "Télécharger" at bounding box center [461, 68] width 20 height 4
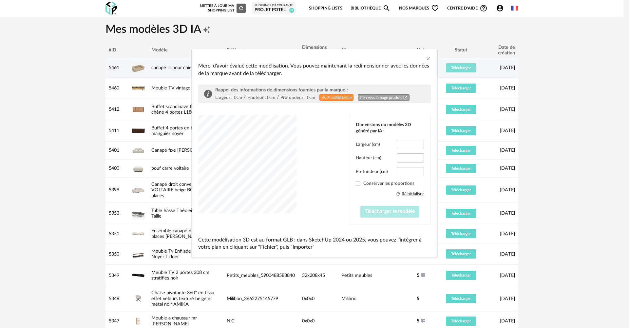
type input "*****"
type input "****"
type input "*****"
drag, startPoint x: 399, startPoint y: 143, endPoint x: 434, endPoint y: 142, distance: 35.1
click at [434, 142] on div "Merci d'avoir évalué cette modélisation. Vous pouvez maintenant la redimensionn…" at bounding box center [315, 158] width 246 height 199
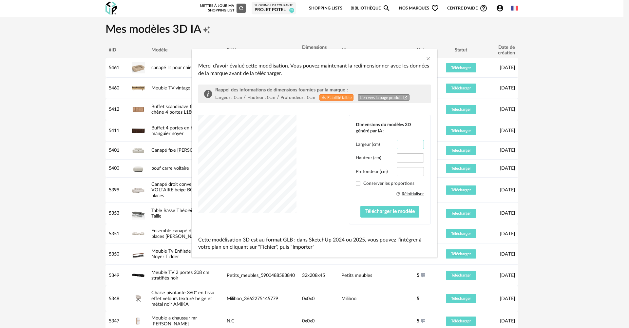
scroll to position [0, 0]
type input "***"
drag, startPoint x: 400, startPoint y: 156, endPoint x: 420, endPoint y: 148, distance: 21.6
click at [420, 149] on div "Largeur (cm) *** Hauteur (cm) **** Profondeur (cm) ***** Conserver les proporti…" at bounding box center [390, 179] width 68 height 78
type input "**"
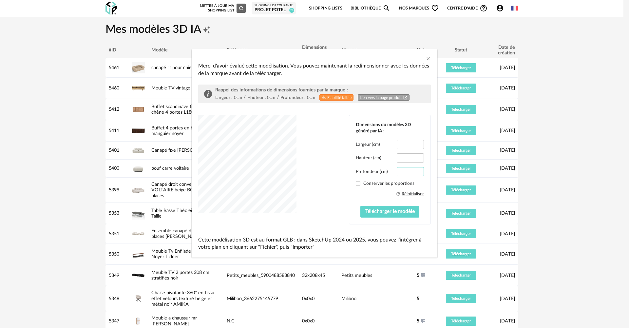
scroll to position [0, 0]
drag, startPoint x: 400, startPoint y: 170, endPoint x: 421, endPoint y: 170, distance: 21.0
click at [421, 170] on input "*****" at bounding box center [410, 171] width 27 height 9
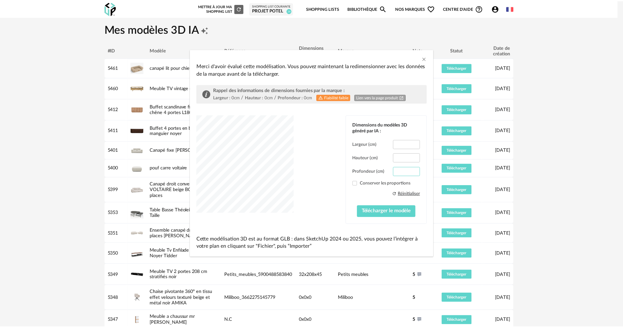
scroll to position [0, 0]
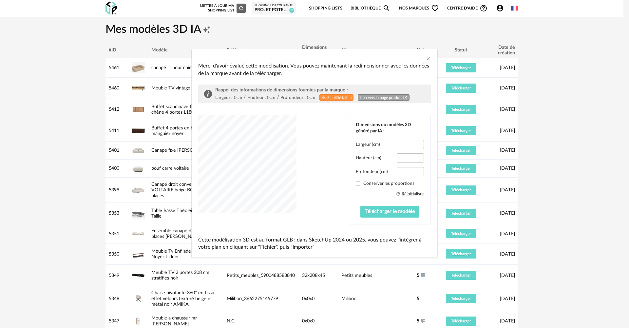
click at [245, 162] on div "dialog" at bounding box center [247, 164] width 98 height 98
click at [405, 169] on input "**" at bounding box center [410, 171] width 27 height 9
type input "****"
click at [387, 216] on button "Télécharger le modèle" at bounding box center [389, 212] width 59 height 12
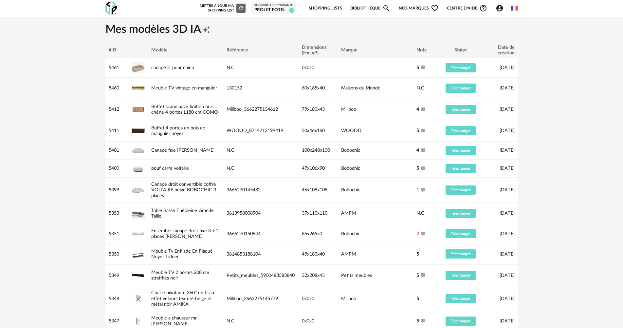
click at [411, 16] on div "Nouvelle shopping list Mettre à jour ma Shopping List Refresh icon Shopping Lis…" at bounding box center [312, 8] width 425 height 17
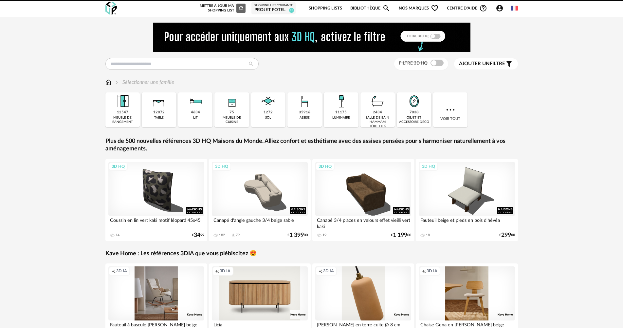
click at [499, 11] on icon "Account Circle icon" at bounding box center [500, 8] width 7 height 7
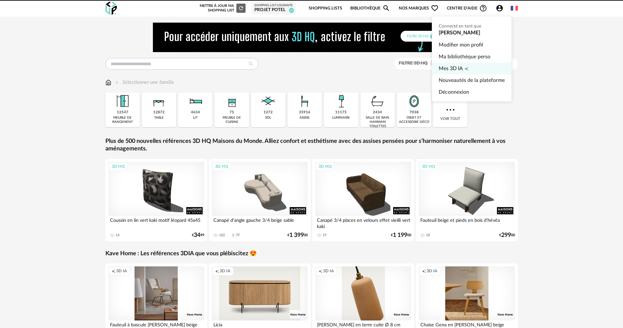
click at [473, 69] on link "Mes 3D IA Creation icon" at bounding box center [472, 69] width 66 height 12
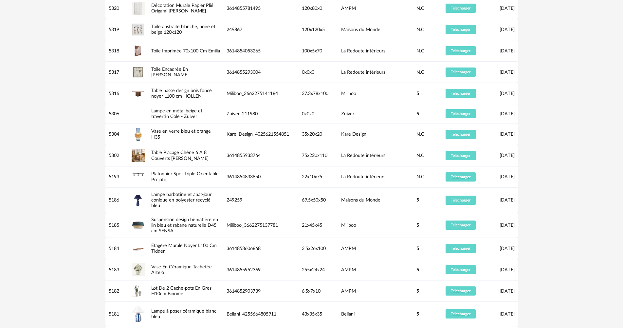
scroll to position [426, 0]
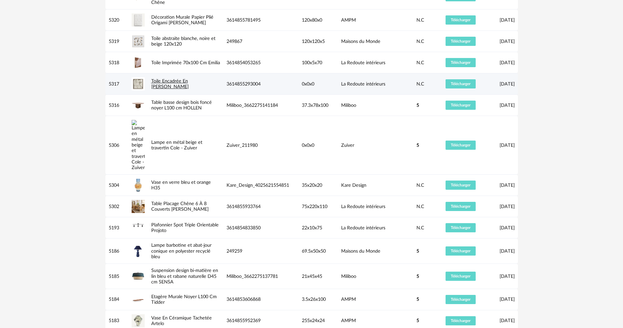
click at [172, 88] on link "Toile Encadrée En [PERSON_NAME]" at bounding box center [169, 84] width 37 height 10
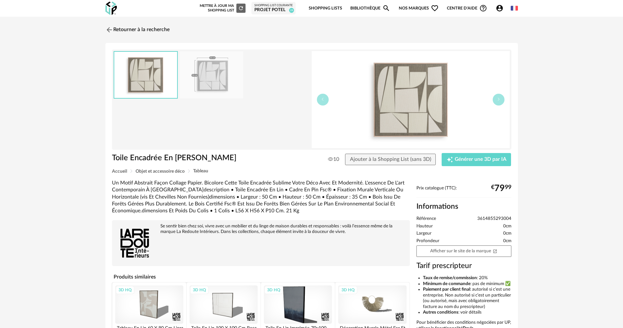
click at [204, 72] on img at bounding box center [212, 74] width 64 height 47
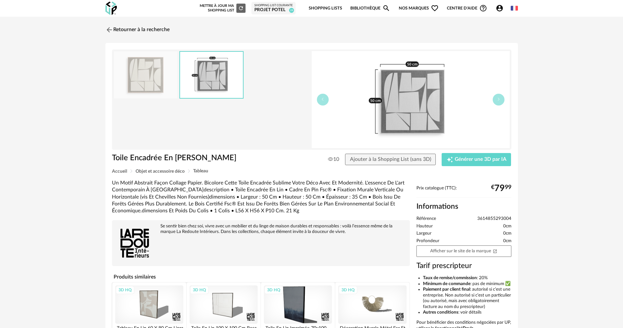
click at [161, 70] on img at bounding box center [146, 74] width 64 height 47
